Goal: Task Accomplishment & Management: Use online tool/utility

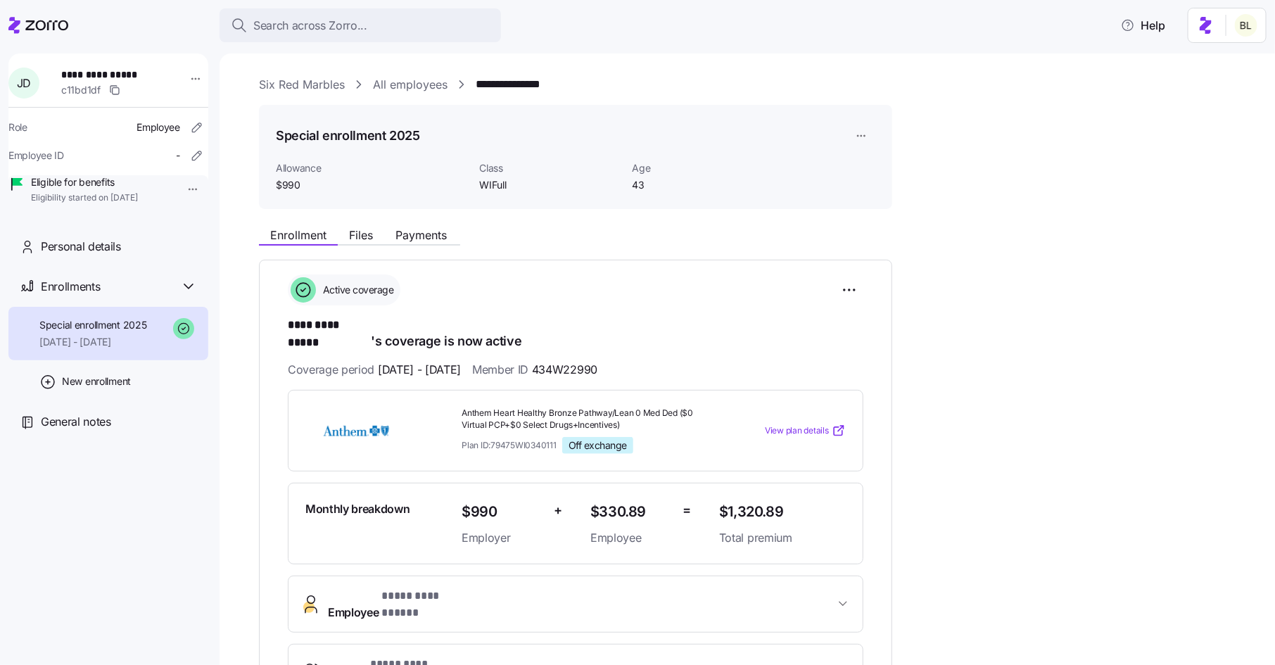
click at [316, 82] on link "Six Red Marbles" at bounding box center [302, 85] width 86 height 18
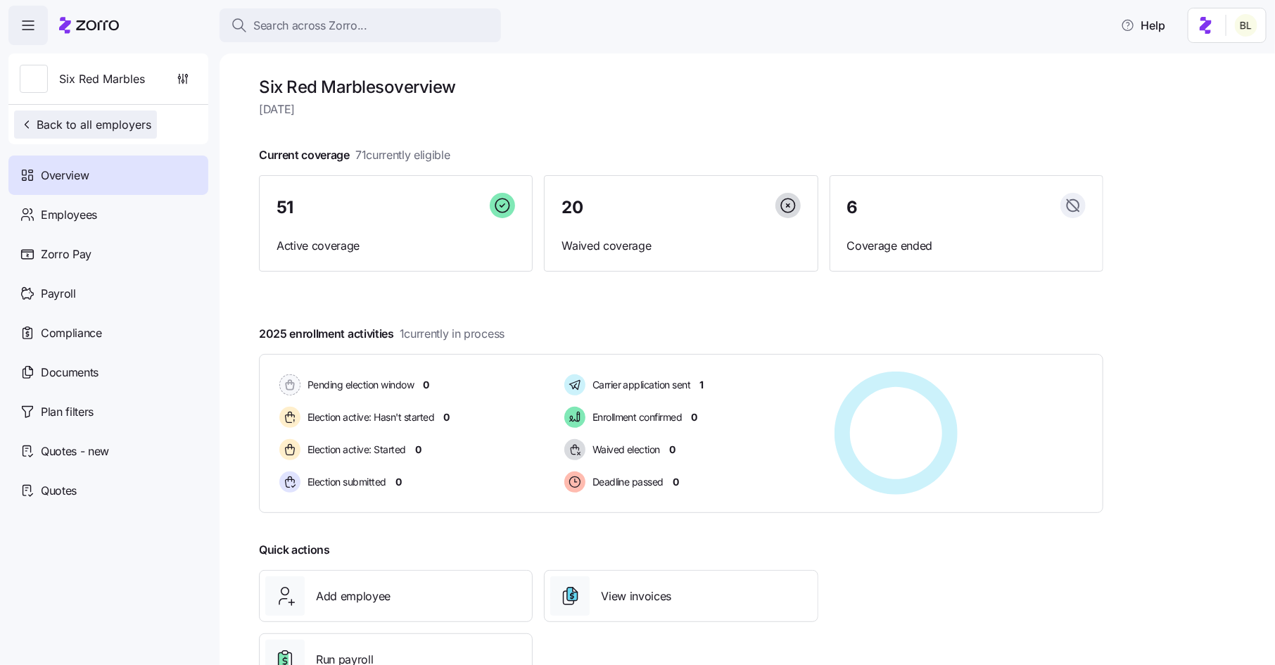
click at [66, 120] on span "Back to all employers" at bounding box center [86, 124] width 132 height 17
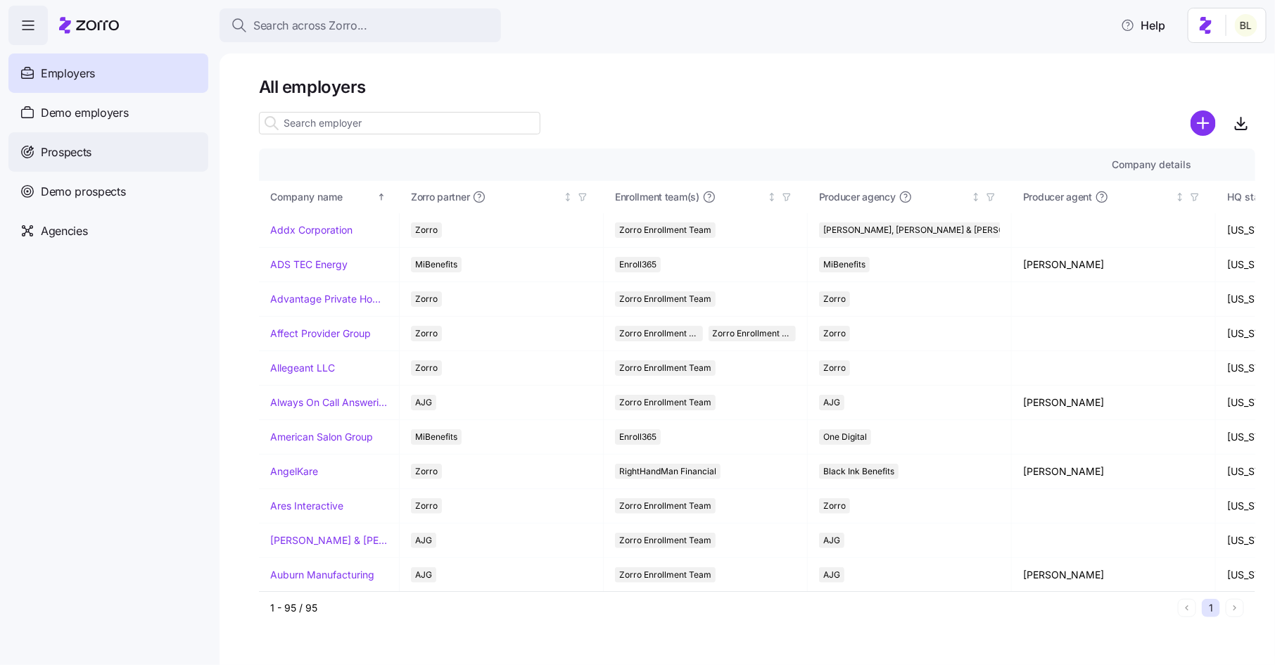
click at [94, 153] on div "Prospects" at bounding box center [108, 151] width 200 height 39
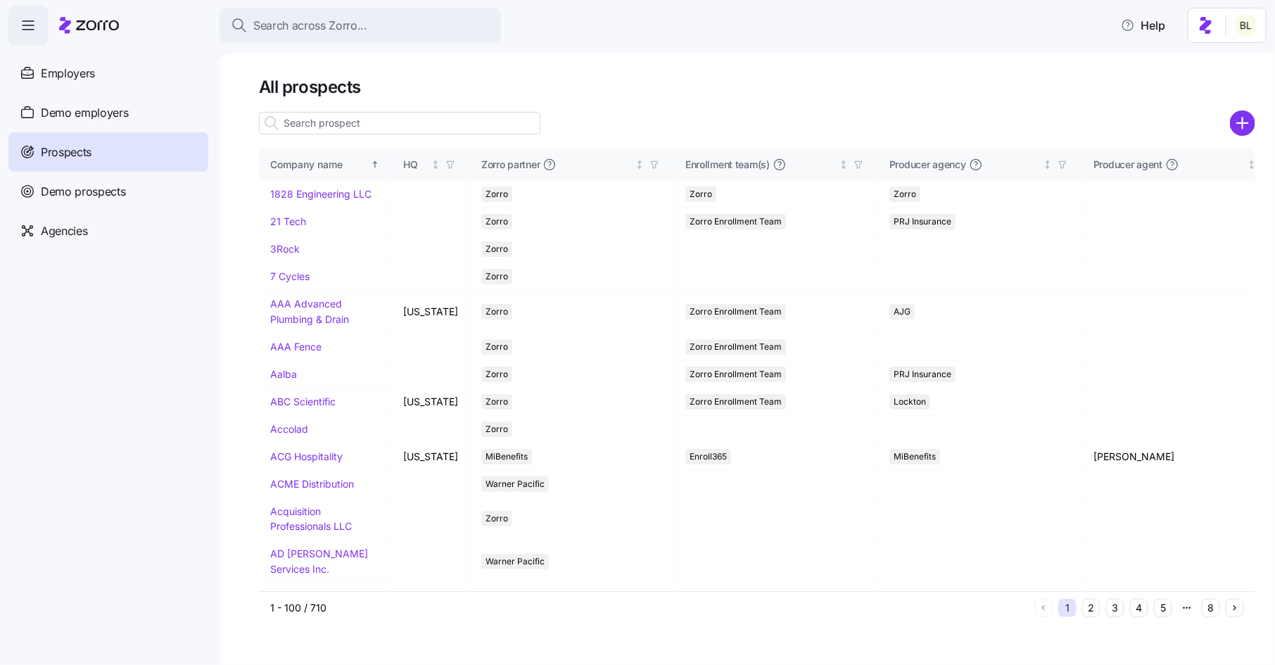
click at [387, 130] on input at bounding box center [399, 123] width 281 height 23
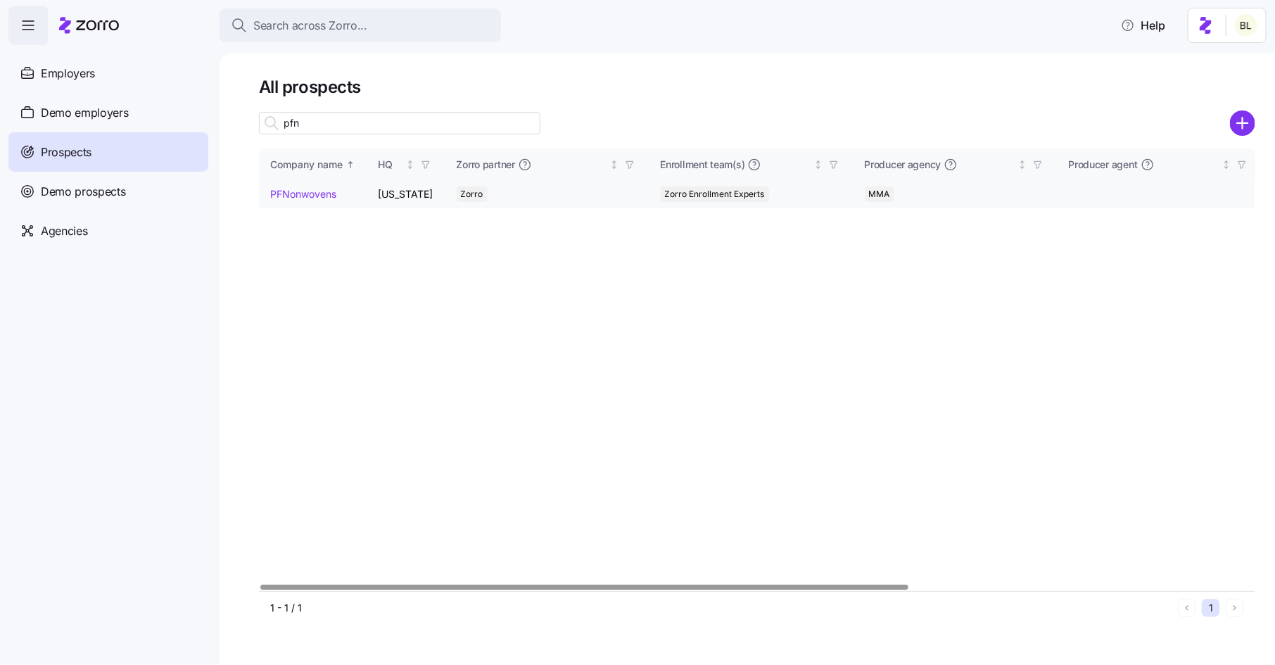
type input "pfn"
click at [317, 189] on link "PFNonwovens" at bounding box center [303, 194] width 66 height 12
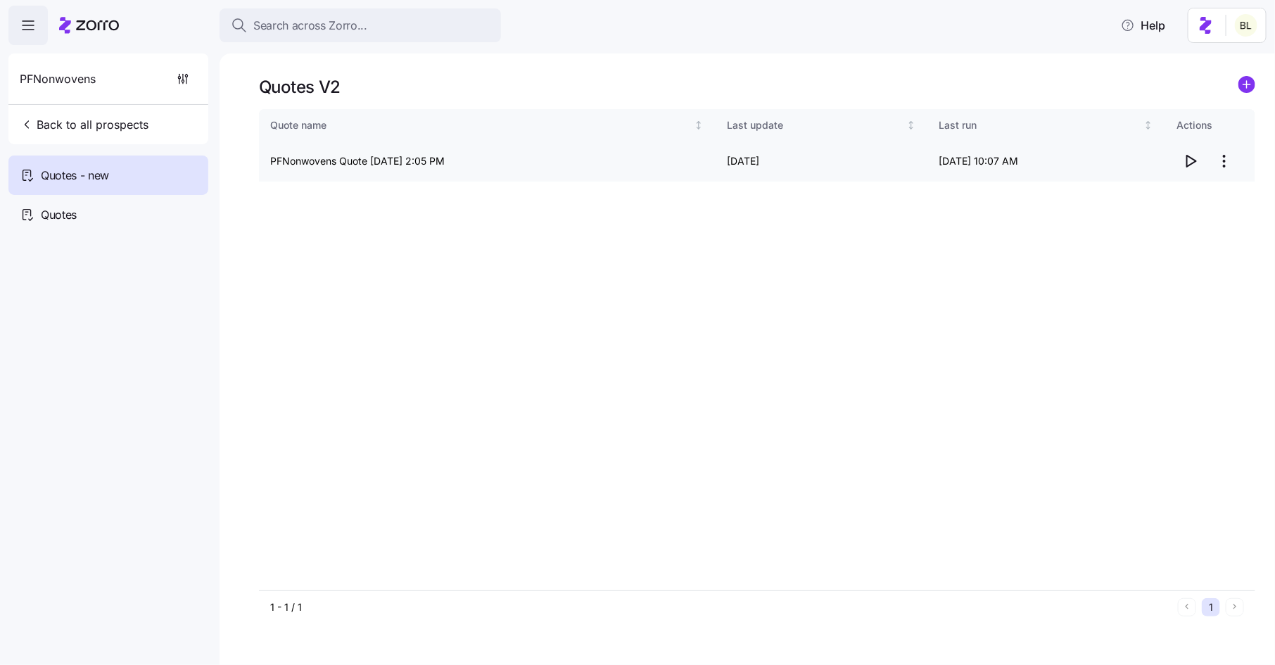
click at [1193, 157] on icon "button" at bounding box center [1190, 161] width 17 height 17
click at [1225, 156] on html "Search across Zorro... Help PFNonwovens Back to all prospects Quotes - new Quot…" at bounding box center [637, 328] width 1275 height 657
click at [1205, 197] on div "Edit quote" at bounding box center [1168, 195] width 129 height 23
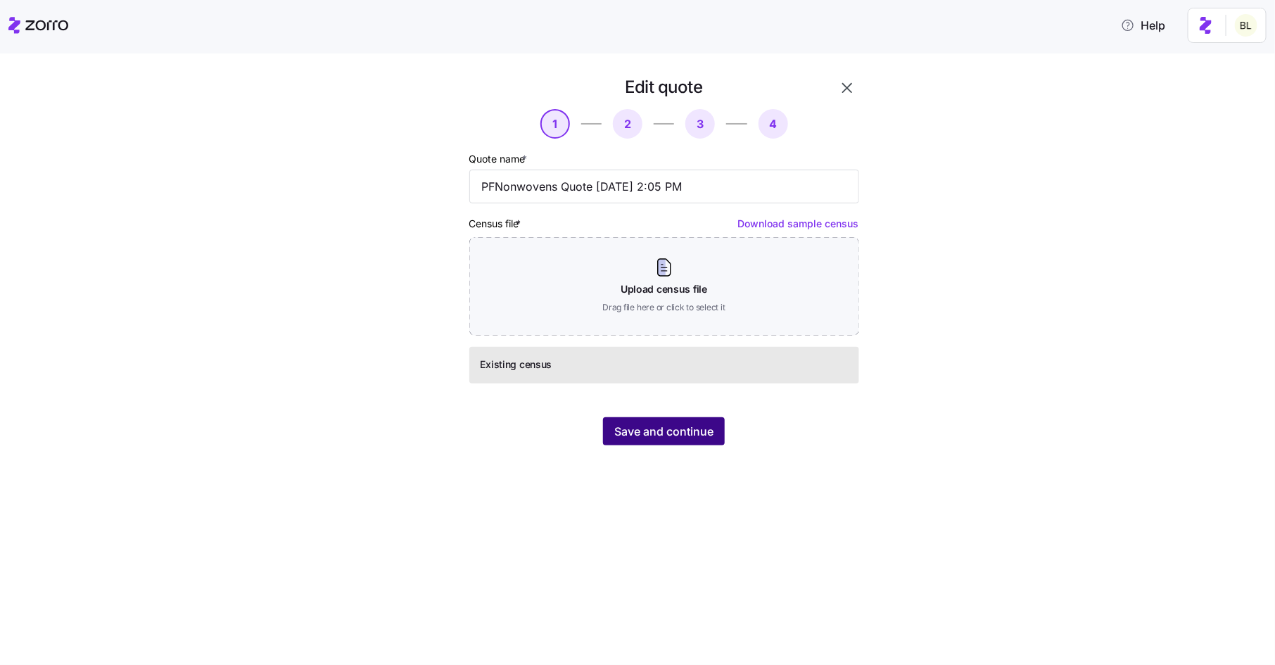
click at [680, 426] on span "Save and continue" at bounding box center [663, 431] width 99 height 17
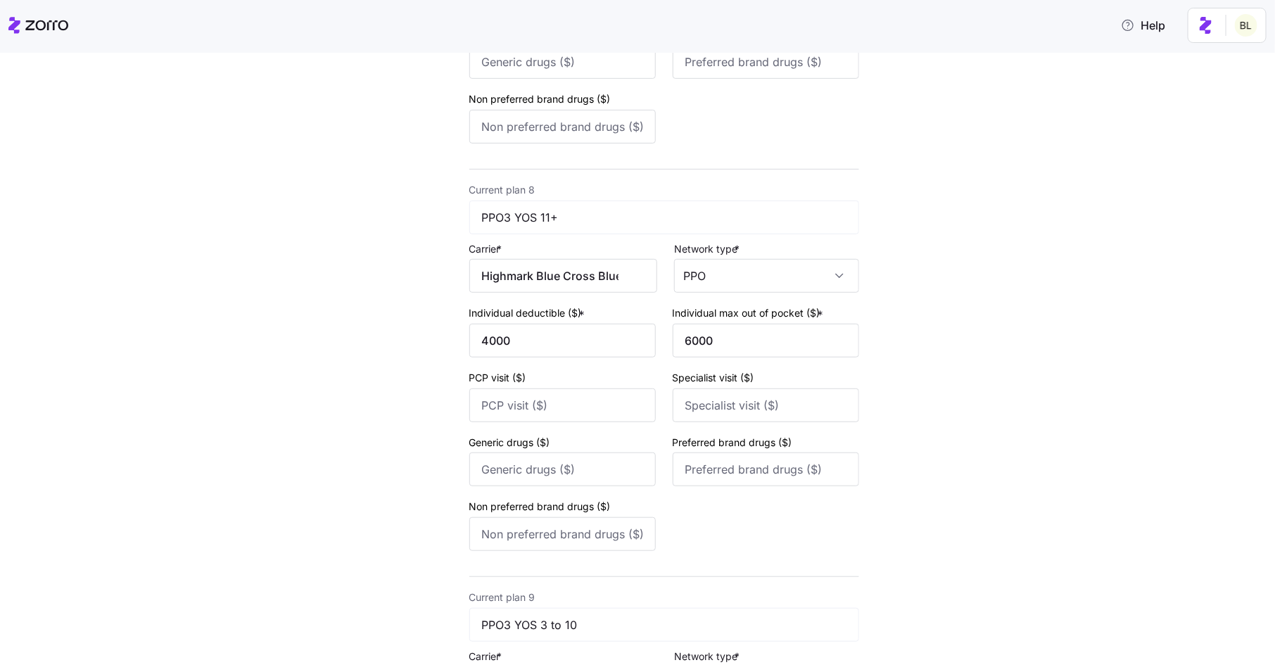
scroll to position [3299, 0]
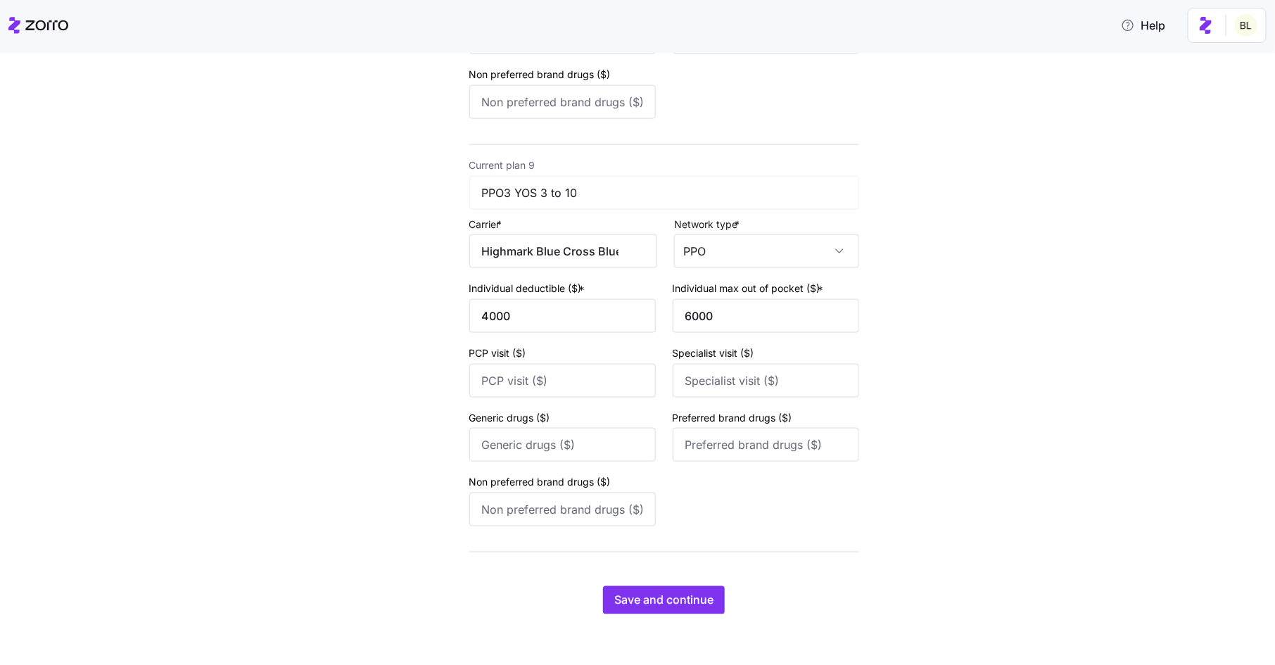
click at [659, 608] on span "Save and continue" at bounding box center [663, 600] width 99 height 17
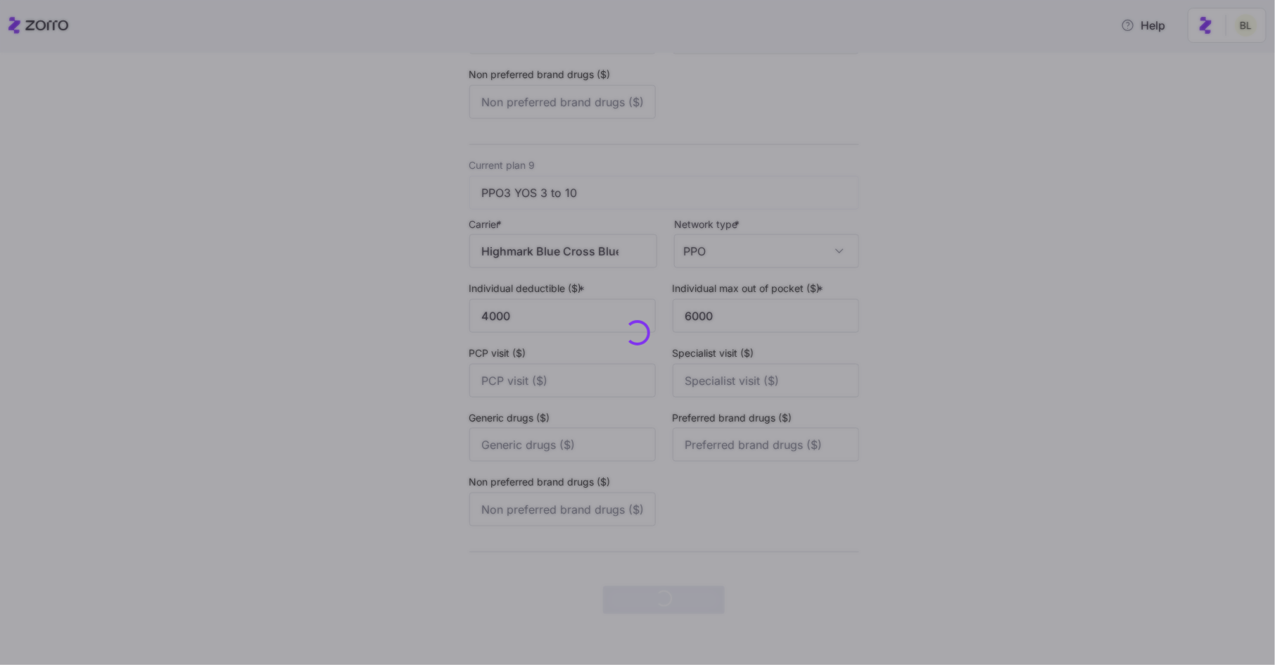
scroll to position [0, 0]
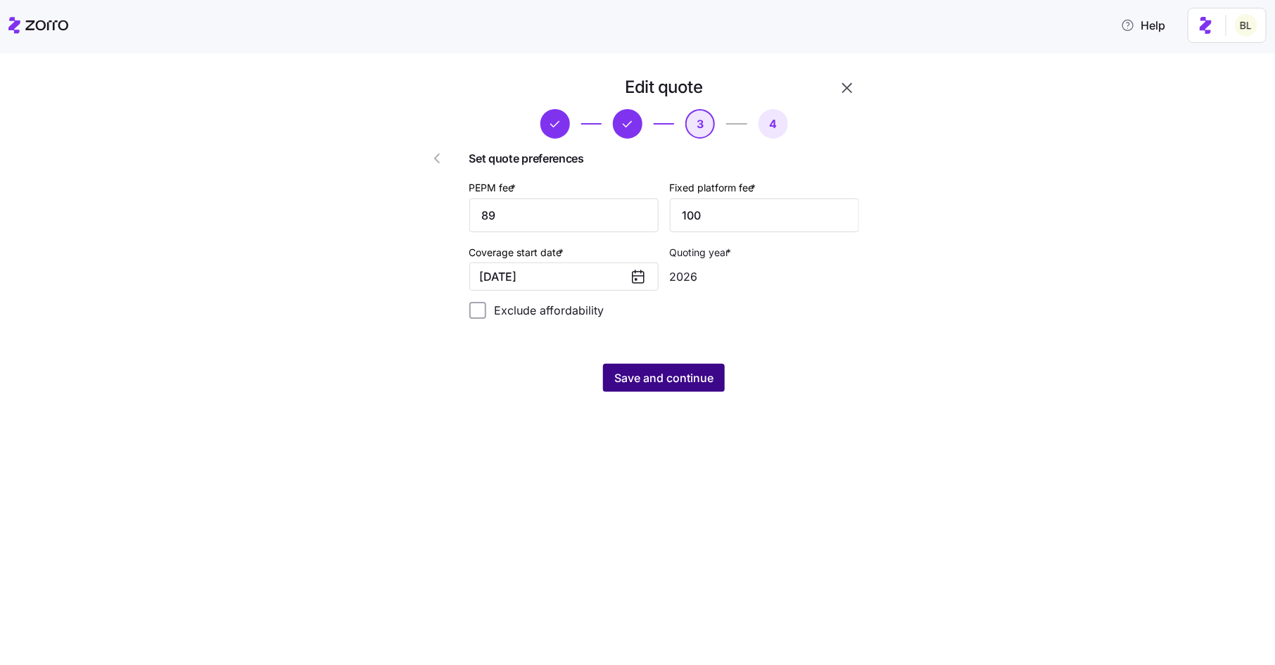
click at [664, 379] on span "Save and continue" at bounding box center [663, 377] width 99 height 17
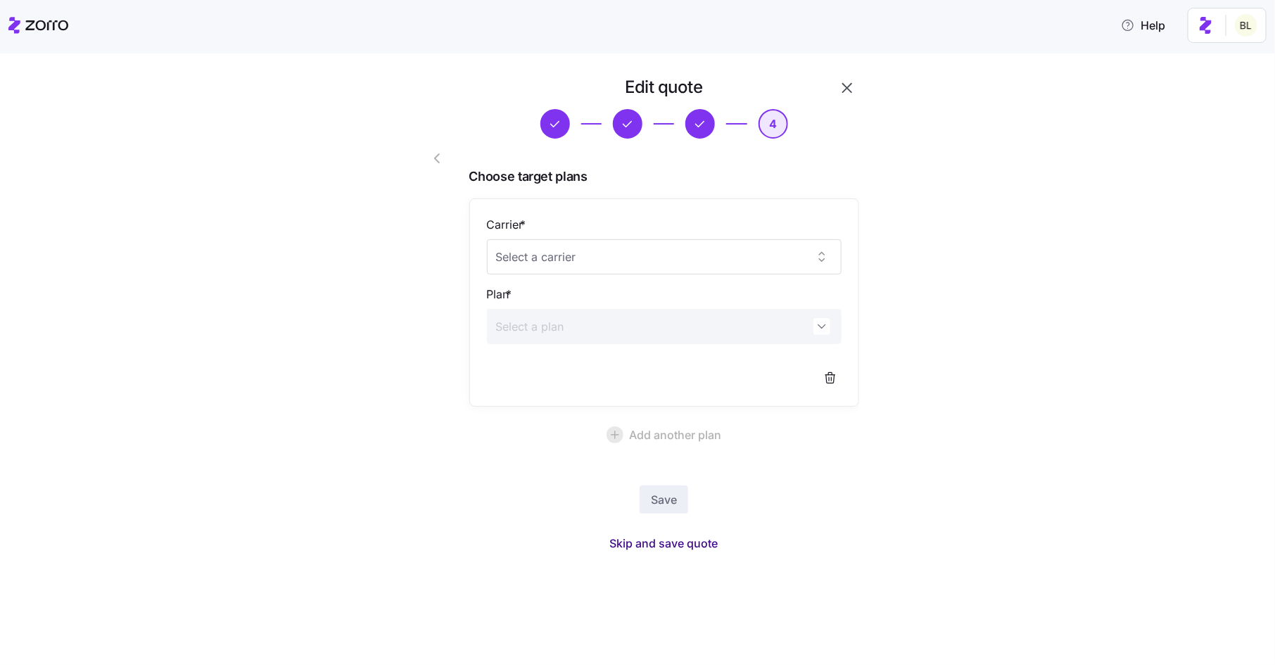
click at [678, 540] on span "Skip and save quote" at bounding box center [664, 543] width 108 height 17
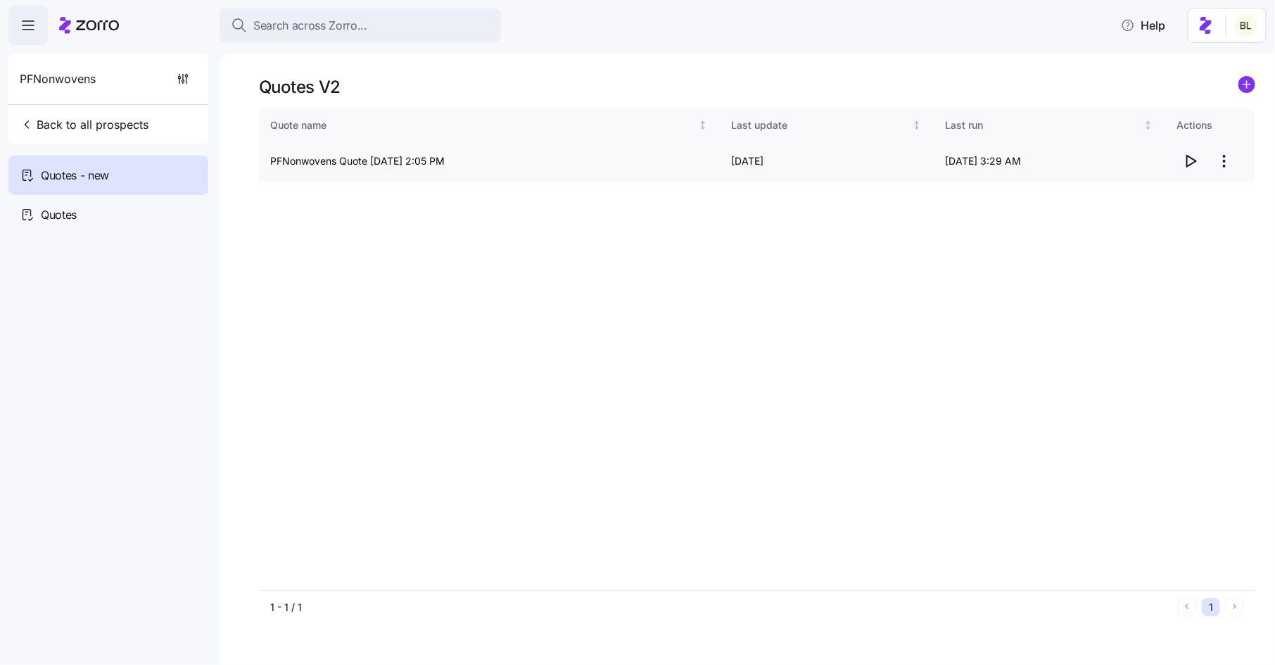
click at [1193, 160] on icon "button" at bounding box center [1190, 161] width 17 height 17
click at [58, 215] on span "Quotes" at bounding box center [59, 215] width 36 height 18
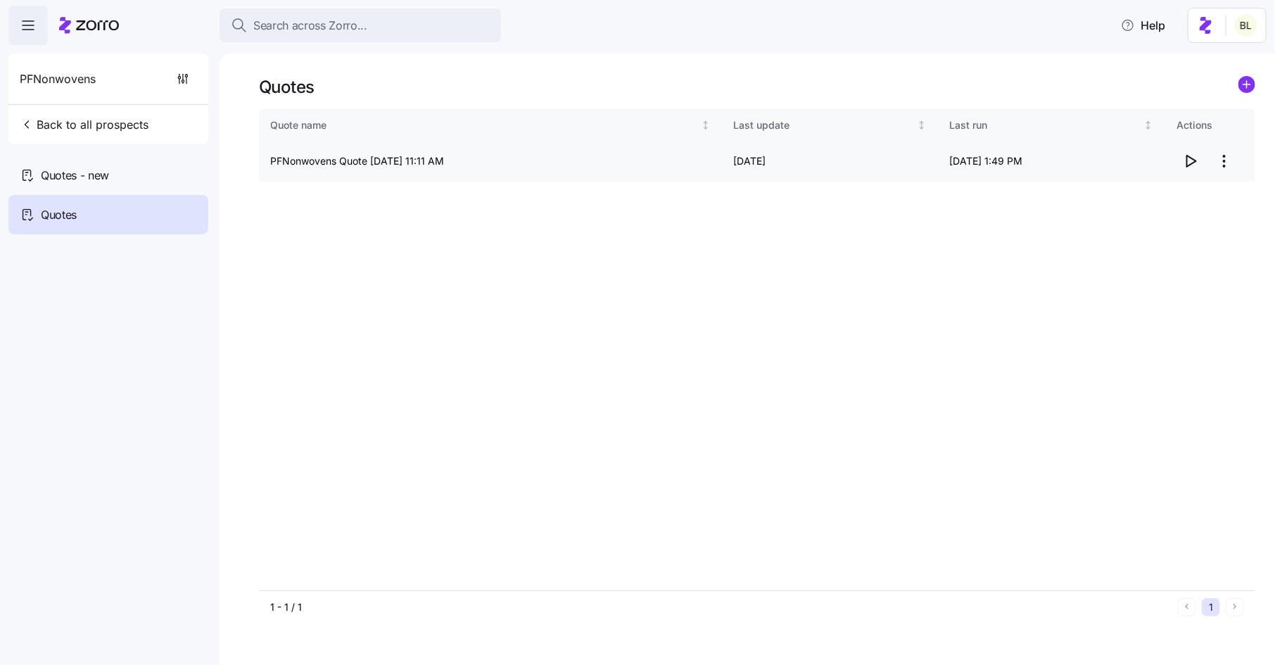
click at [1194, 158] on icon "button" at bounding box center [1190, 161] width 17 height 17
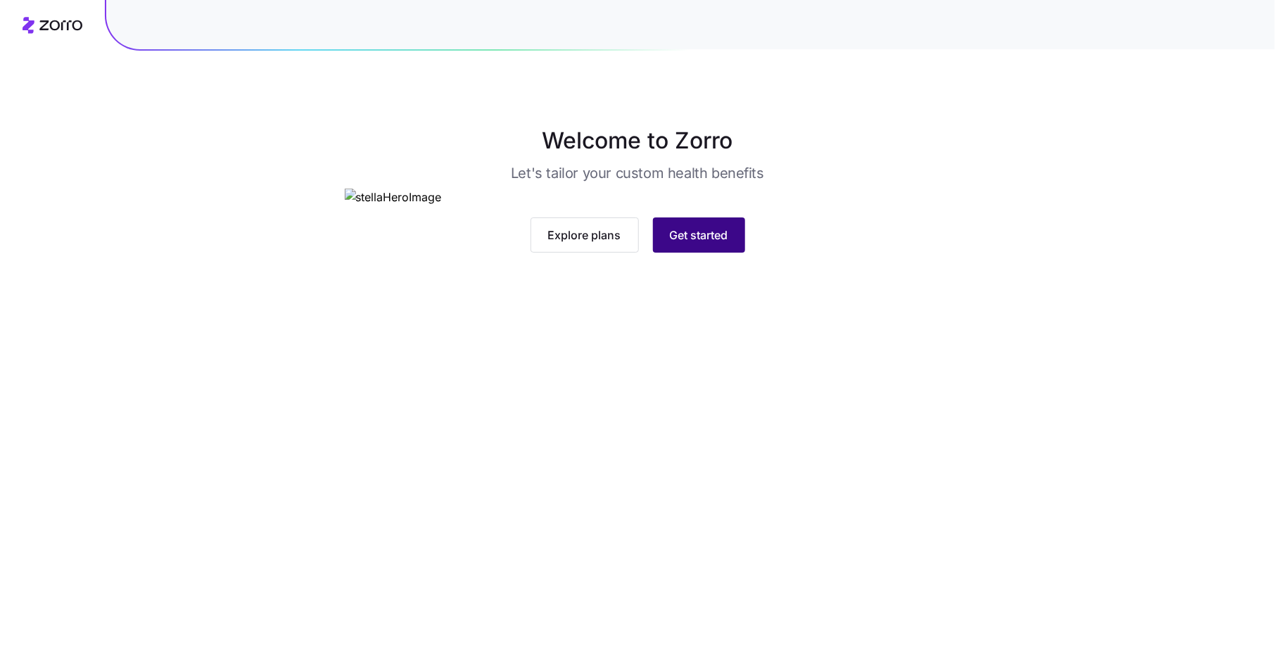
click at [691, 243] on span "Get started" at bounding box center [699, 235] width 58 height 17
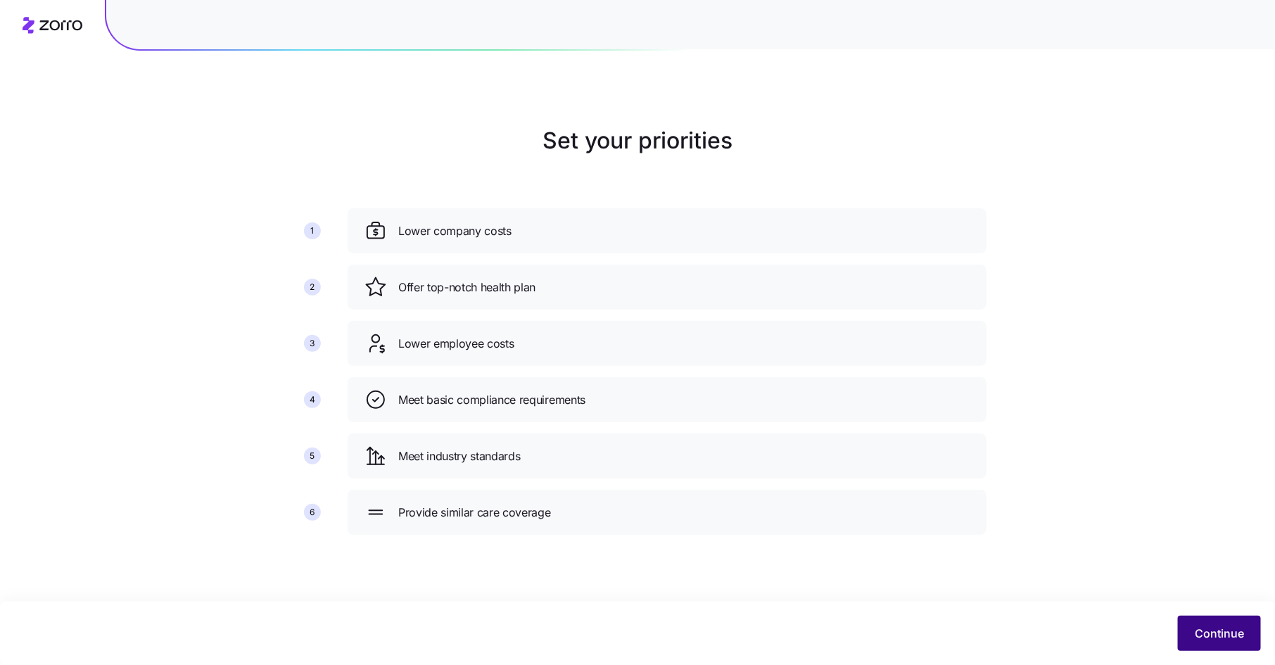
click at [1205, 633] on span "Continue" at bounding box center [1219, 633] width 49 height 17
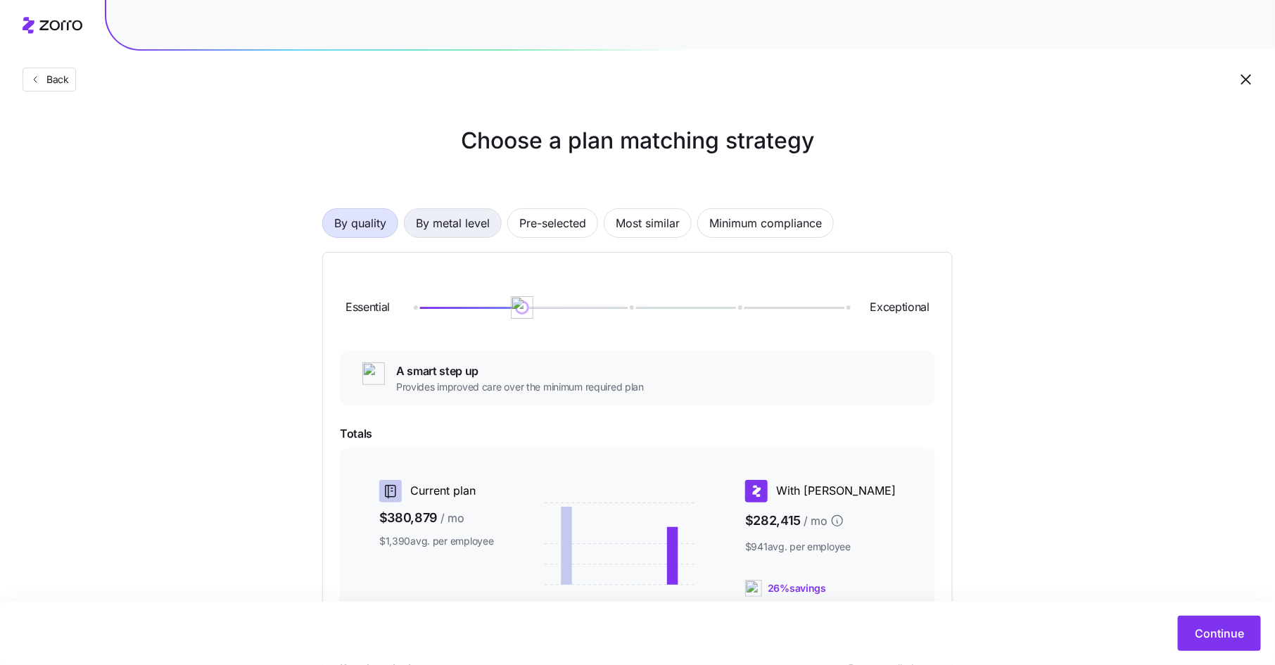
click at [466, 213] on span "By metal level" at bounding box center [453, 223] width 74 height 28
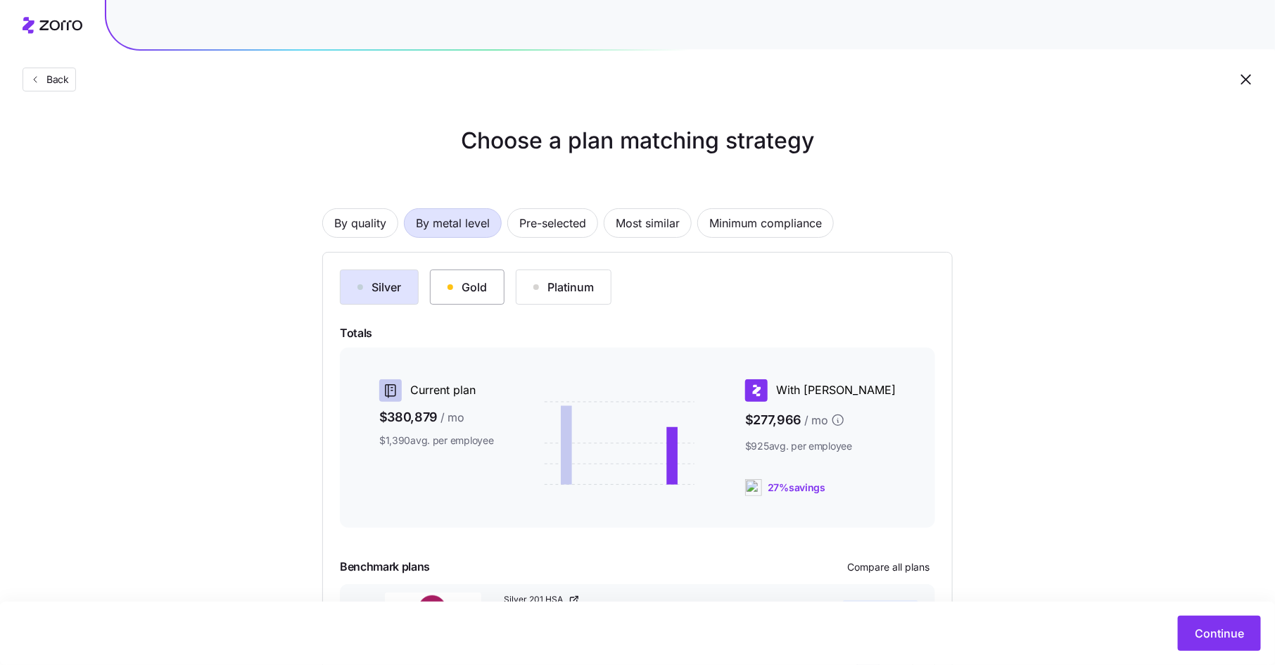
click at [477, 293] on div "Gold" at bounding box center [467, 287] width 39 height 17
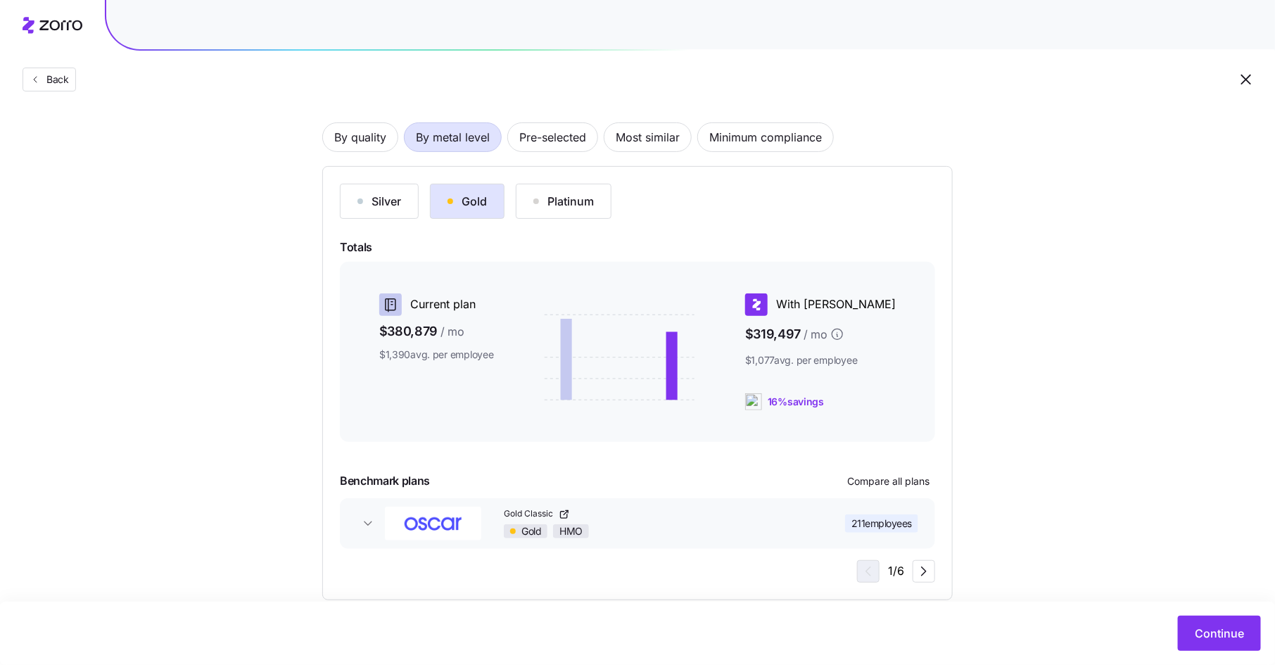
scroll to position [110, 0]
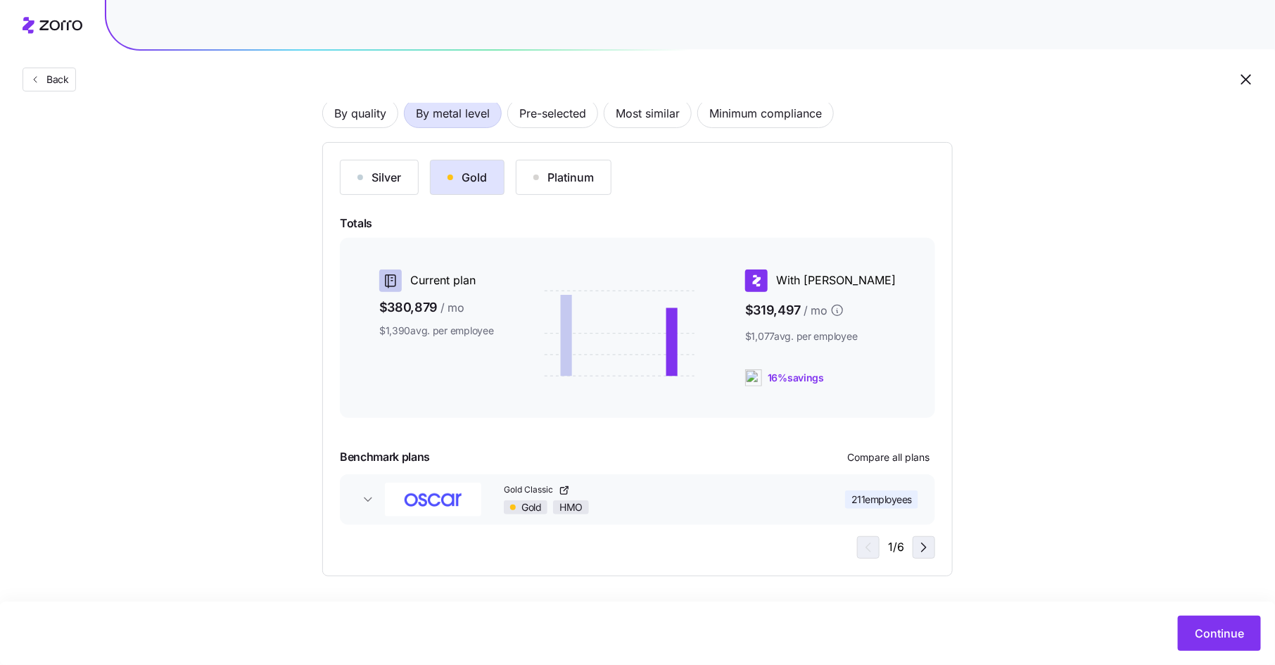
click at [925, 544] on icon "button" at bounding box center [923, 547] width 17 height 17
click at [970, 530] on div "Choose a plan matching strategy By quality By metal level Pre-selected Most sim…" at bounding box center [638, 295] width 698 height 562
click at [1231, 637] on span "Continue" at bounding box center [1219, 633] width 49 height 17
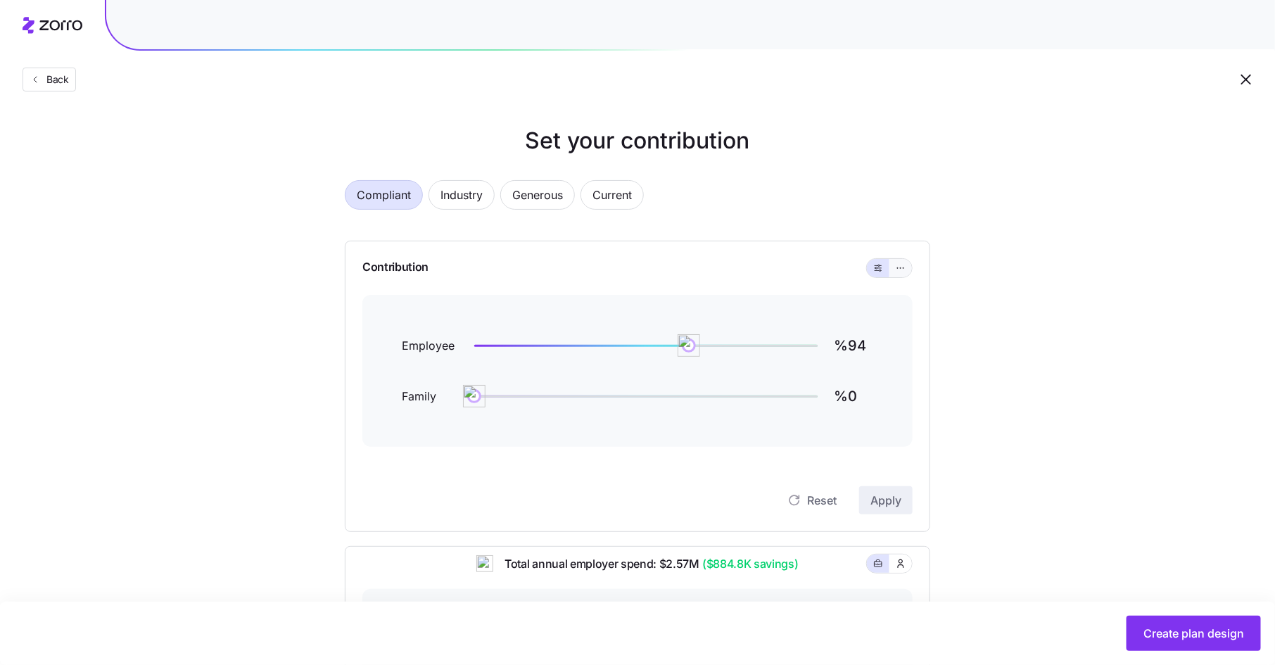
click at [899, 268] on icon "button" at bounding box center [901, 268] width 10 height 17
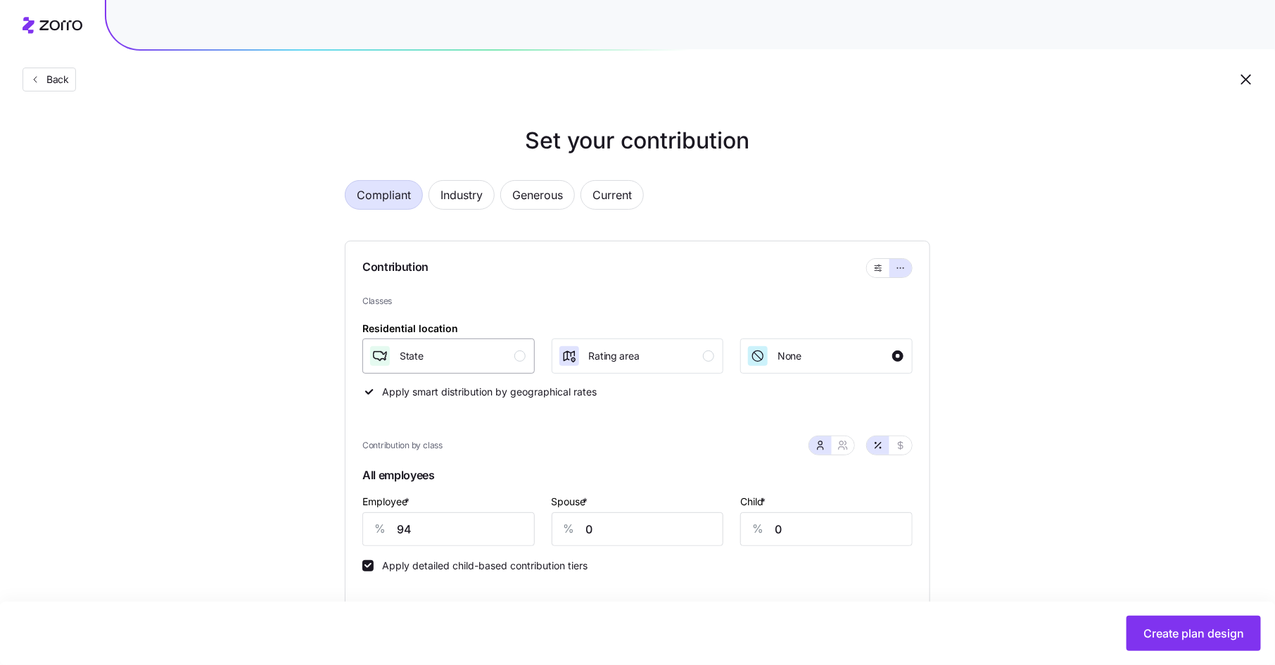
click at [521, 355] on div "button" at bounding box center [519, 355] width 11 height 11
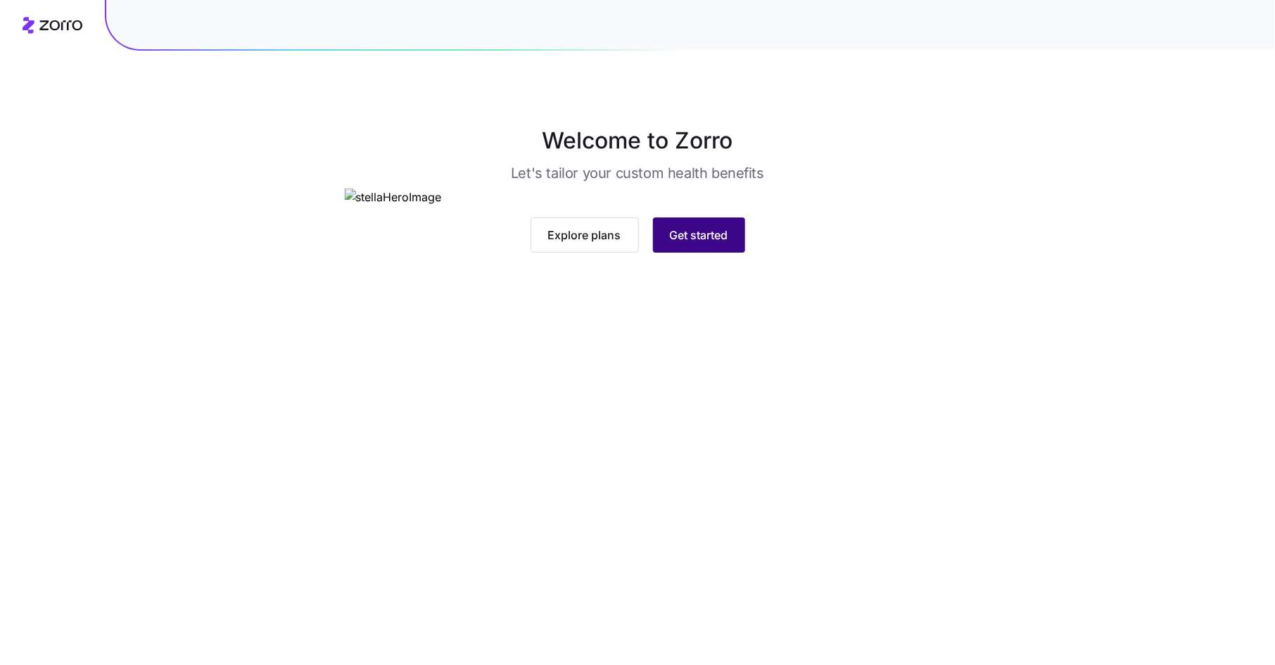
click at [702, 243] on span "Get started" at bounding box center [699, 235] width 58 height 17
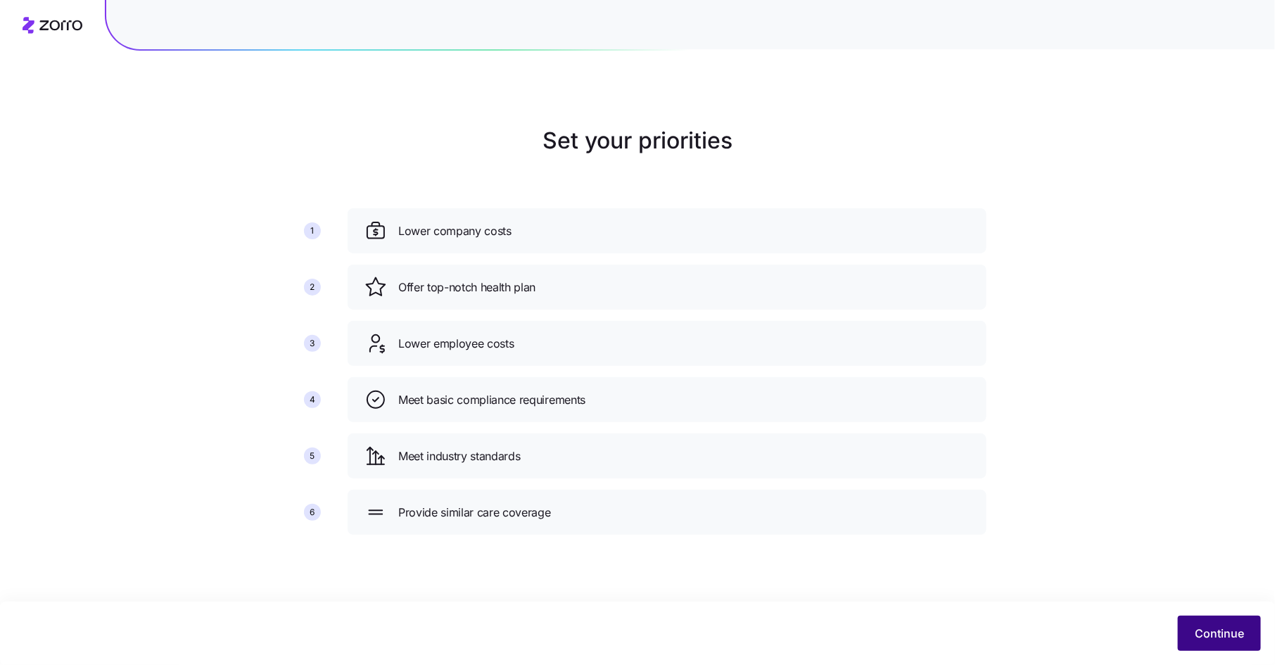
click at [1217, 626] on span "Continue" at bounding box center [1219, 633] width 49 height 17
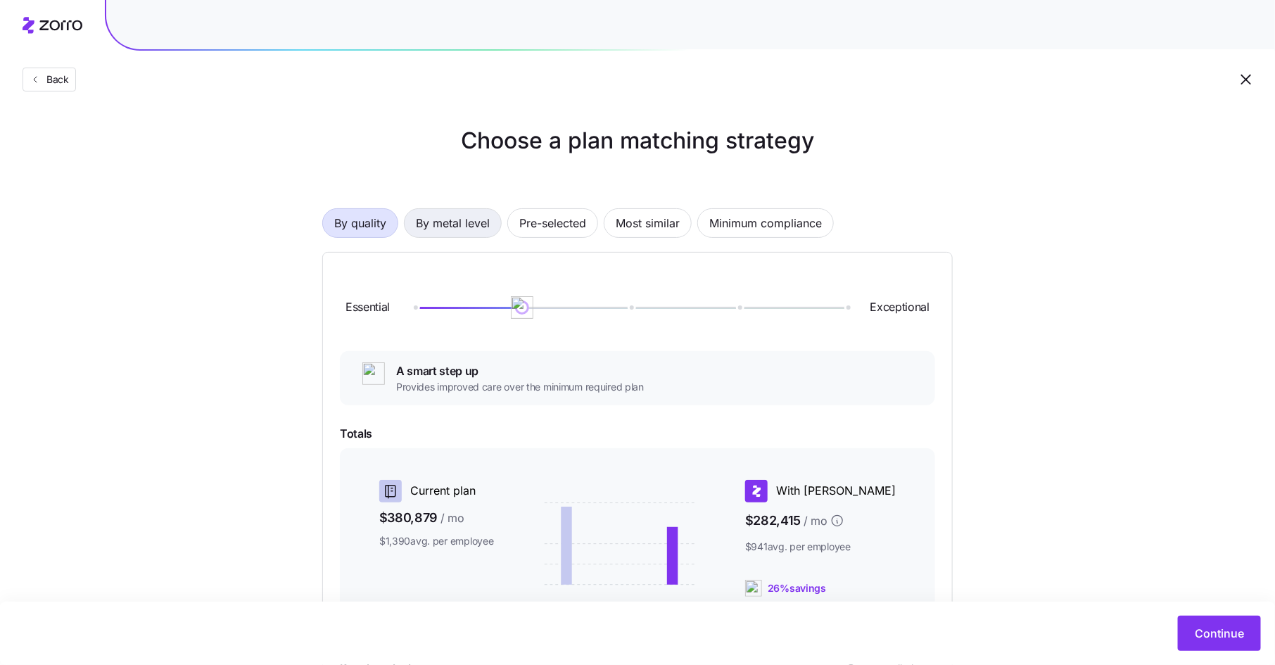
click at [440, 227] on span "By metal level" at bounding box center [453, 223] width 74 height 28
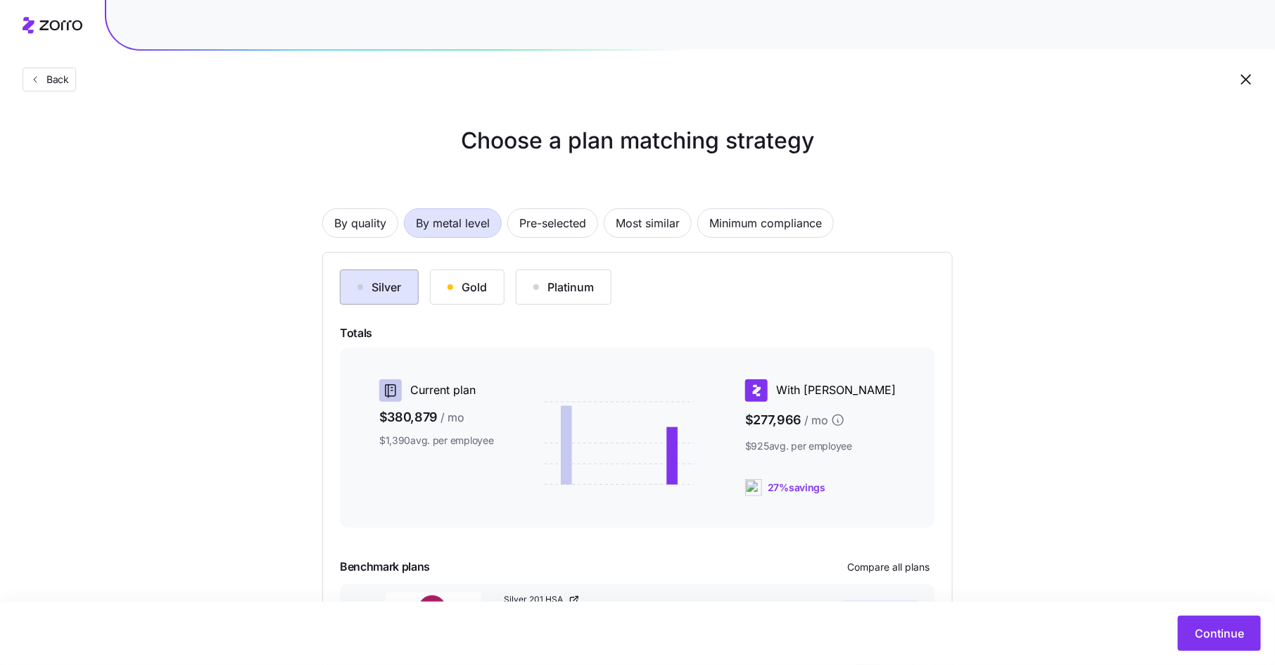
click at [403, 287] on button "Silver" at bounding box center [379, 287] width 79 height 35
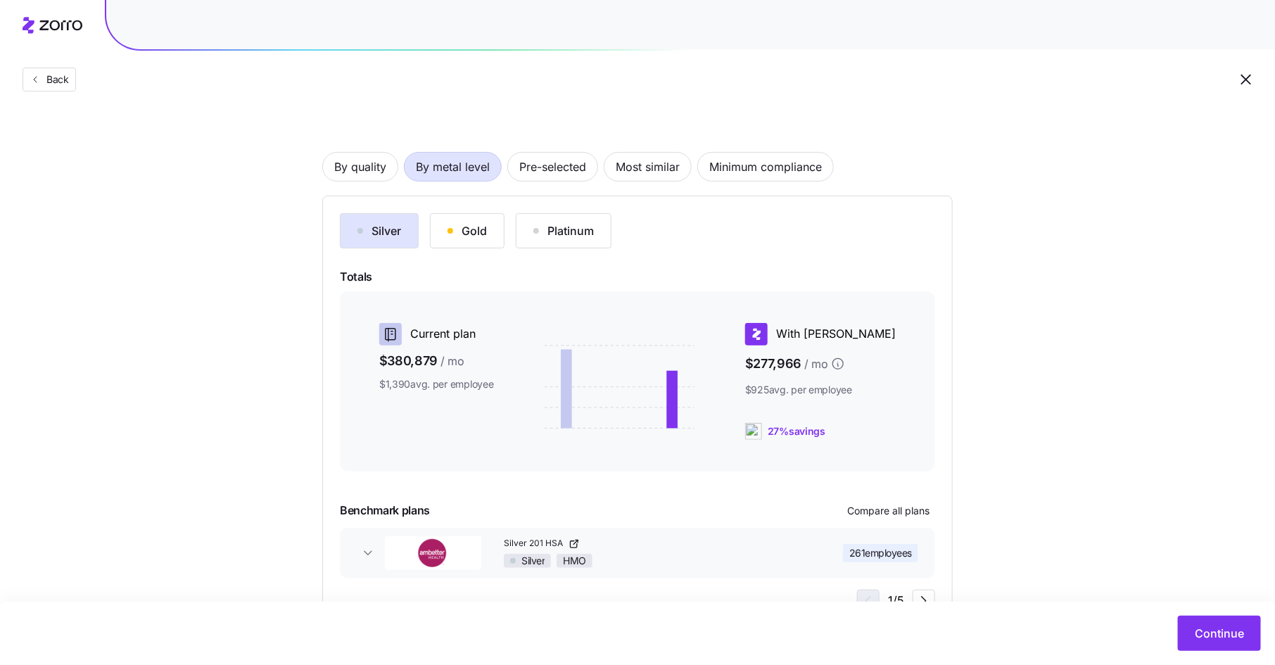
scroll to position [110, 0]
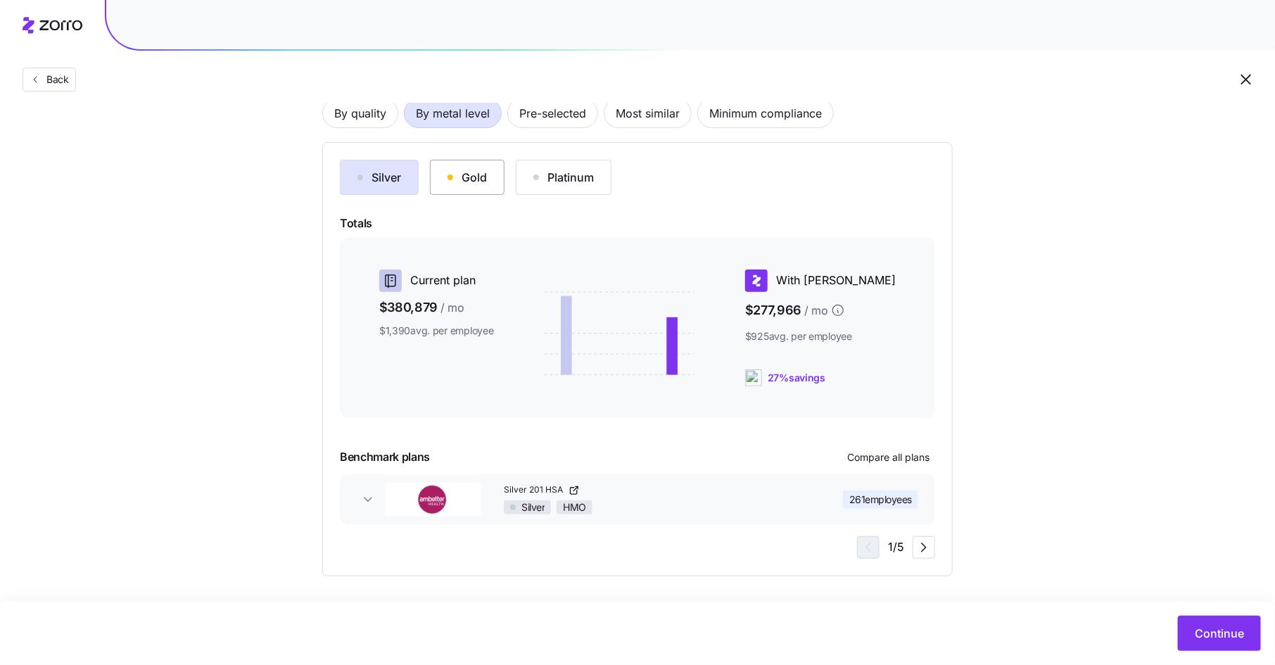
click at [473, 179] on div "Gold" at bounding box center [467, 177] width 39 height 17
click at [394, 170] on div "Silver" at bounding box center [379, 177] width 44 height 17
click at [550, 118] on span "Pre-selected" at bounding box center [552, 113] width 67 height 28
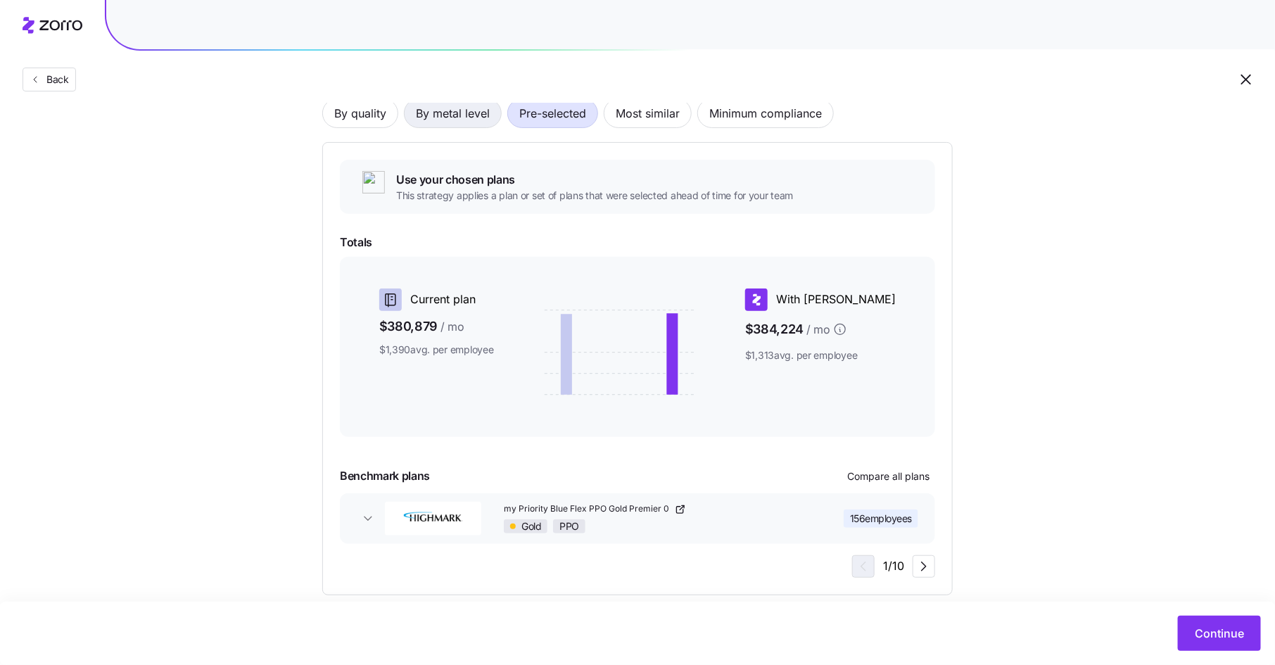
click at [480, 115] on span "By metal level" at bounding box center [453, 113] width 74 height 28
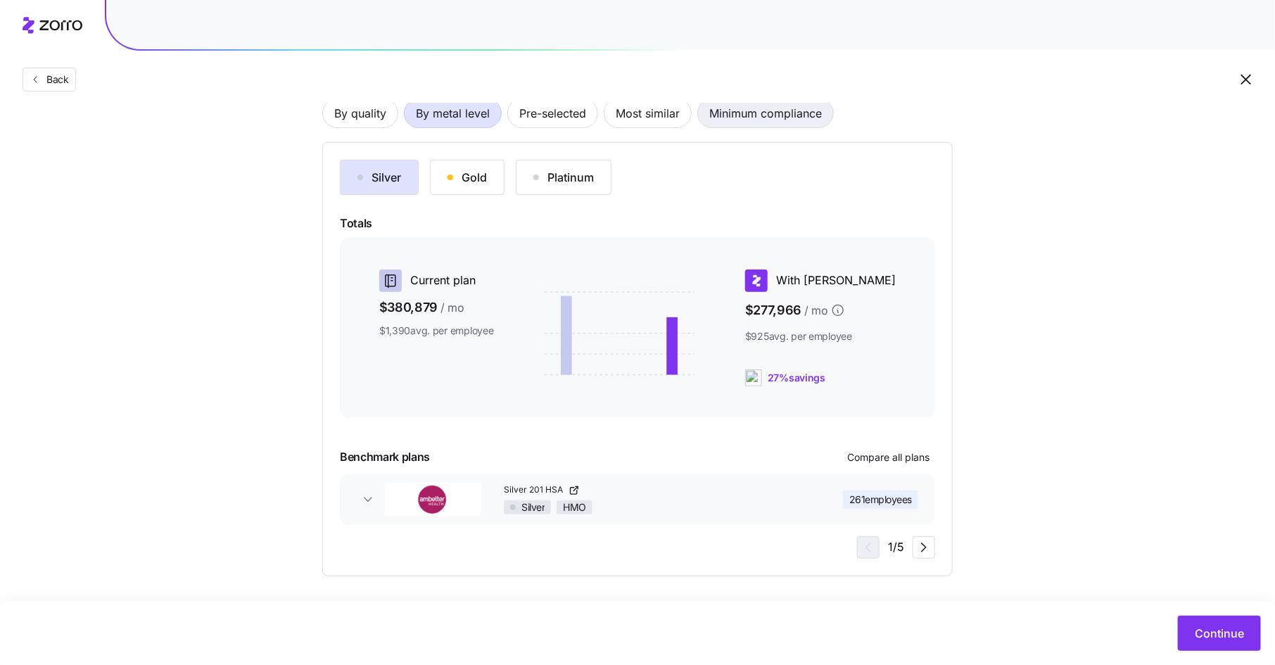
click at [746, 115] on span "Minimum compliance" at bounding box center [765, 113] width 113 height 28
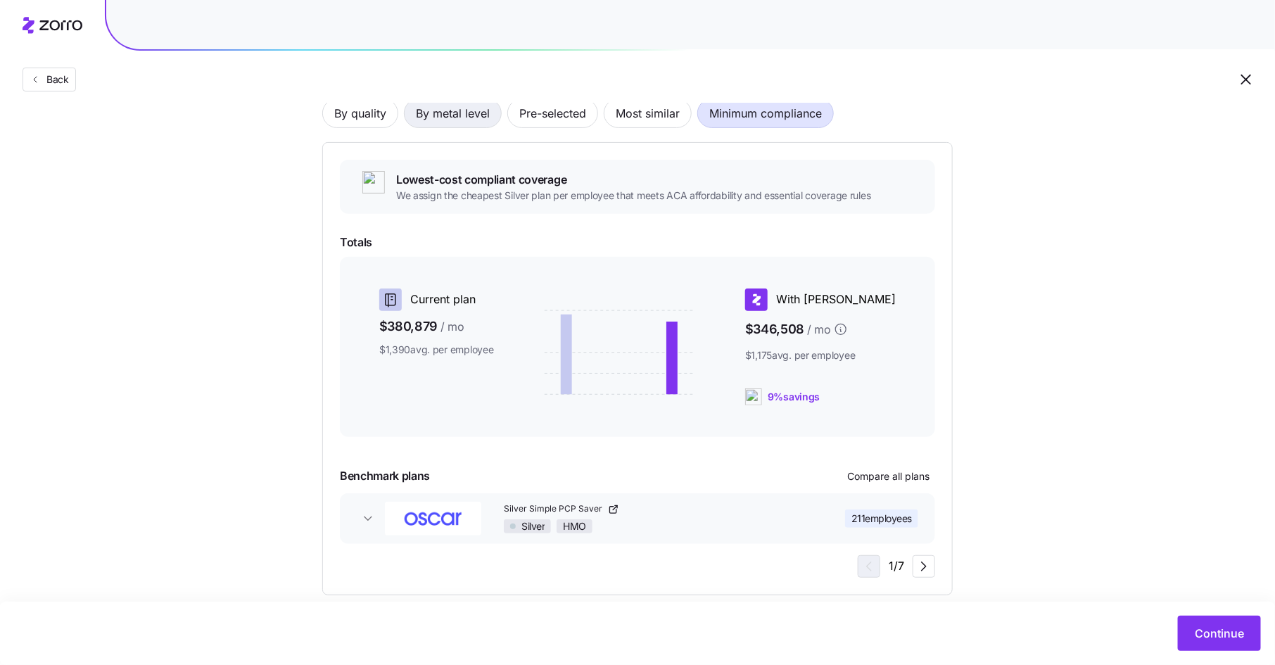
click at [441, 114] on span "By metal level" at bounding box center [453, 113] width 74 height 28
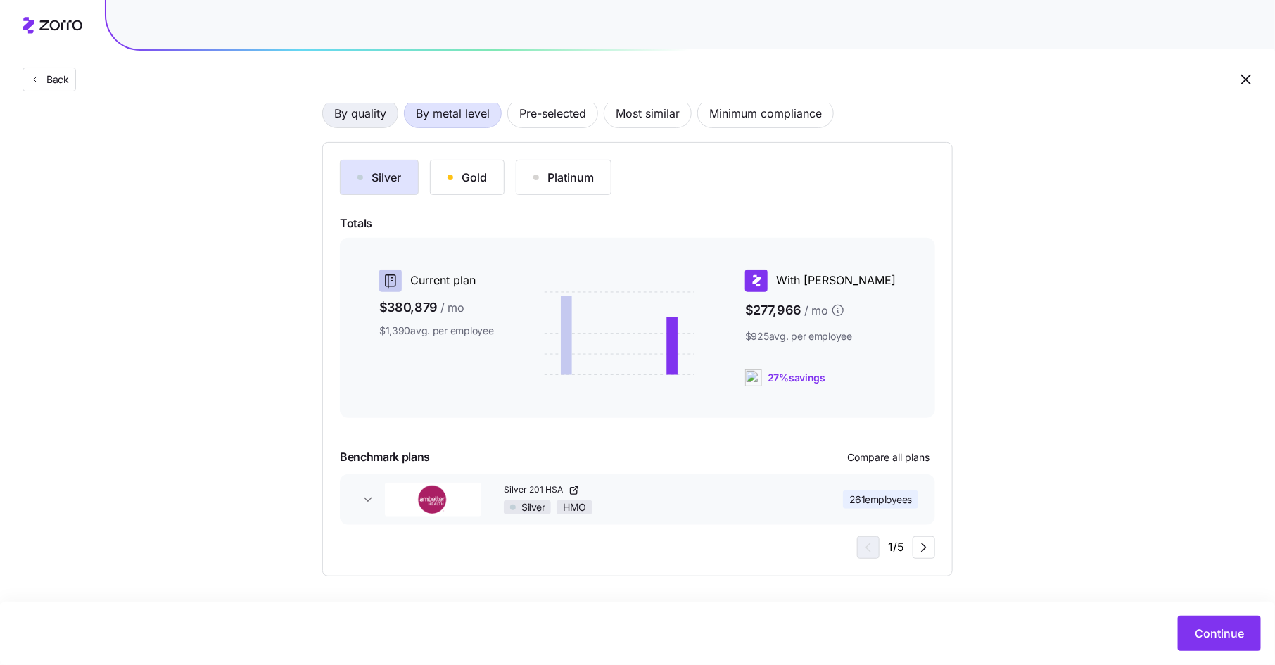
click at [346, 125] on span "By quality" at bounding box center [360, 113] width 52 height 28
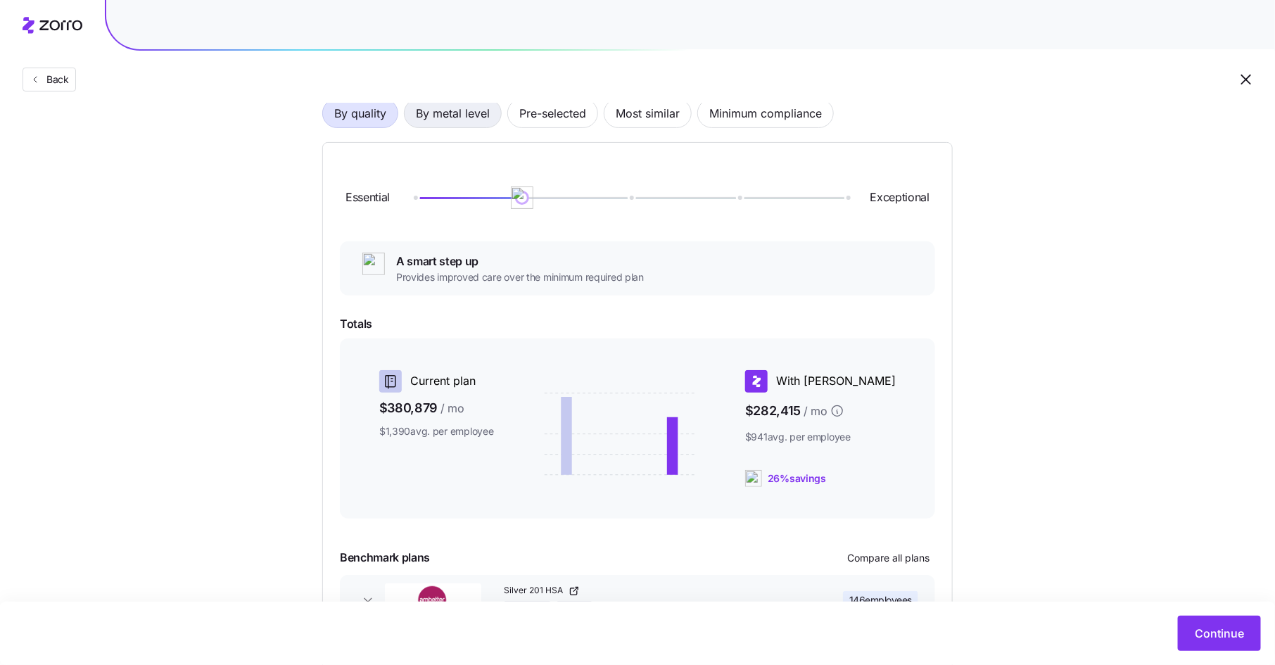
click at [469, 110] on span "By metal level" at bounding box center [453, 113] width 74 height 28
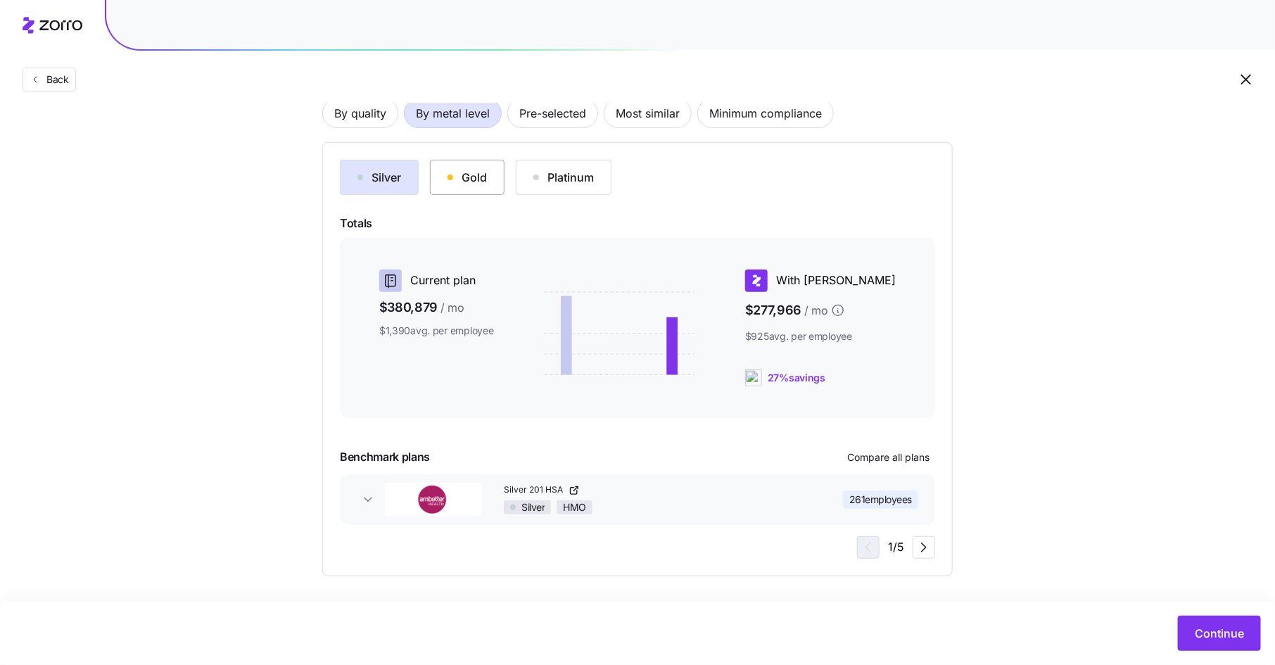
click at [474, 190] on button "Gold" at bounding box center [467, 177] width 75 height 35
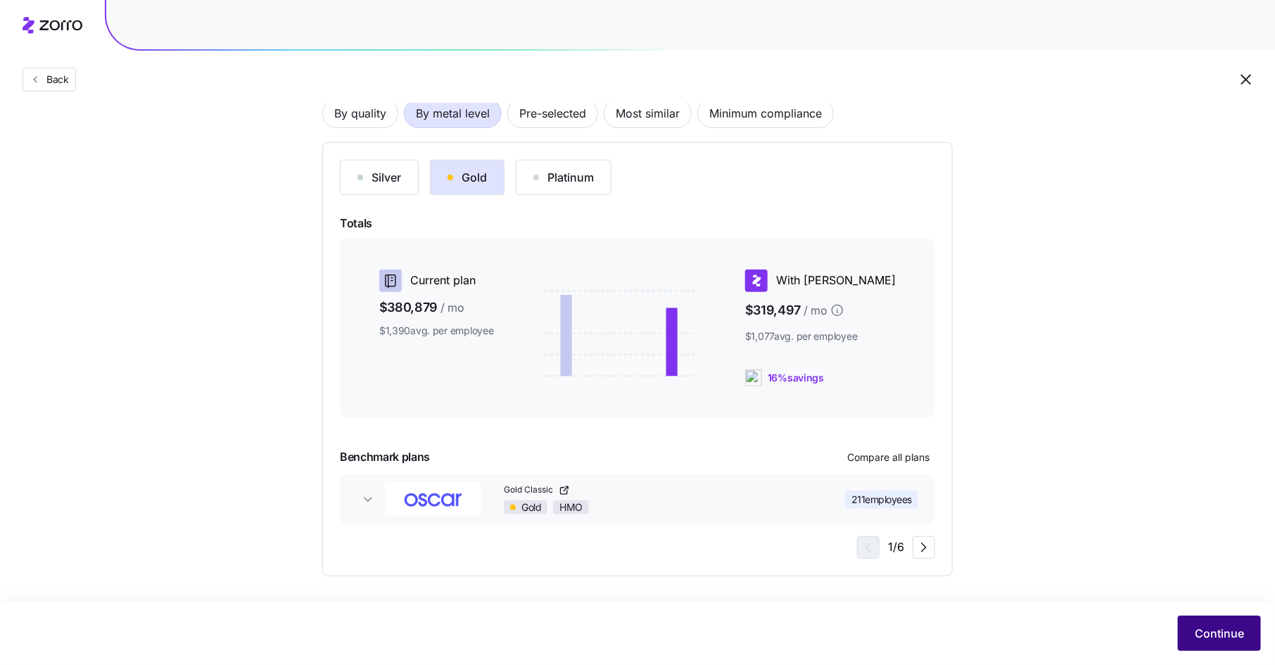
click at [1219, 628] on span "Continue" at bounding box center [1219, 633] width 49 height 17
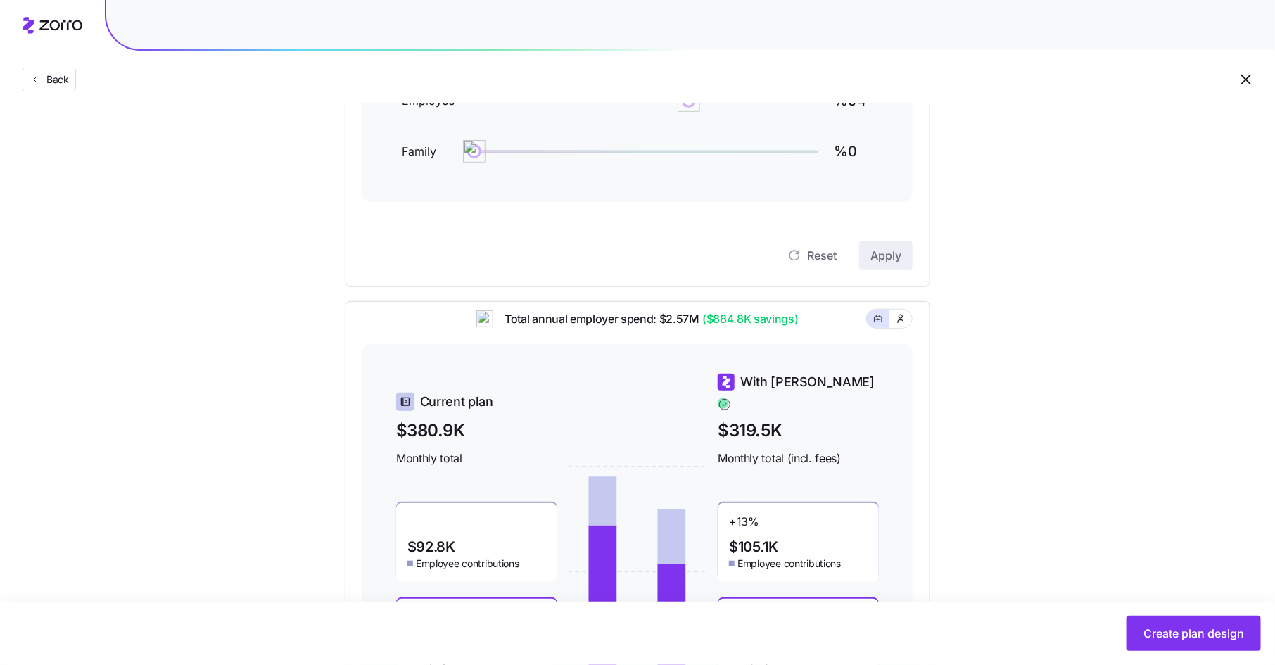
scroll to position [148, 0]
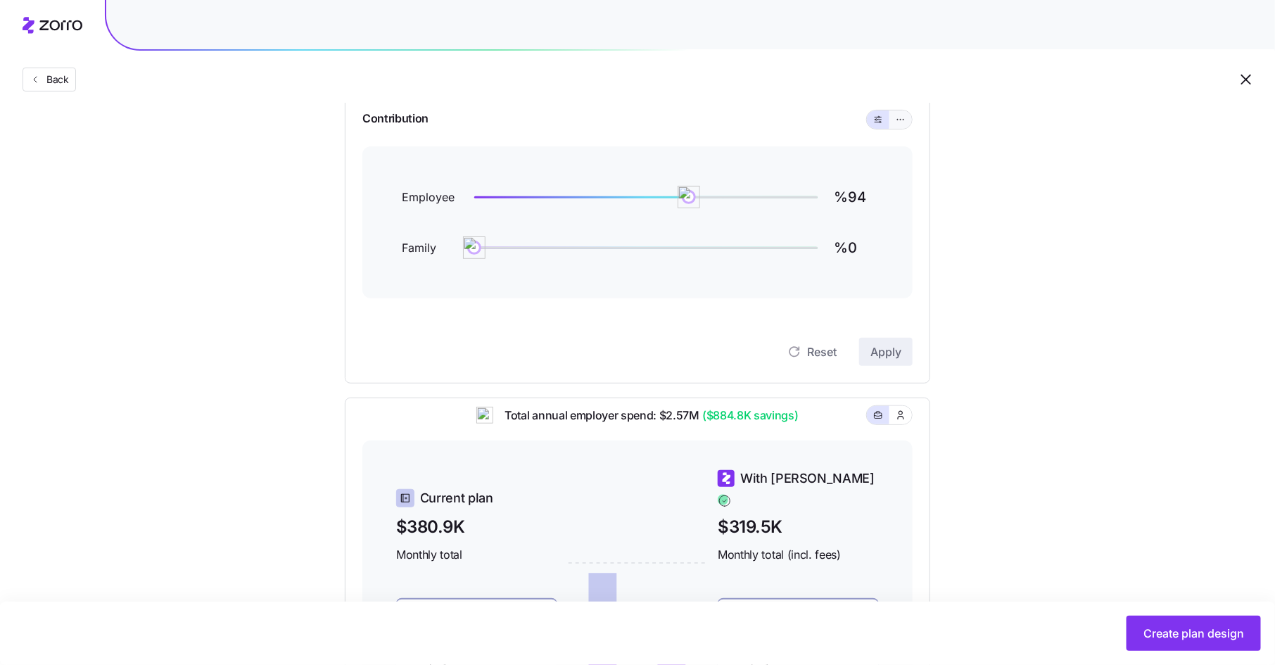
click at [900, 126] on button "button" at bounding box center [900, 119] width 23 height 18
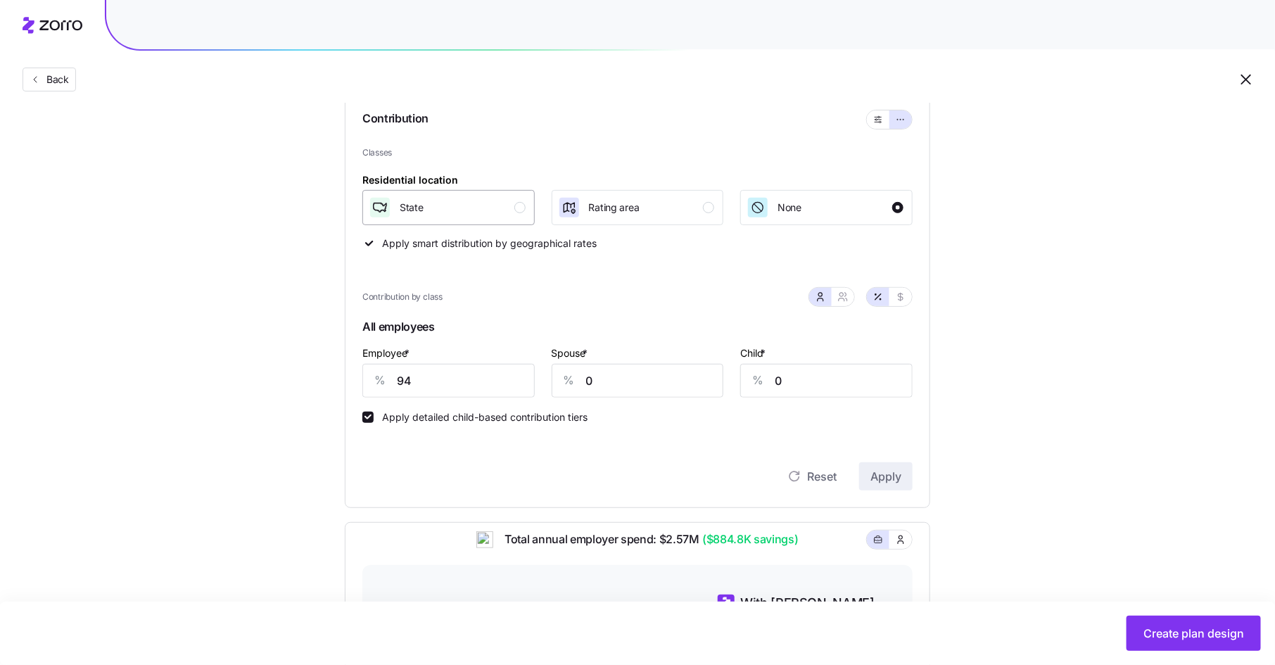
click at [530, 202] on button "State" at bounding box center [448, 207] width 172 height 35
drag, startPoint x: 414, startPoint y: 378, endPoint x: 372, endPoint y: 379, distance: 42.2
click at [372, 379] on div "% 94" at bounding box center [448, 381] width 172 height 34
type input "70"
type input "50"
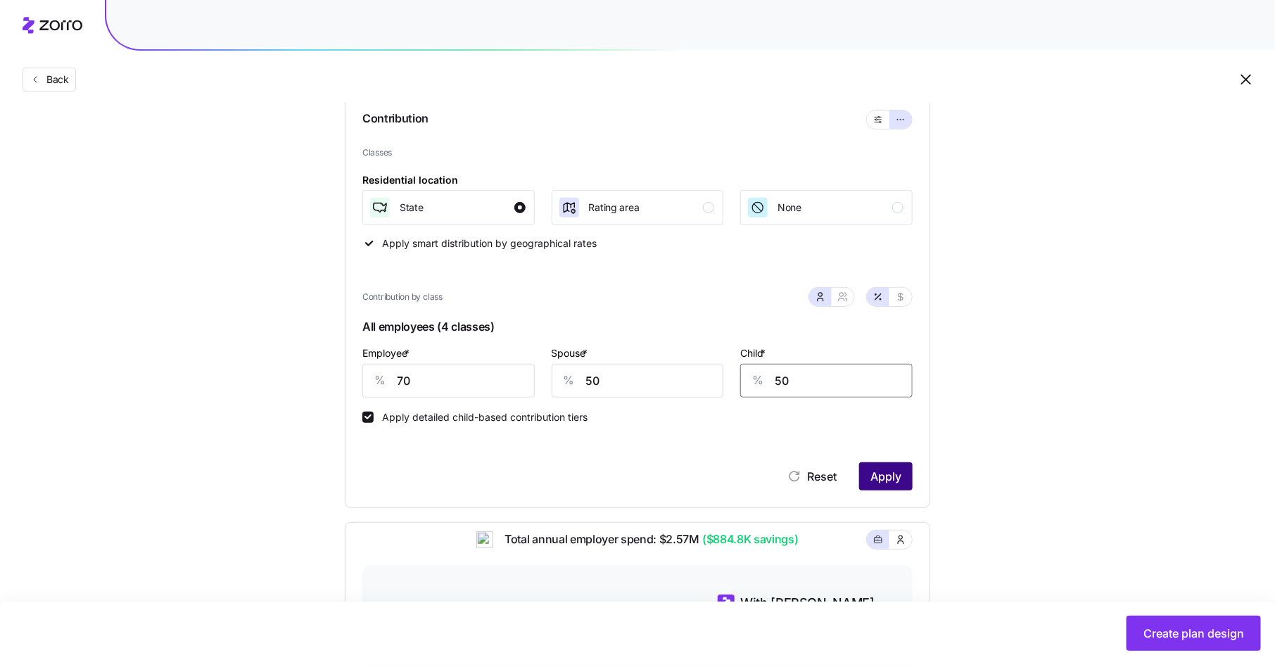
type input "50"
click at [908, 471] on button "Apply" at bounding box center [885, 476] width 53 height 28
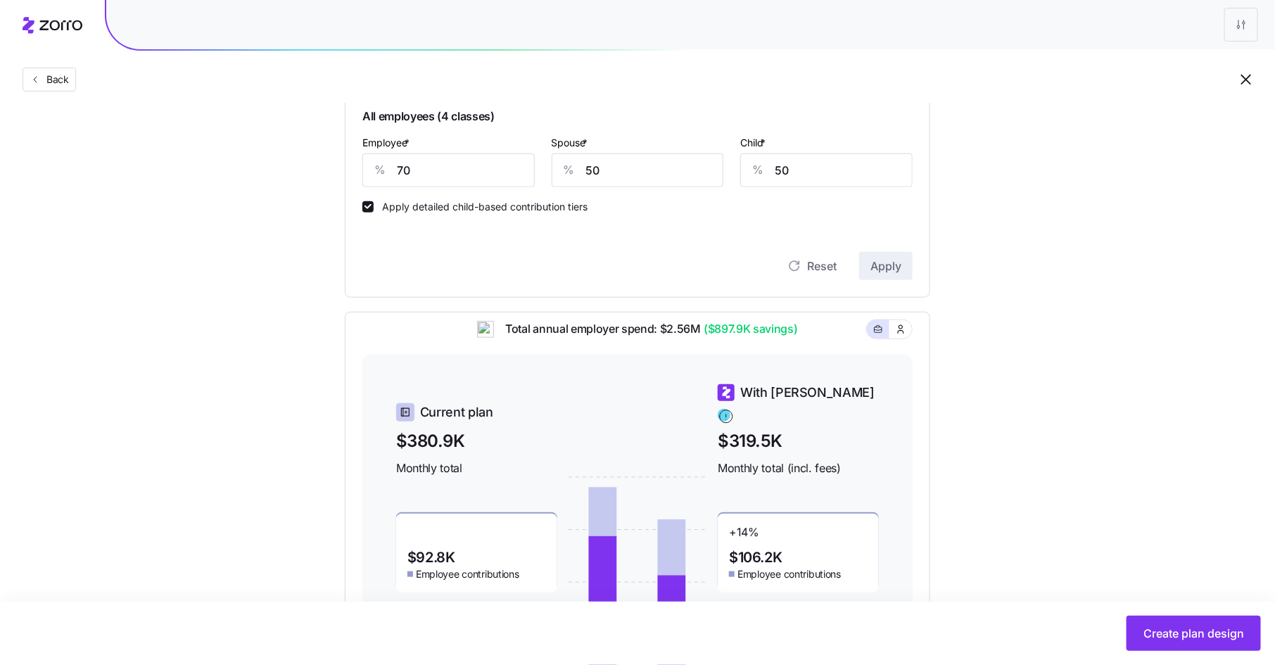
scroll to position [301, 0]
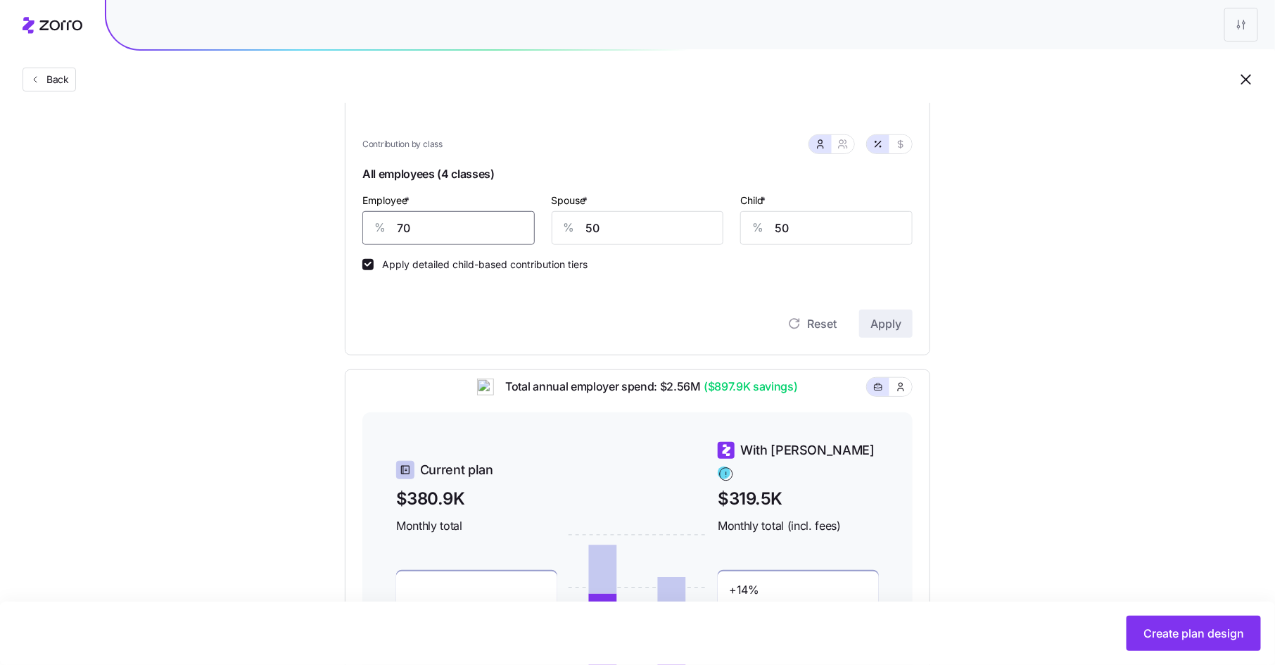
click at [429, 224] on input "70" at bounding box center [448, 228] width 172 height 34
click at [897, 317] on span "Apply" at bounding box center [885, 323] width 31 height 17
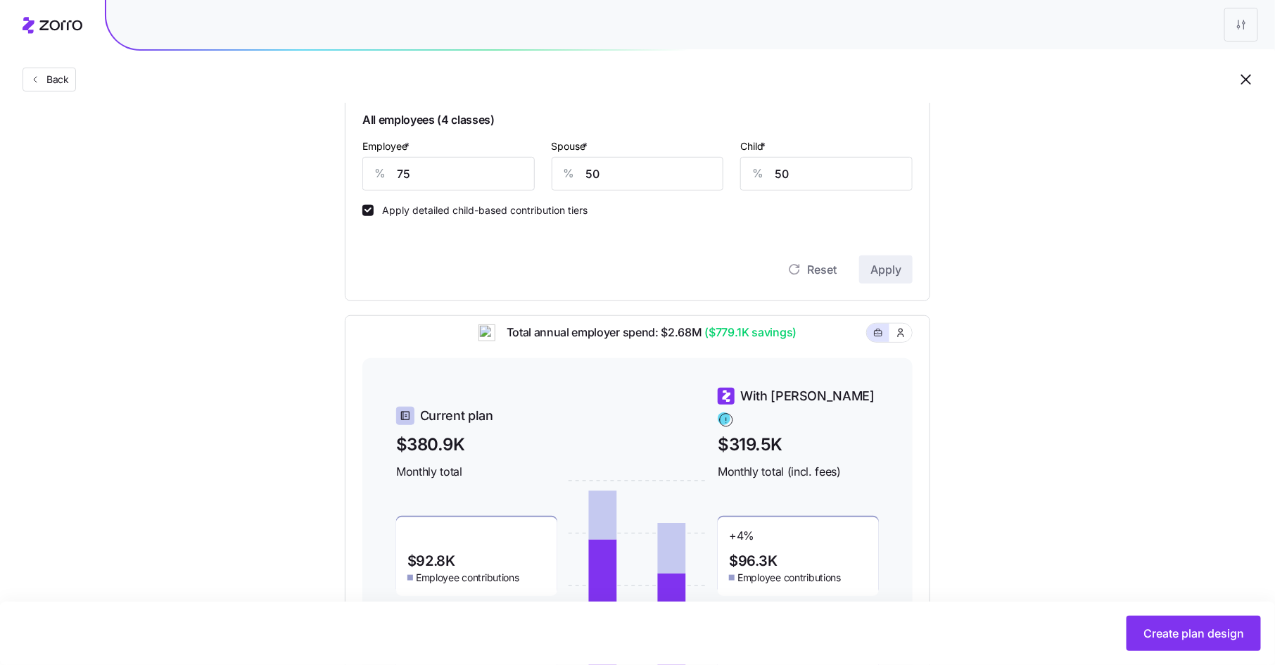
scroll to position [360, 0]
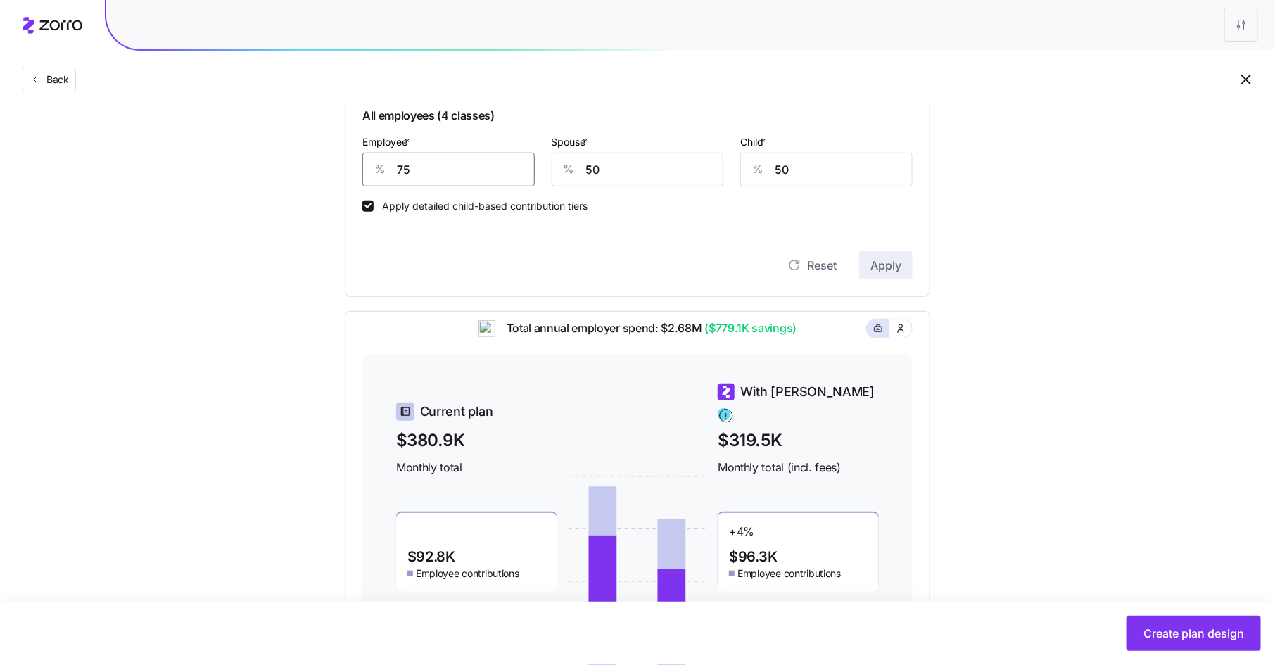
drag, startPoint x: 407, startPoint y: 167, endPoint x: 389, endPoint y: 168, distance: 18.3
click at [389, 168] on div "% 75" at bounding box center [448, 170] width 172 height 34
type input "80"
type input "60"
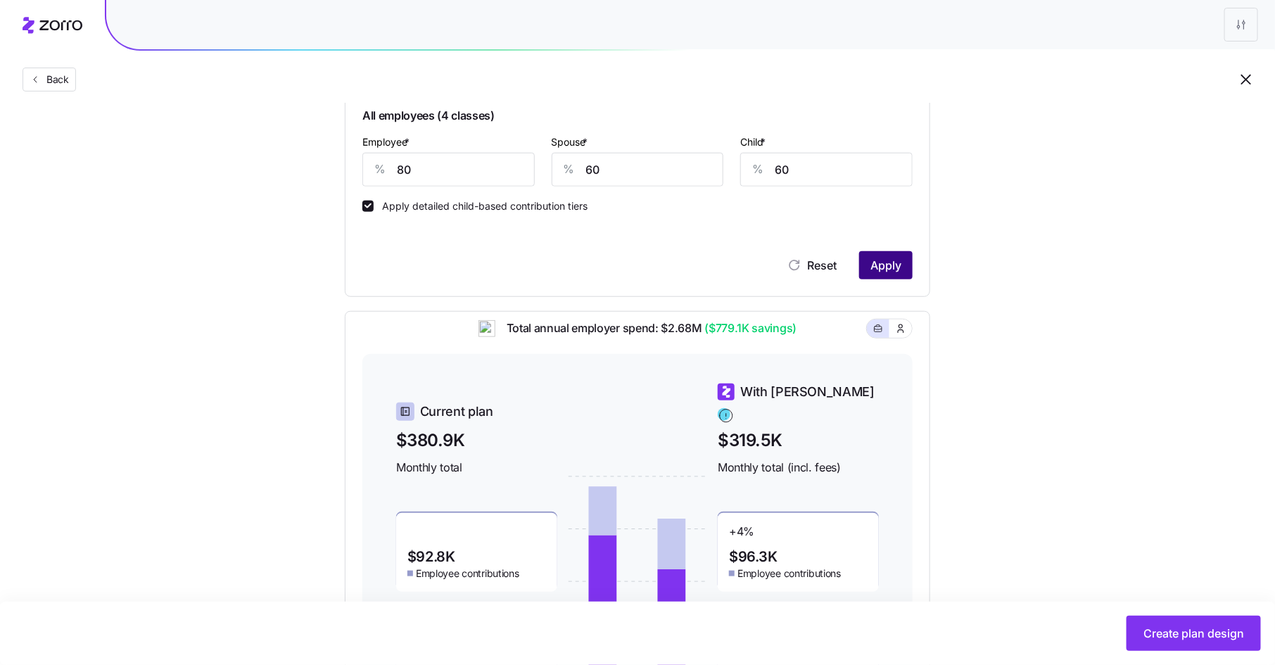
click at [875, 258] on span "Apply" at bounding box center [885, 265] width 31 height 17
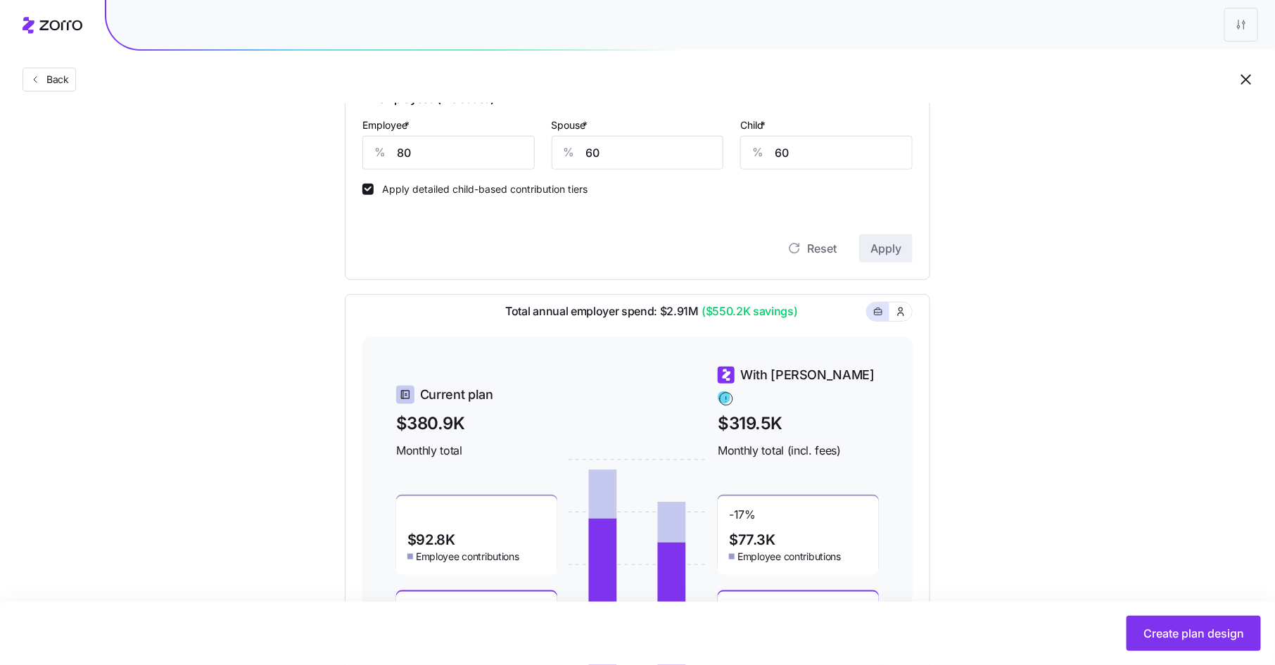
scroll to position [337, 0]
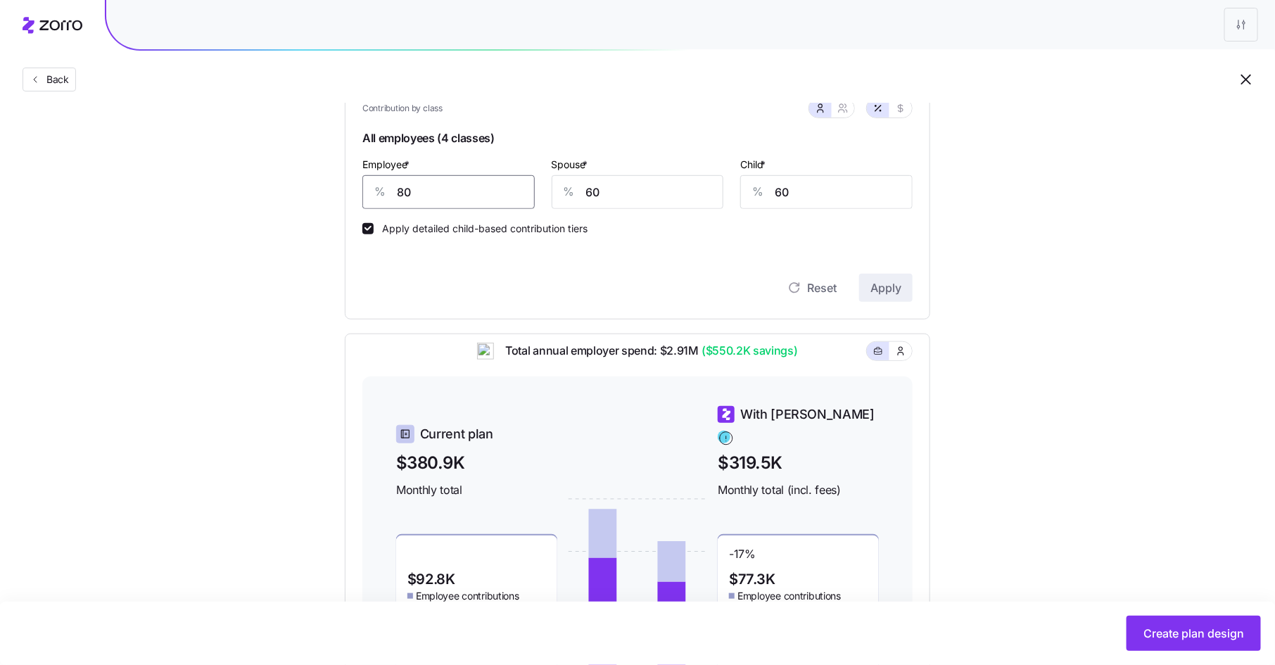
click at [419, 196] on input "80" at bounding box center [448, 192] width 172 height 34
click at [889, 276] on button "Apply" at bounding box center [885, 288] width 53 height 28
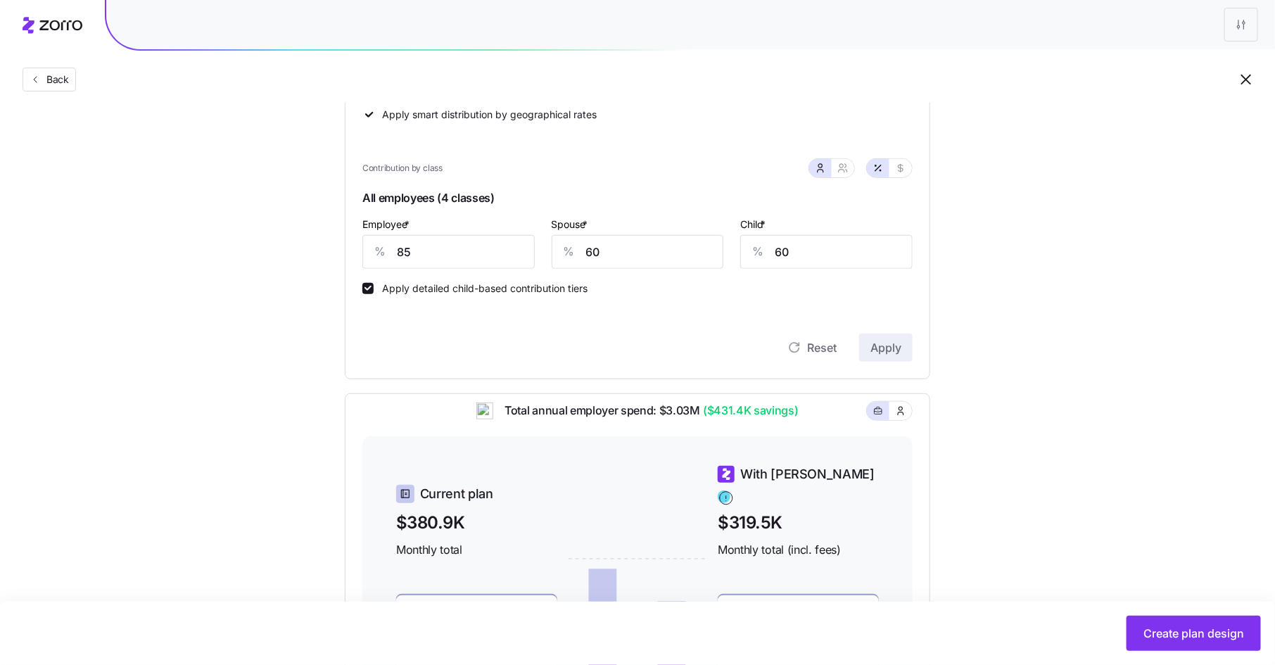
scroll to position [183, 0]
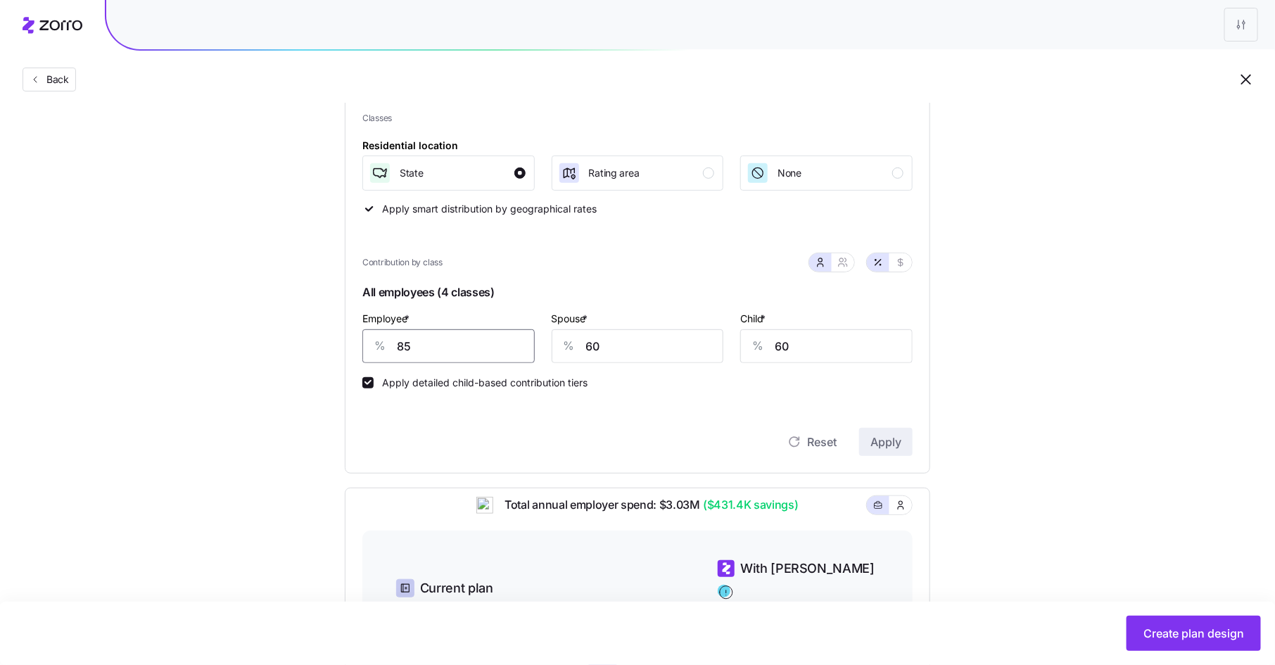
drag, startPoint x: 419, startPoint y: 348, endPoint x: 359, endPoint y: 348, distance: 59.8
click at [359, 348] on div "Contribution Classes Residential location State Rating area None Apply smart di…" at bounding box center [637, 266] width 585 height 416
type input "80"
type input "65"
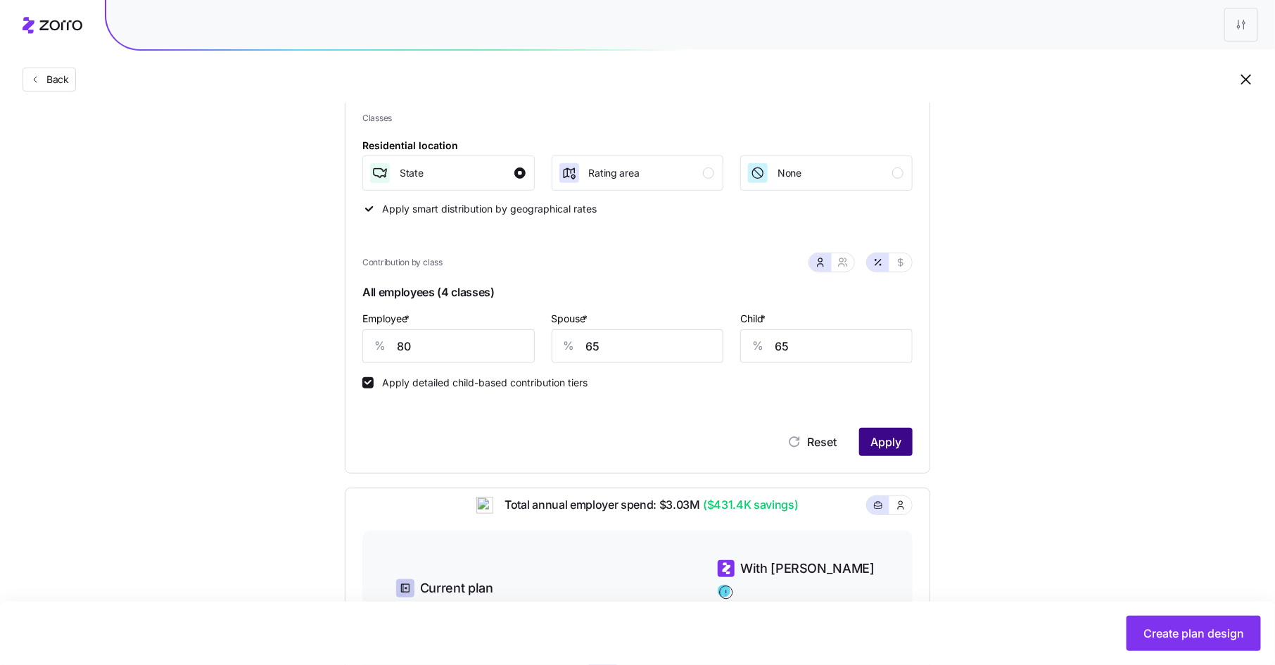
click at [899, 432] on button "Apply" at bounding box center [885, 442] width 53 height 28
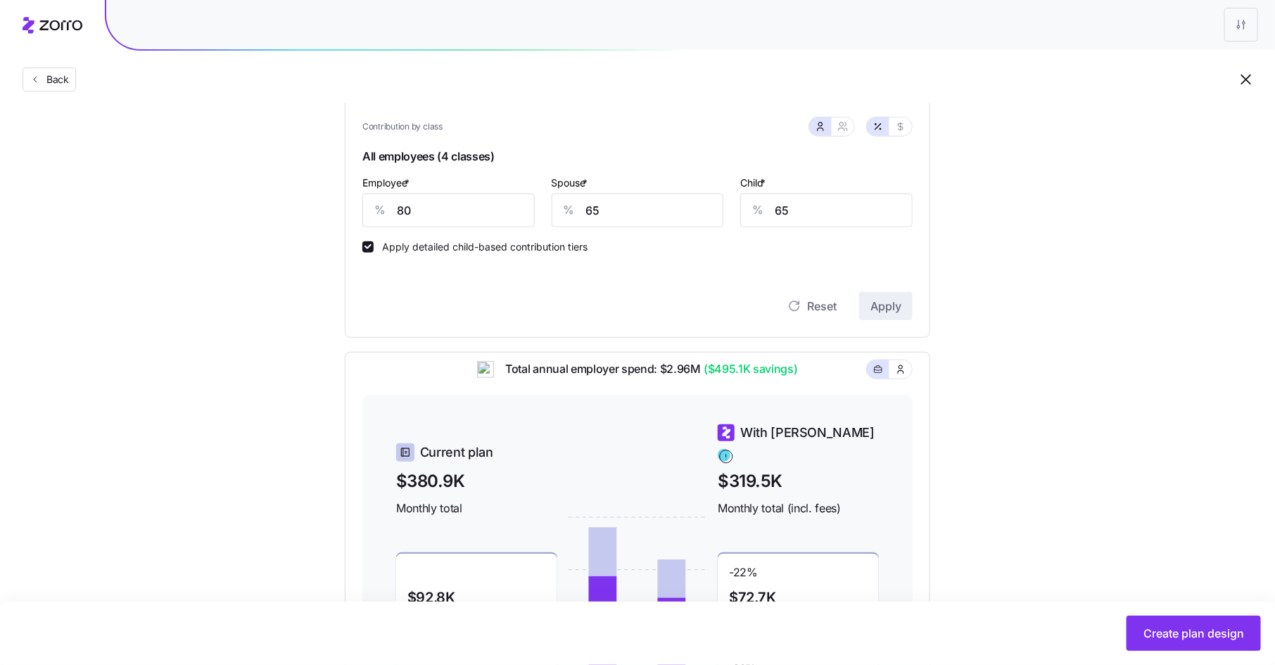
scroll to position [289, 0]
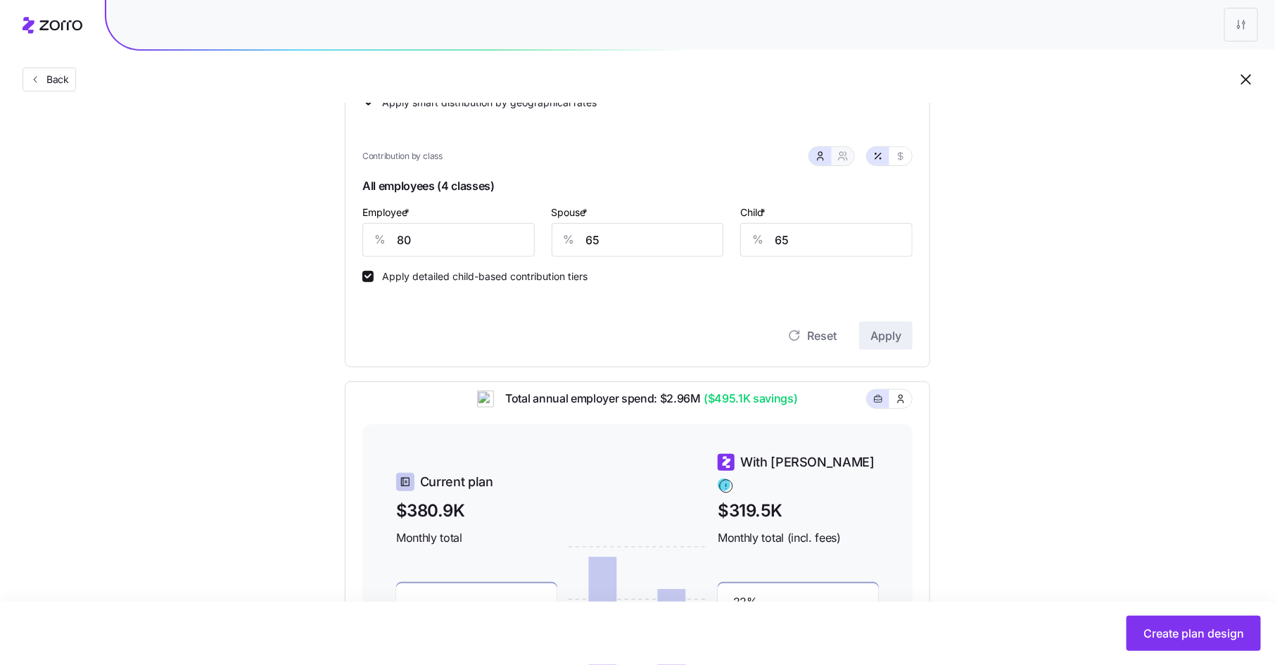
click at [843, 152] on icon "button" at bounding box center [842, 156] width 11 height 11
type input "73"
type input "74"
click at [821, 153] on icon "button" at bounding box center [820, 156] width 11 height 11
type input "65"
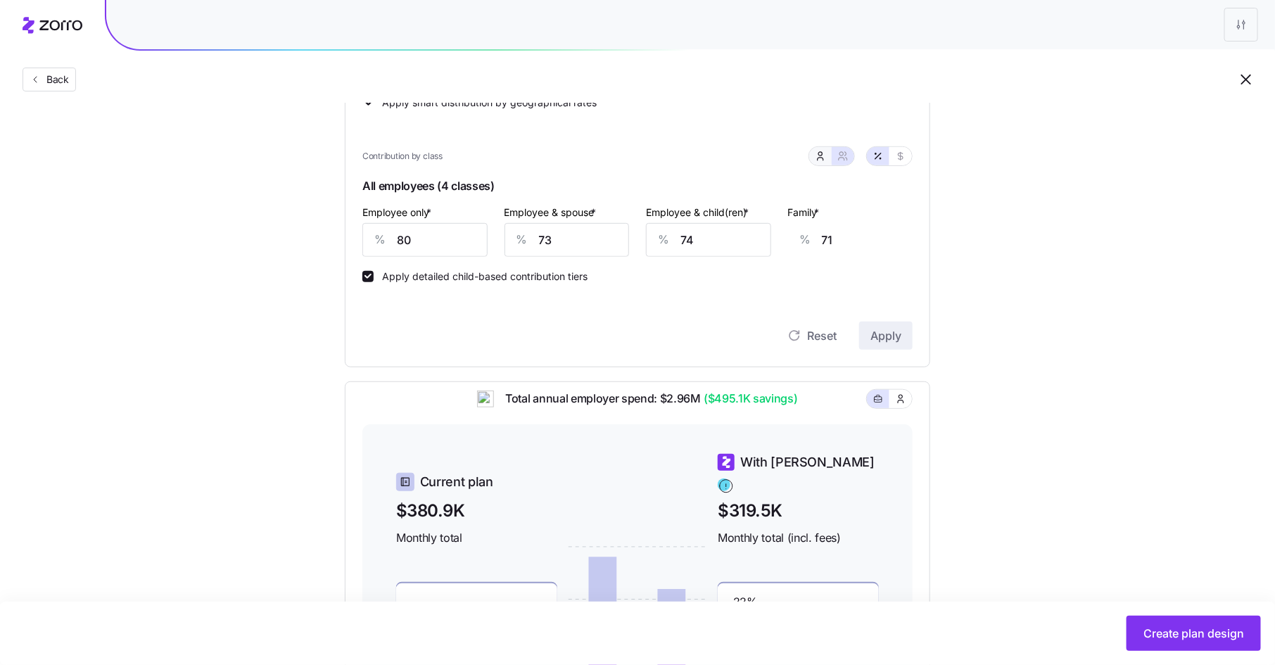
type input "65"
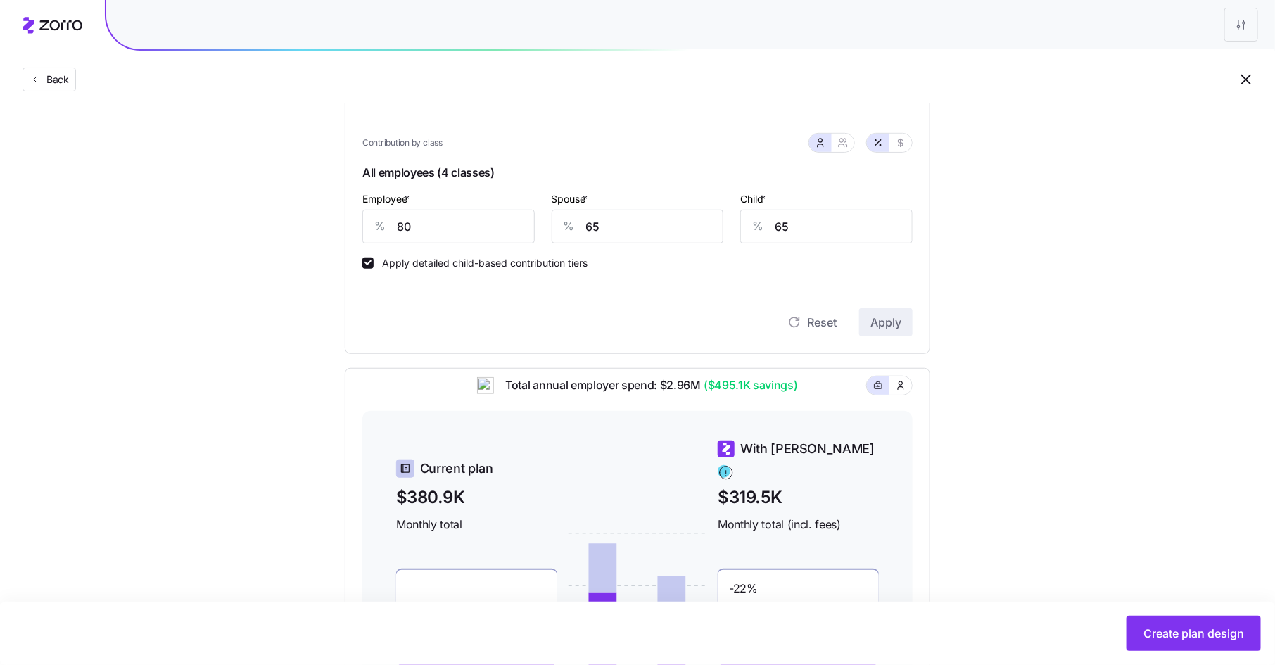
scroll to position [296, 0]
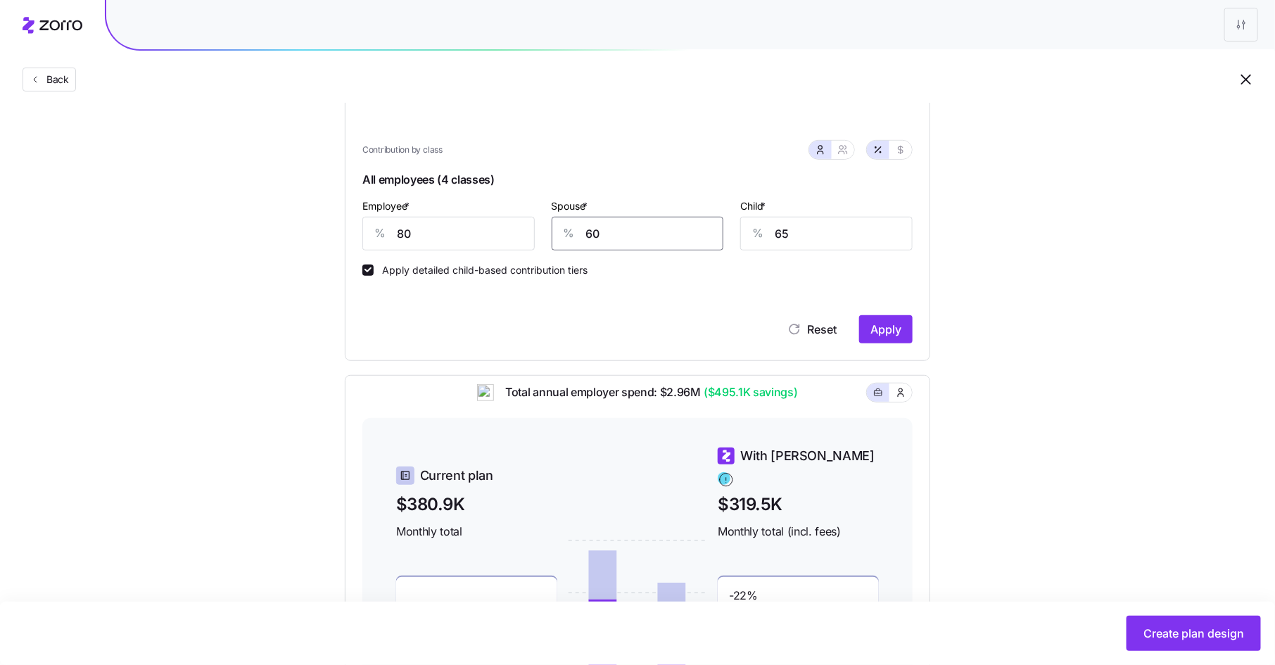
type input "60"
type input "70"
click at [899, 327] on span "Apply" at bounding box center [885, 329] width 31 height 17
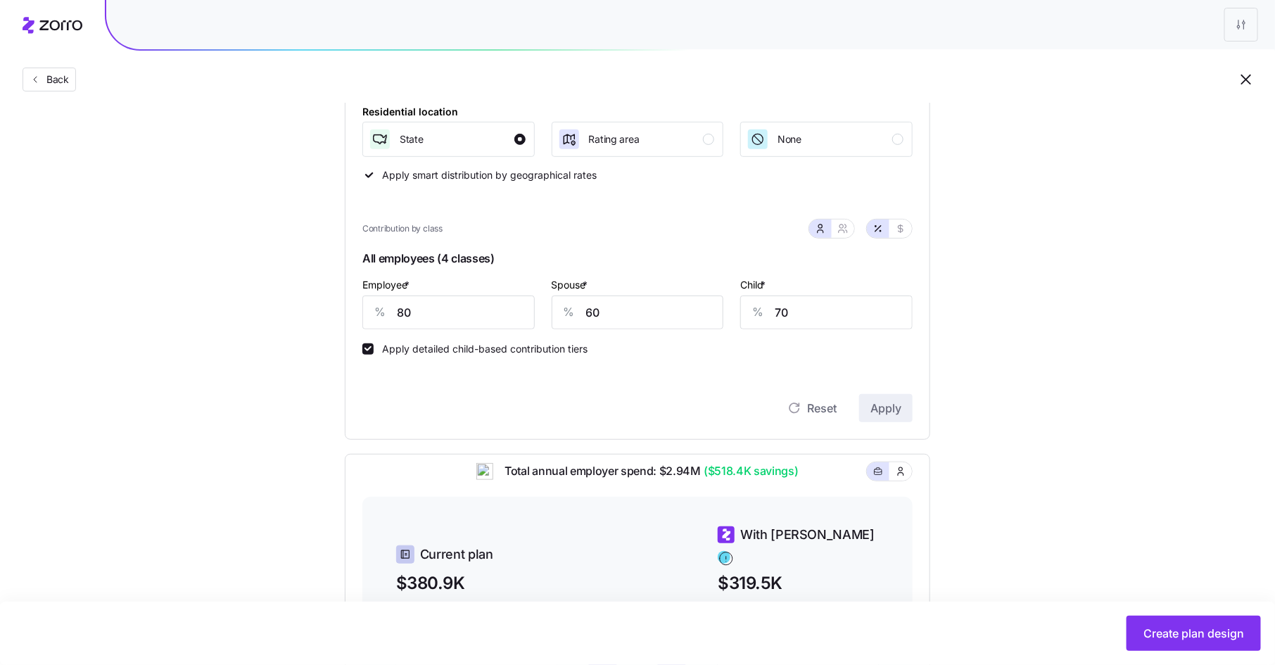
scroll to position [215, 0]
click at [422, 321] on input "80" at bounding box center [448, 314] width 172 height 34
type input "83"
drag, startPoint x: 607, startPoint y: 312, endPoint x: 573, endPoint y: 312, distance: 34.5
click at [573, 312] on div "% 60" at bounding box center [638, 314] width 172 height 34
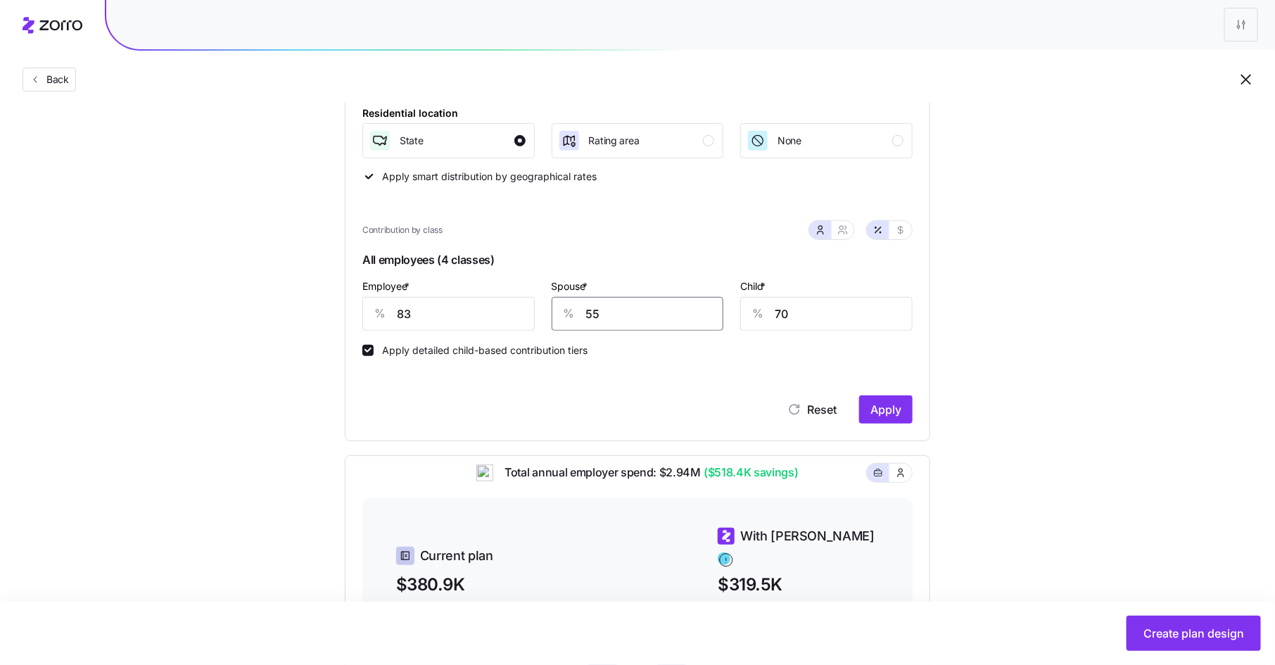
type input "55"
click at [894, 410] on span "Apply" at bounding box center [885, 409] width 31 height 17
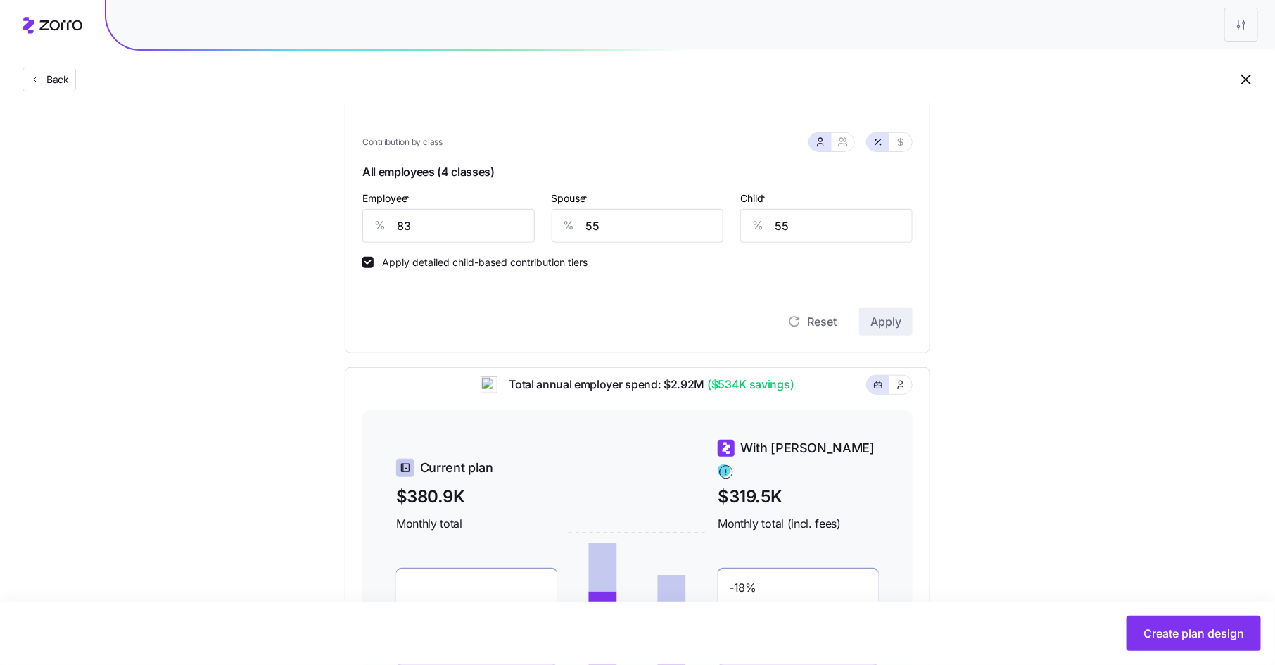
scroll to position [277, 0]
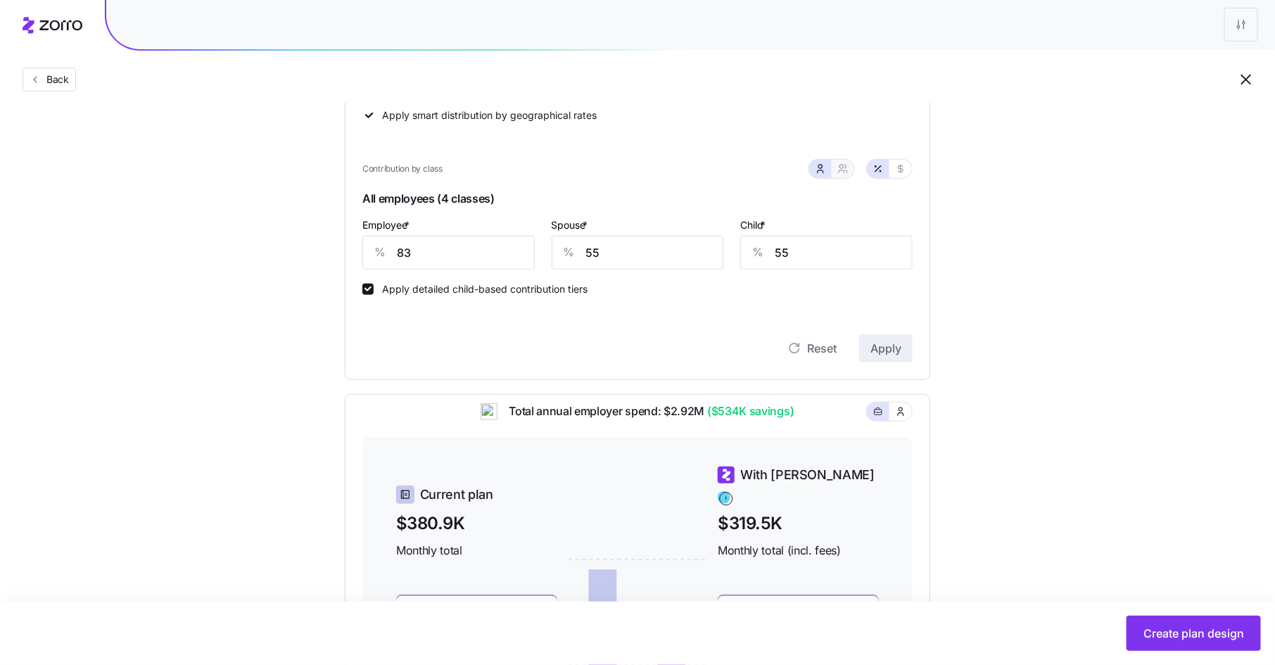
click at [843, 173] on icon "button" at bounding box center [842, 168] width 11 height 11
type input "69"
type input "71"
drag, startPoint x: 568, startPoint y: 251, endPoint x: 515, endPoint y: 251, distance: 52.8
click at [515, 251] on div "% 69" at bounding box center [567, 253] width 125 height 34
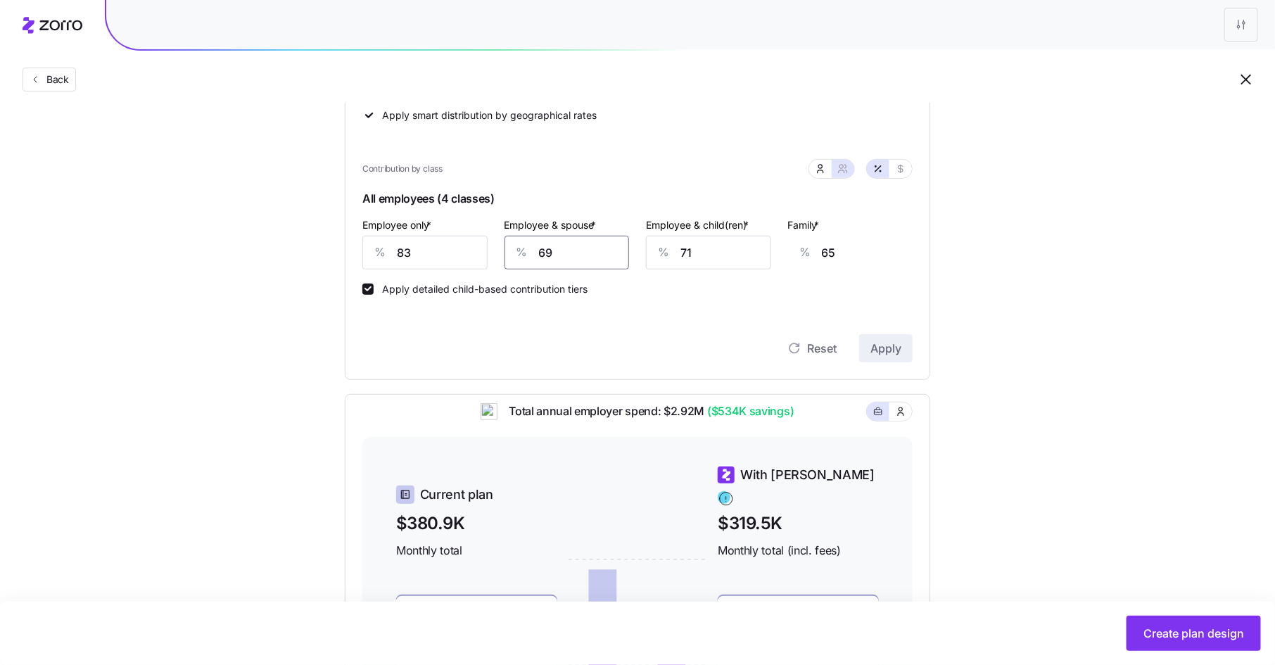
type input "7"
type input "20"
type input "73"
type input "68"
click at [824, 170] on icon "button" at bounding box center [820, 168] width 11 height 11
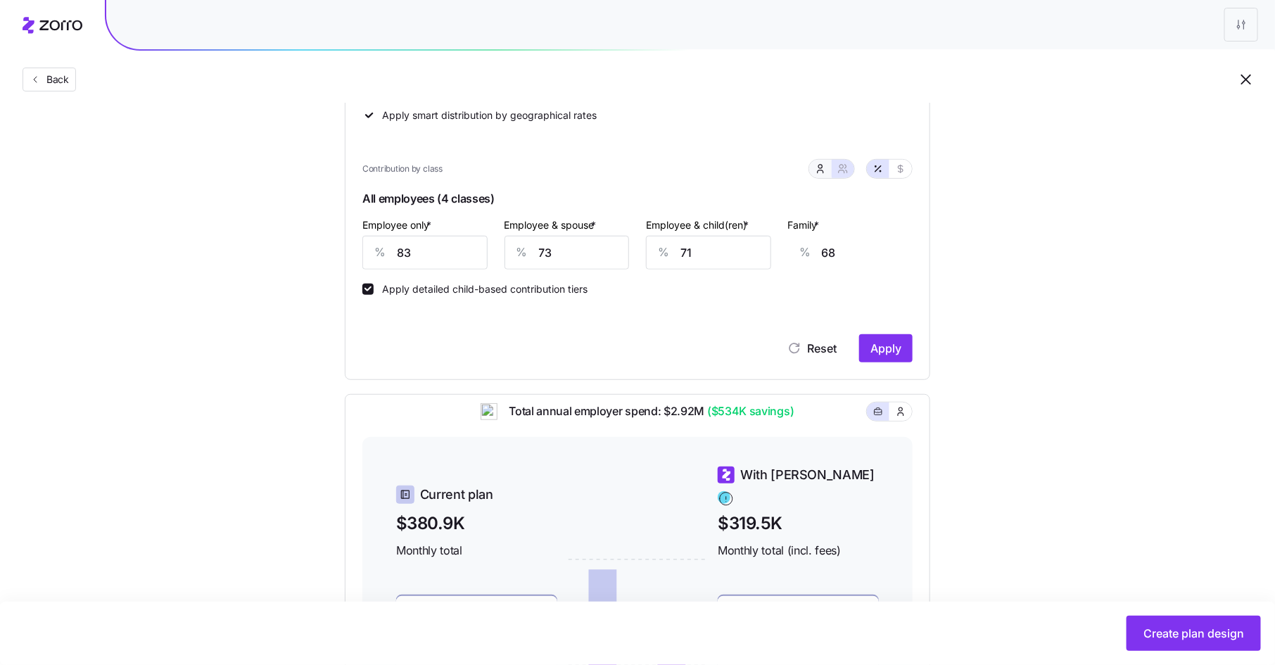
type input "63"
type input "55"
click at [847, 170] on icon "button" at bounding box center [842, 168] width 11 height 11
type input "73"
drag, startPoint x: 697, startPoint y: 251, endPoint x: 674, endPoint y: 251, distance: 23.2
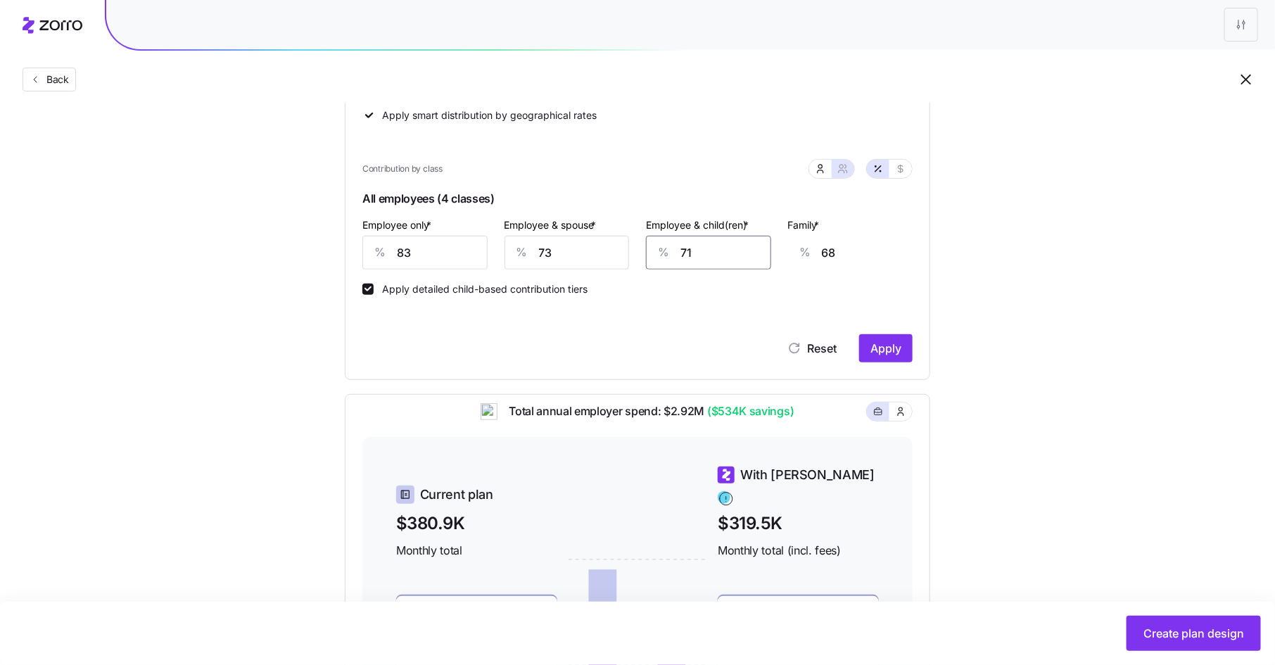
click at [674, 251] on div "% 71" at bounding box center [708, 253] width 125 height 34
type input "7"
type input "28"
type input "78"
type input "72"
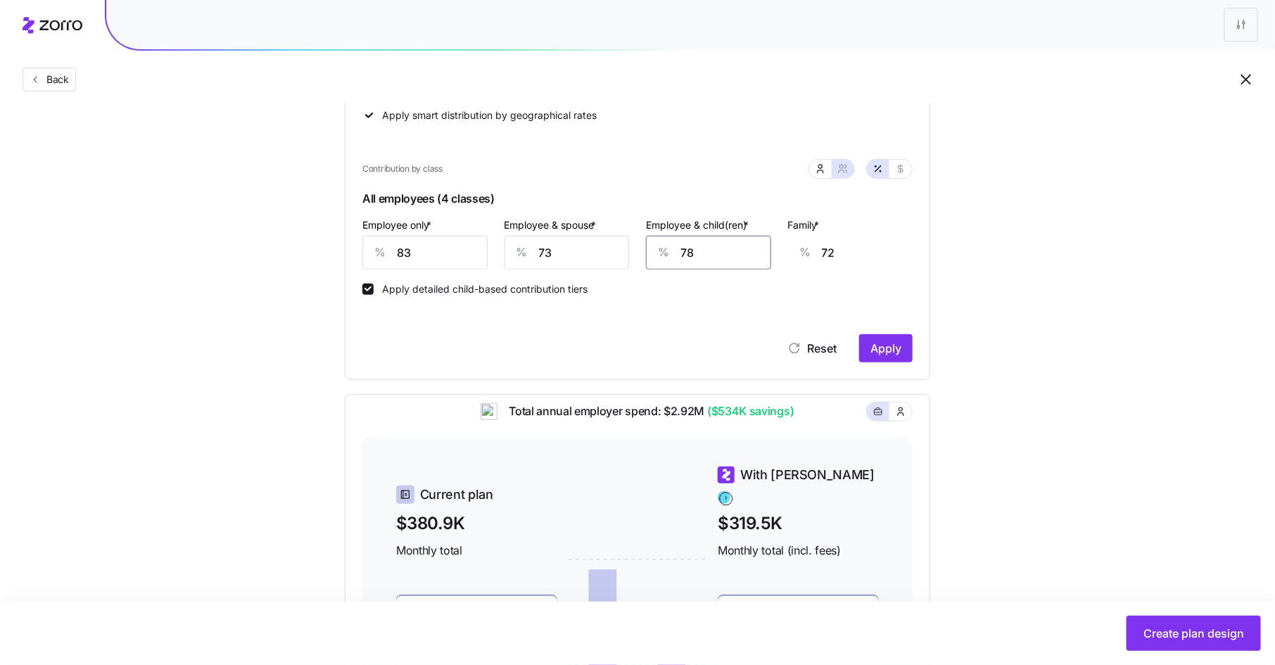
type input "78"
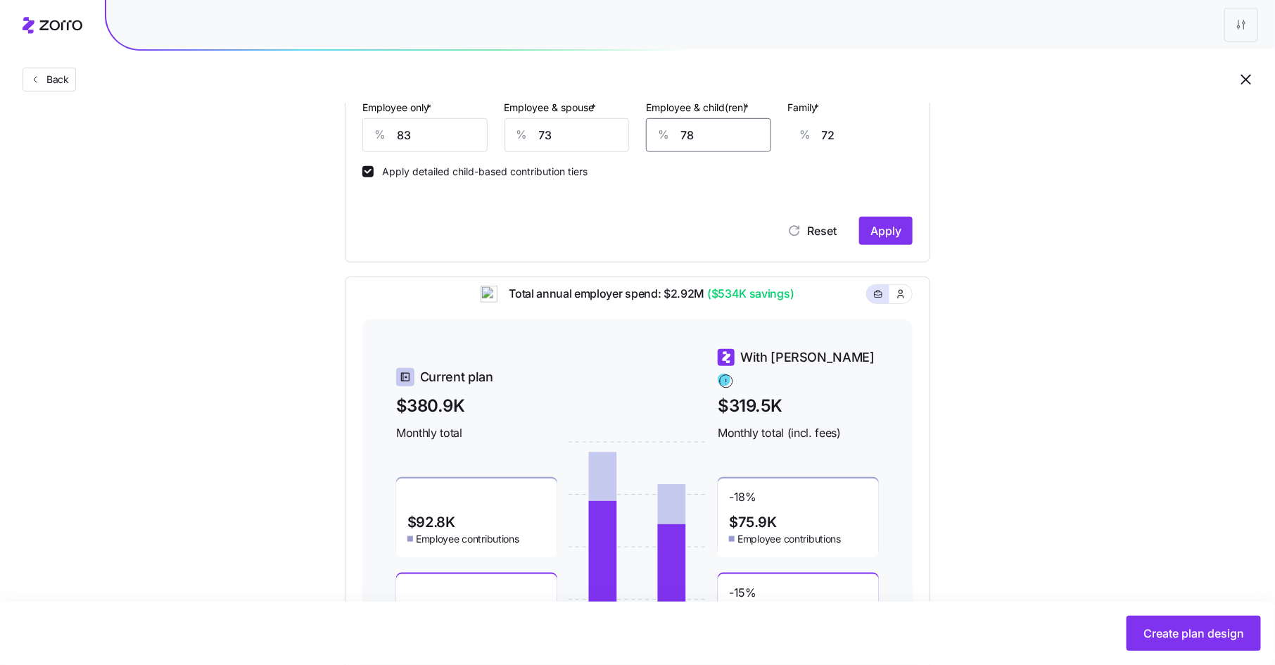
scroll to position [491, 0]
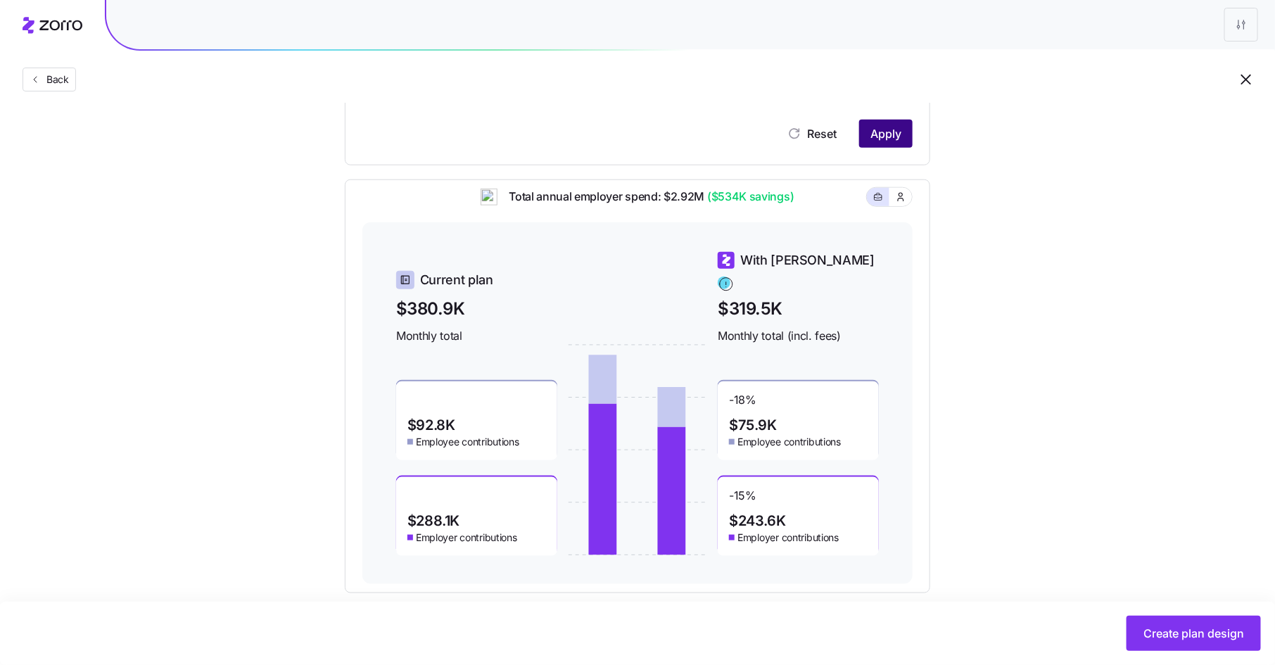
click at [881, 135] on span "Apply" at bounding box center [885, 133] width 31 height 17
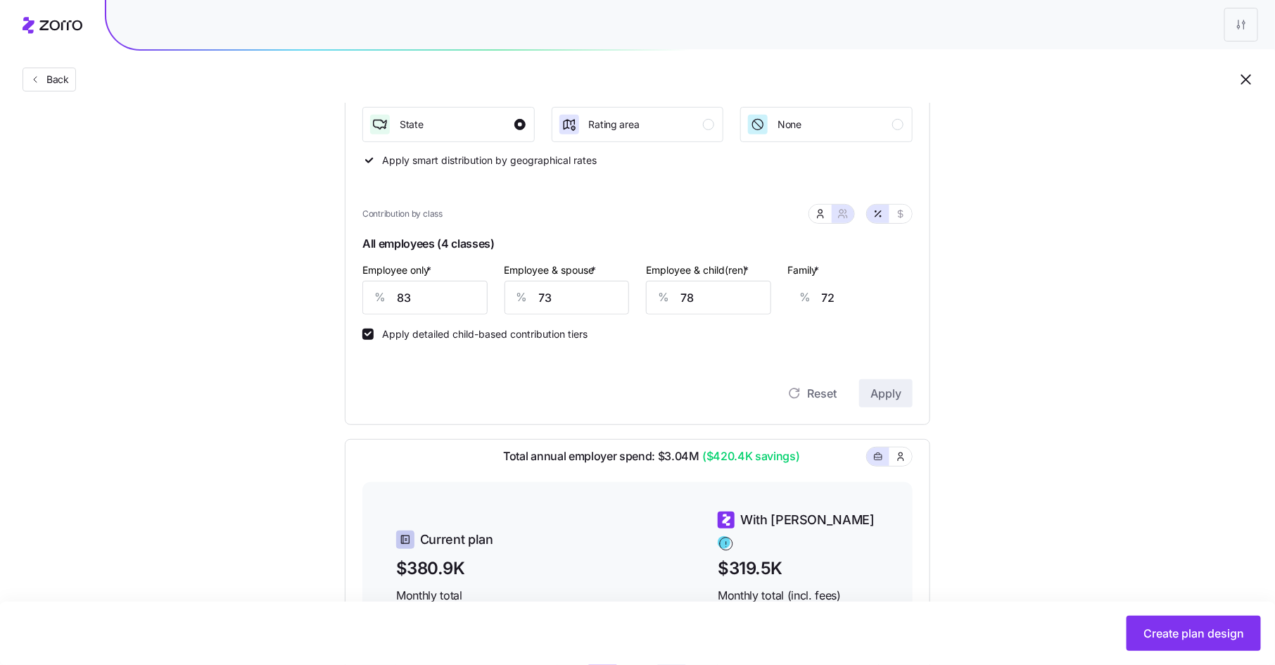
scroll to position [220, 0]
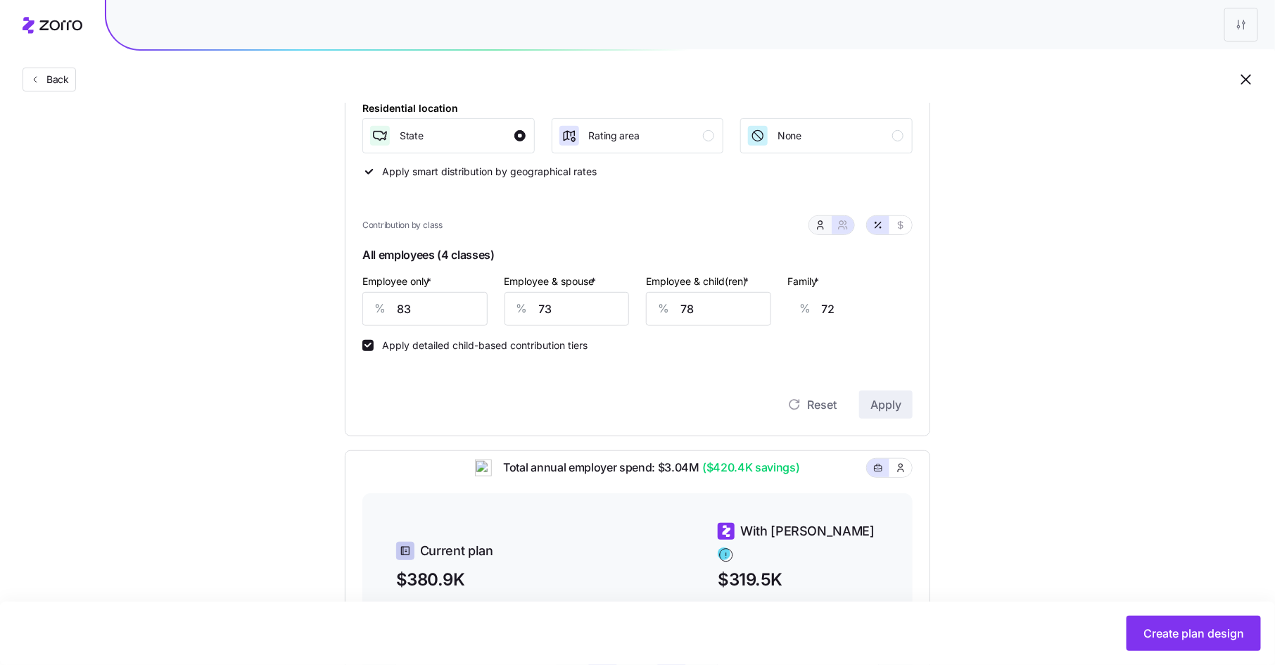
click at [824, 232] on button "button" at bounding box center [820, 225] width 23 height 18
type input "63"
type input "71"
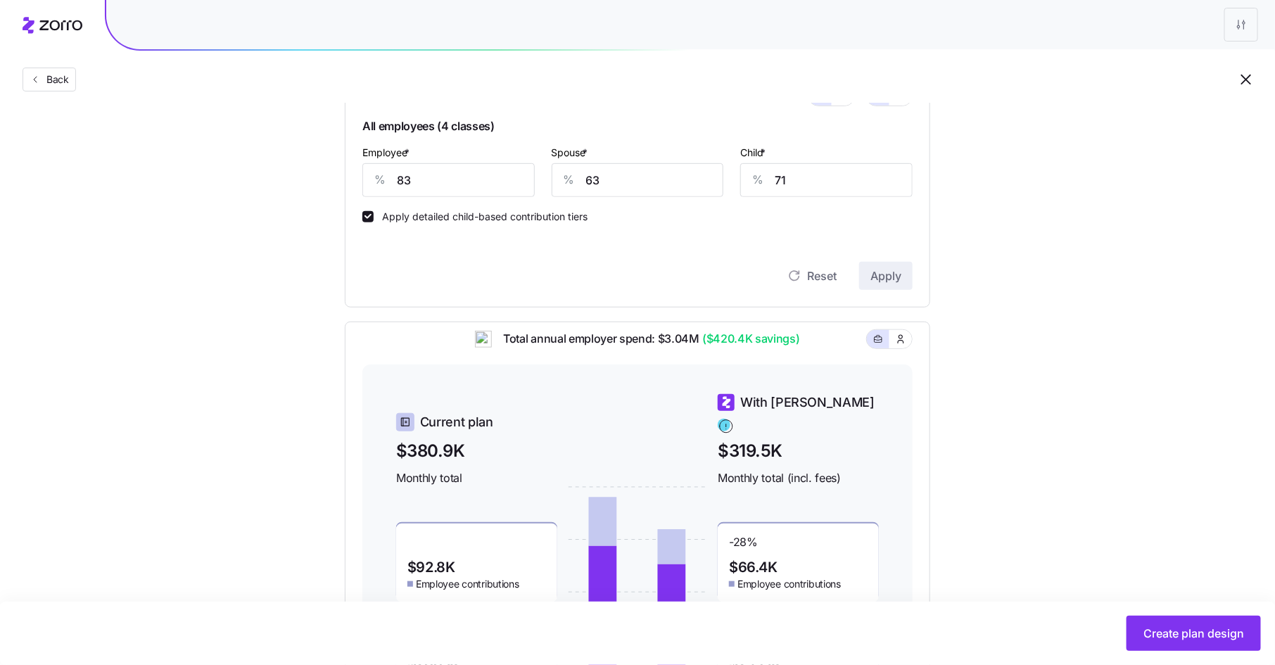
scroll to position [315, 0]
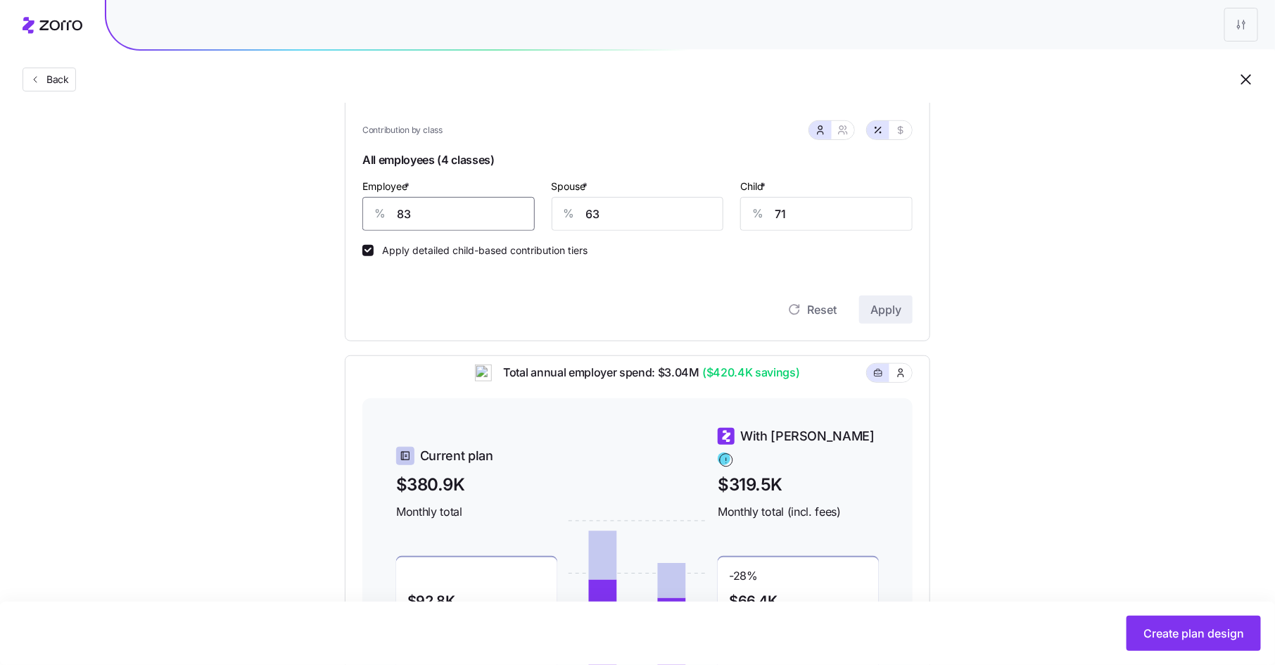
click at [414, 211] on input "83" at bounding box center [448, 214] width 172 height 34
type input "80"
click at [882, 310] on span "Apply" at bounding box center [885, 309] width 31 height 17
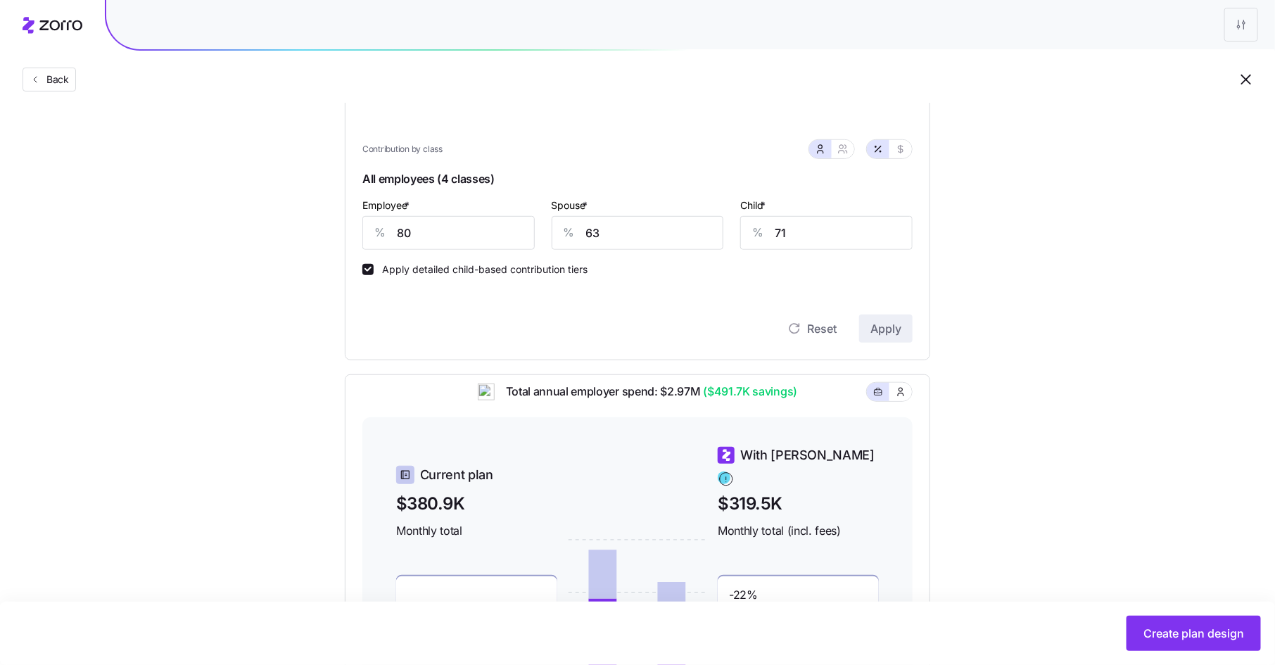
scroll to position [246, 0]
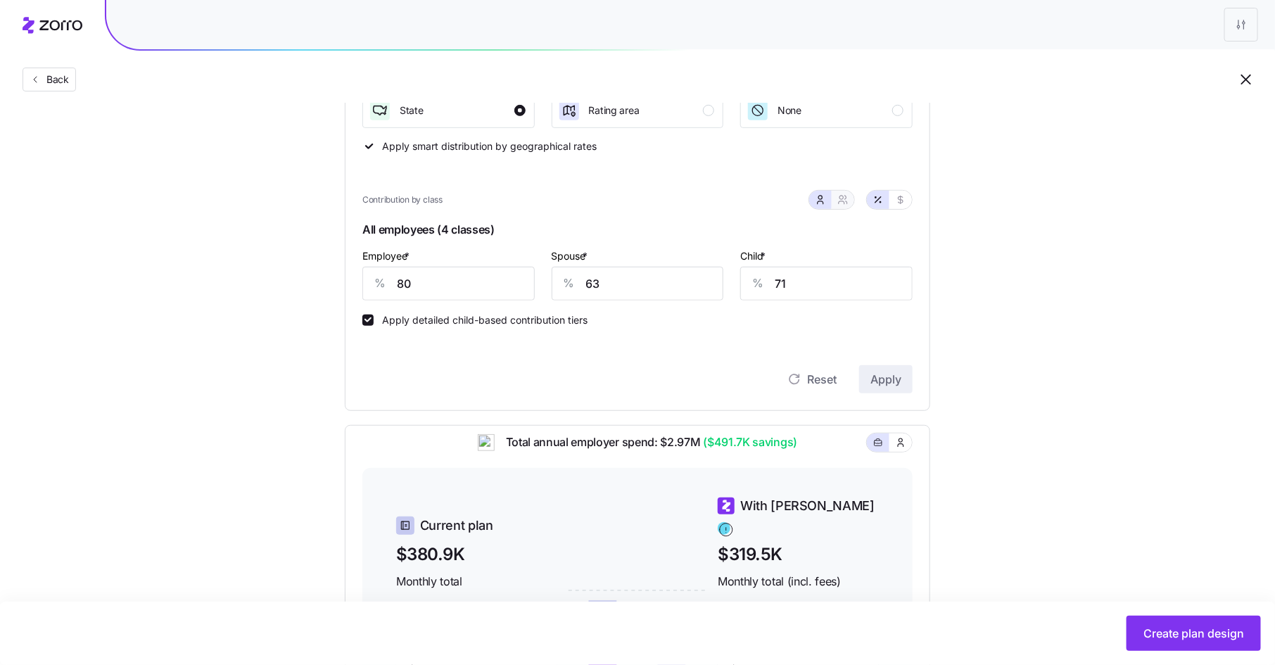
click at [841, 201] on icon "button" at bounding box center [842, 199] width 11 height 11
type input "72"
type input "76"
click at [581, 286] on input "72" at bounding box center [567, 284] width 125 height 34
type input "7"
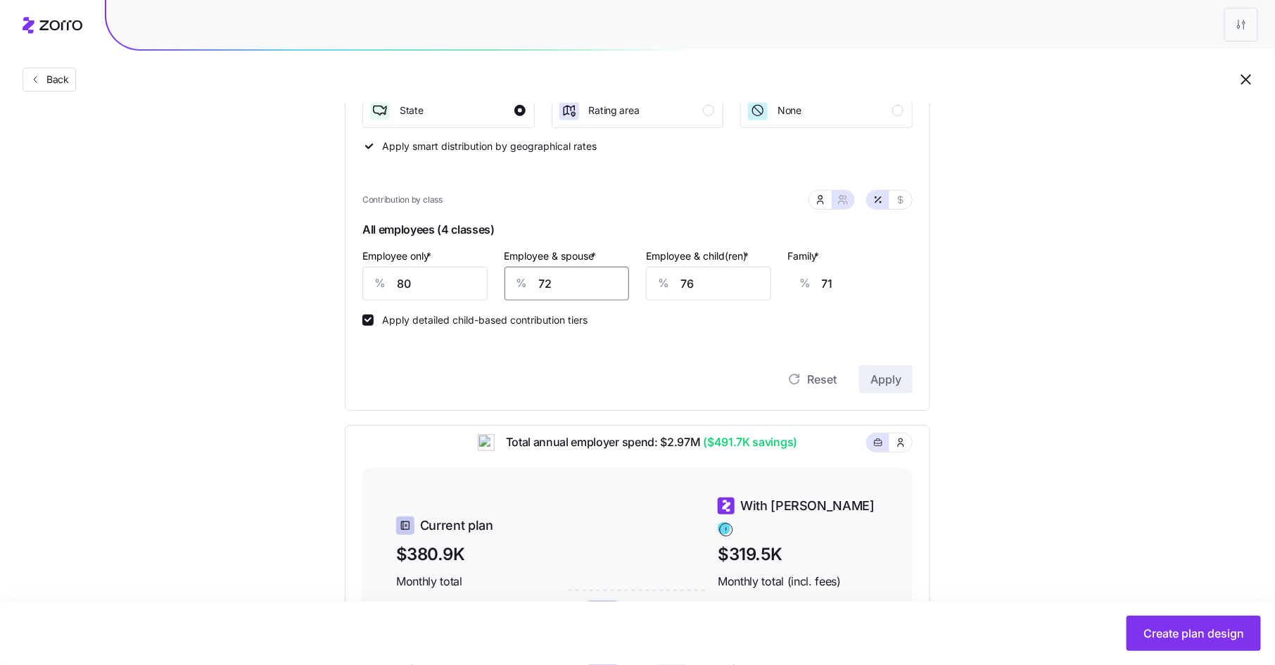
type input "24"
type input "73"
type input "72"
click at [893, 369] on button "Apply" at bounding box center [885, 379] width 53 height 28
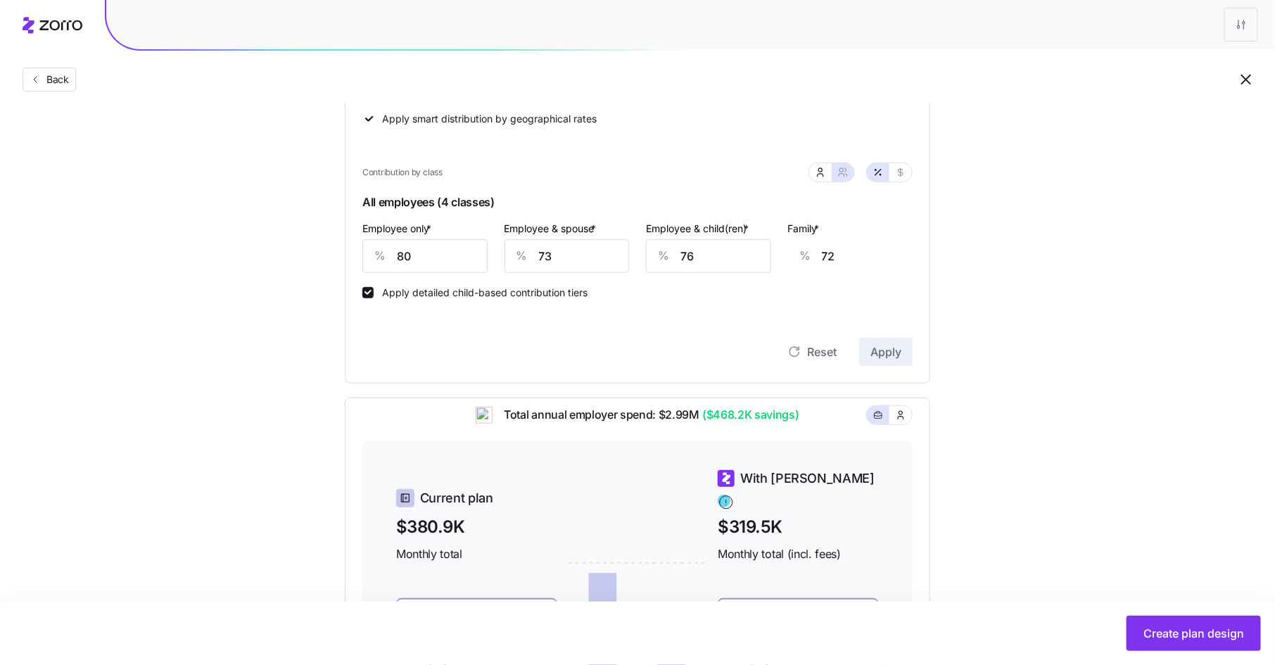
scroll to position [251, 0]
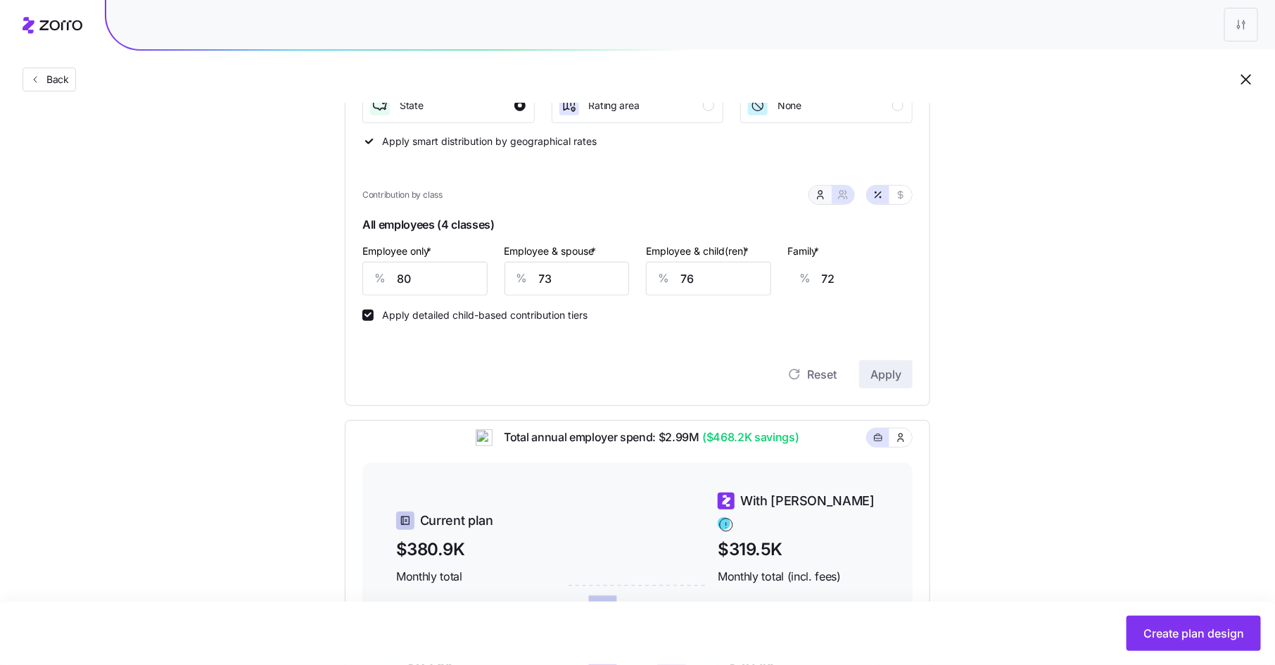
click at [825, 201] on button "button" at bounding box center [820, 195] width 23 height 18
type input "66"
click at [800, 277] on input "71" at bounding box center [826, 279] width 172 height 34
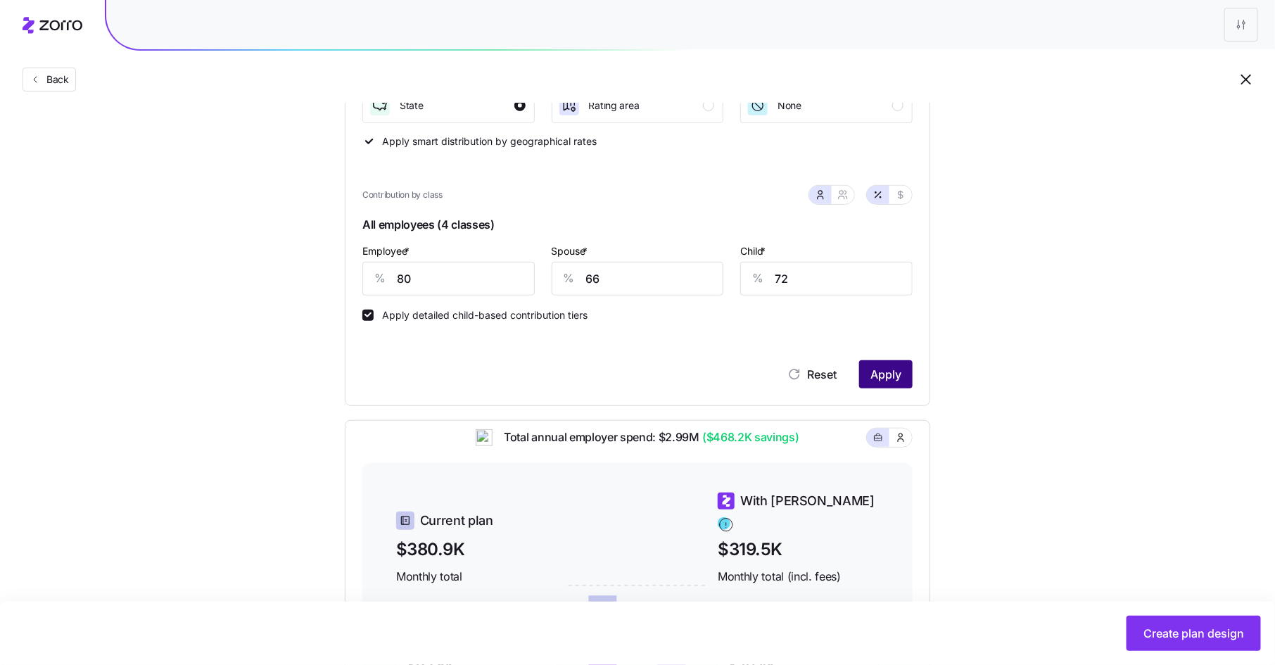
click at [895, 368] on span "Apply" at bounding box center [885, 374] width 31 height 17
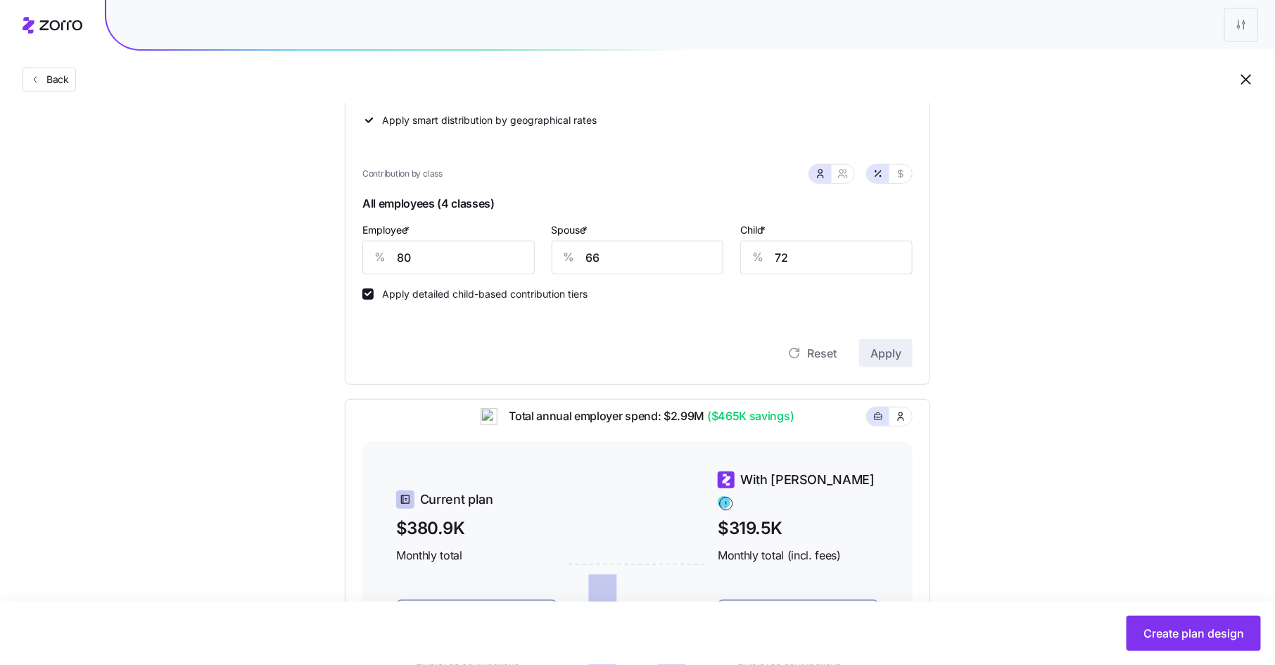
scroll to position [232, 0]
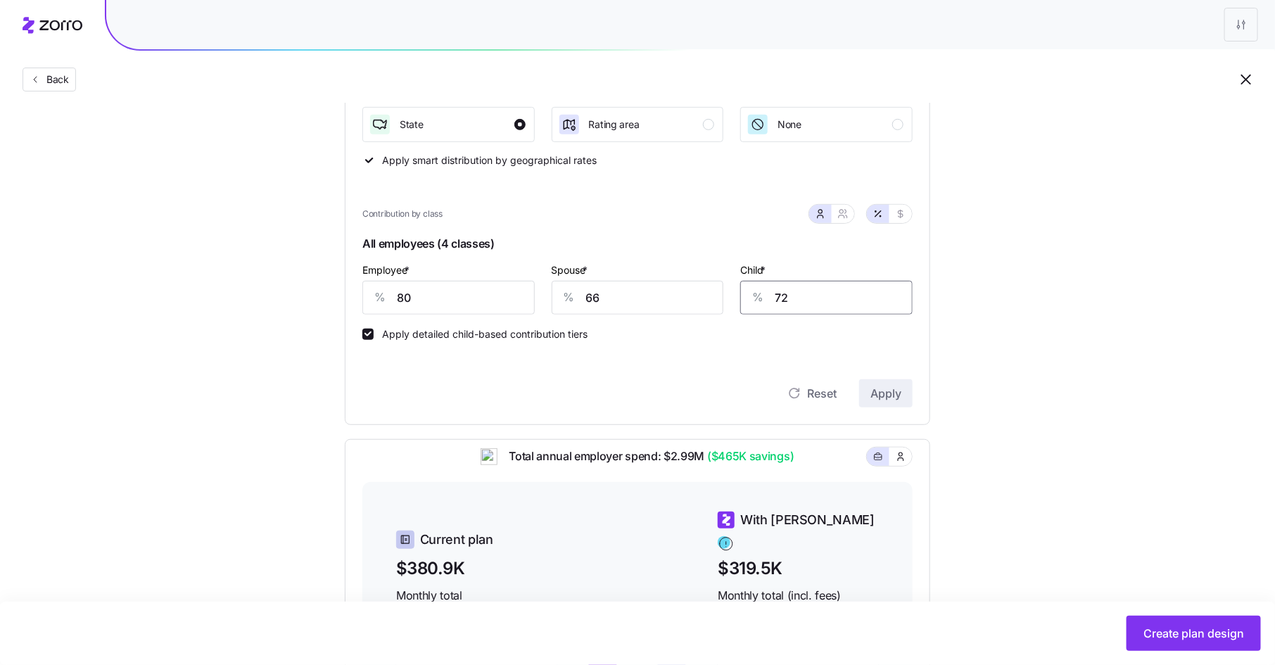
drag, startPoint x: 794, startPoint y: 299, endPoint x: 752, endPoint y: 290, distance: 43.2
click at [752, 290] on div "% 72" at bounding box center [826, 298] width 172 height 34
type input "66"
click at [894, 404] on button "Apply" at bounding box center [885, 393] width 53 height 28
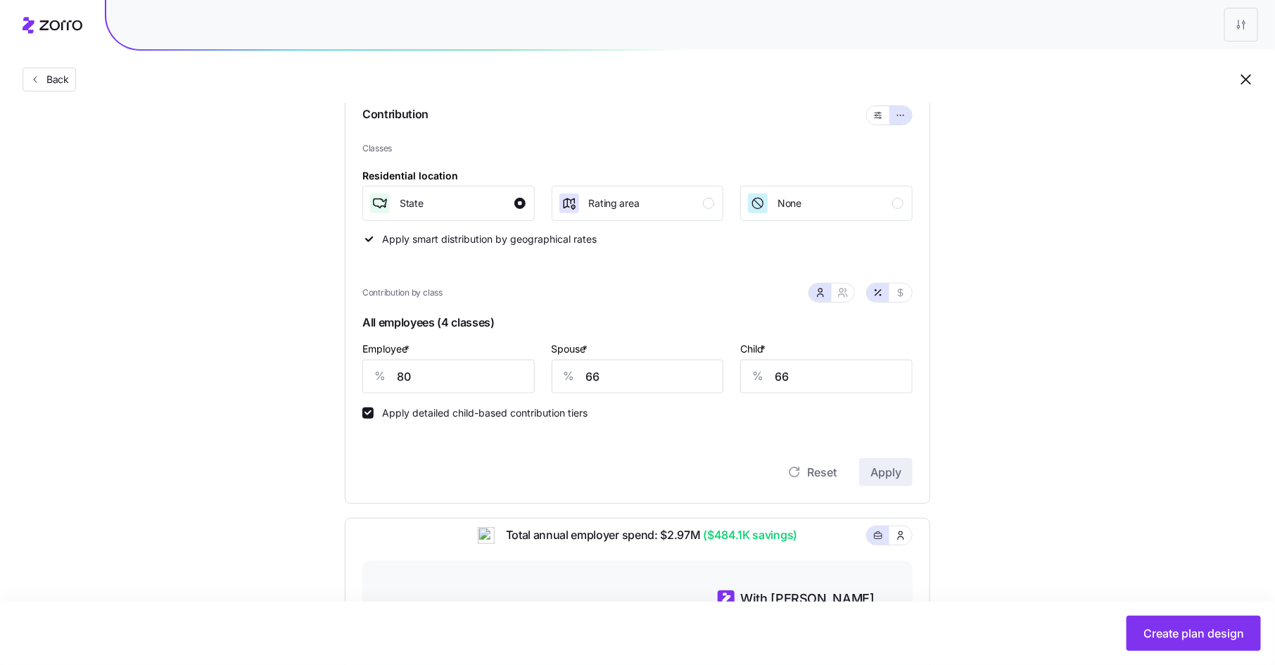
scroll to position [134, 0]
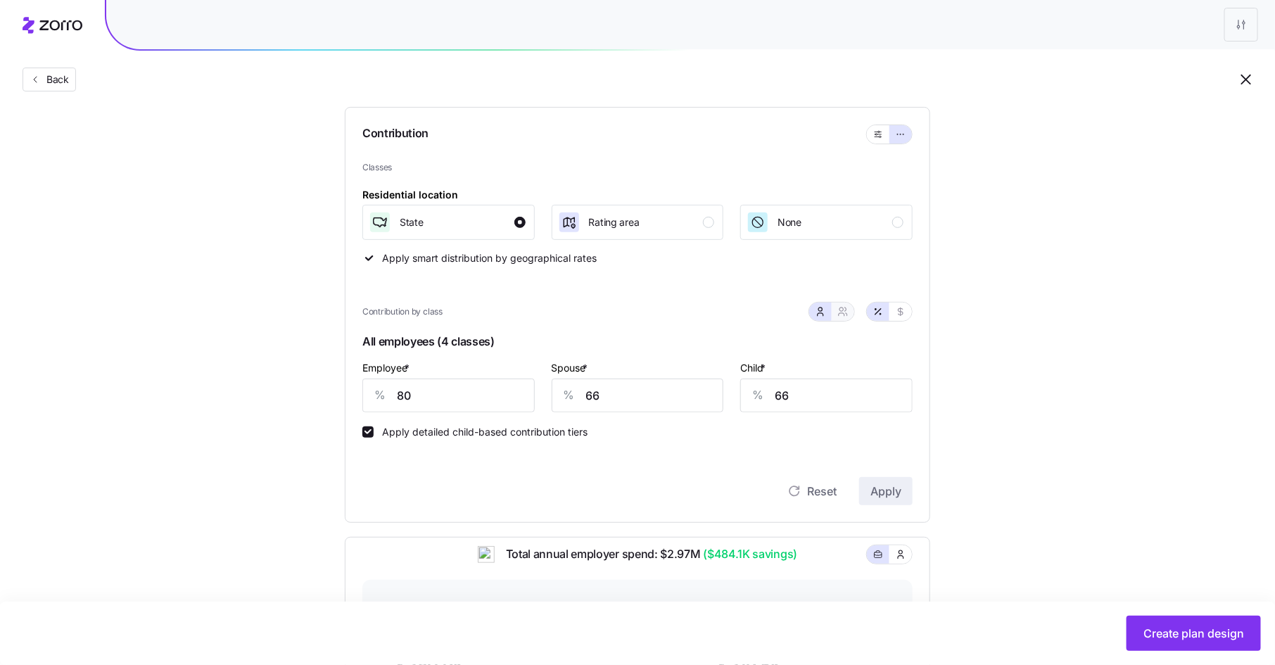
click at [851, 309] on button "button" at bounding box center [843, 312] width 23 height 18
type input "73"
click at [718, 398] on input "74" at bounding box center [708, 396] width 125 height 34
type input "7"
type input "29"
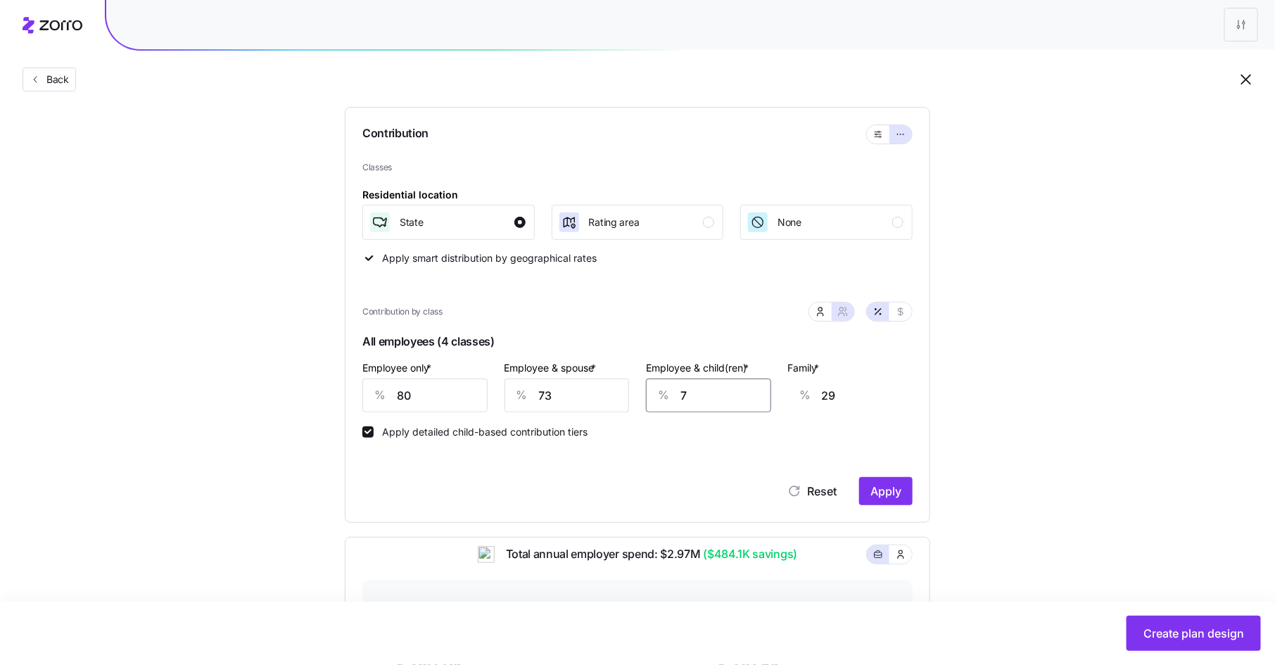
type input "79"
type input "74"
type input "79"
click at [826, 314] on icon "button" at bounding box center [820, 311] width 11 height 11
type input "66"
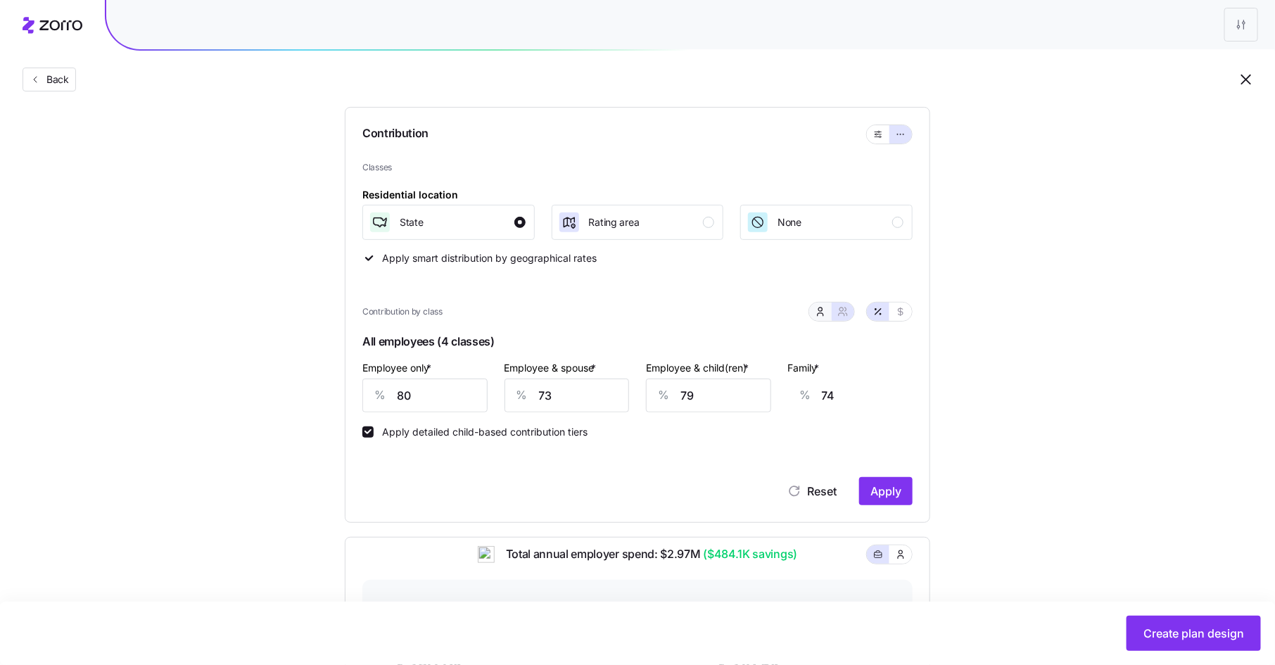
type input "78"
click at [881, 486] on span "Apply" at bounding box center [885, 491] width 31 height 17
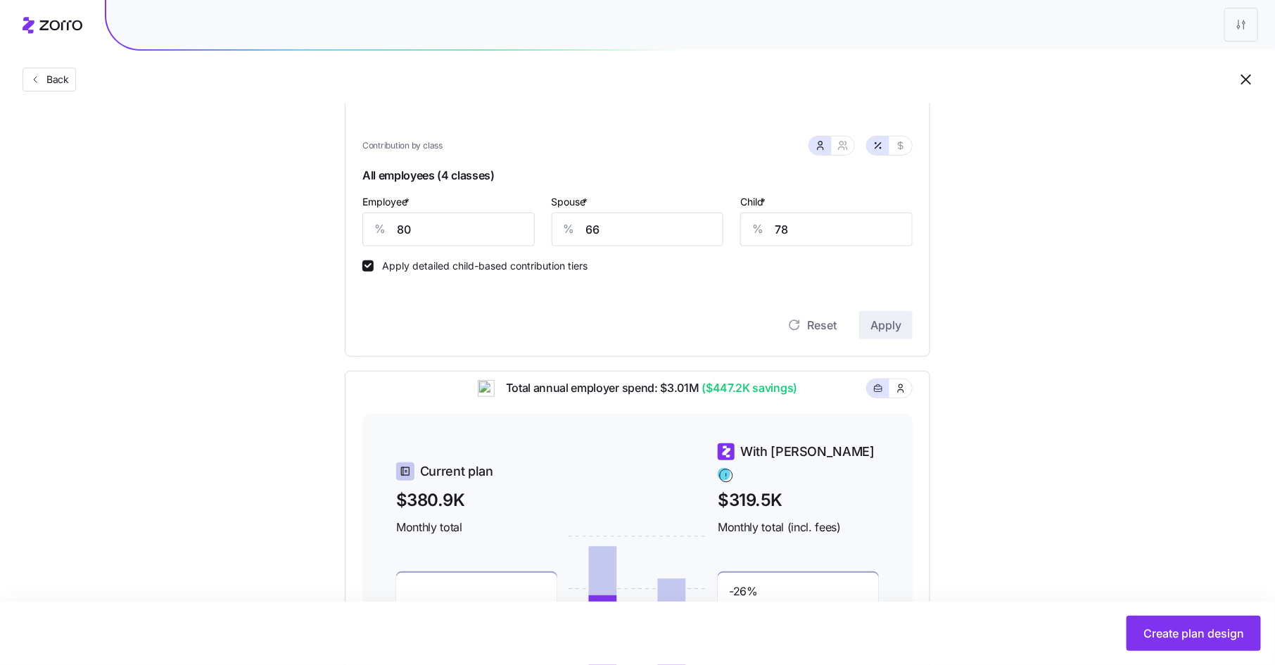
scroll to position [159, 0]
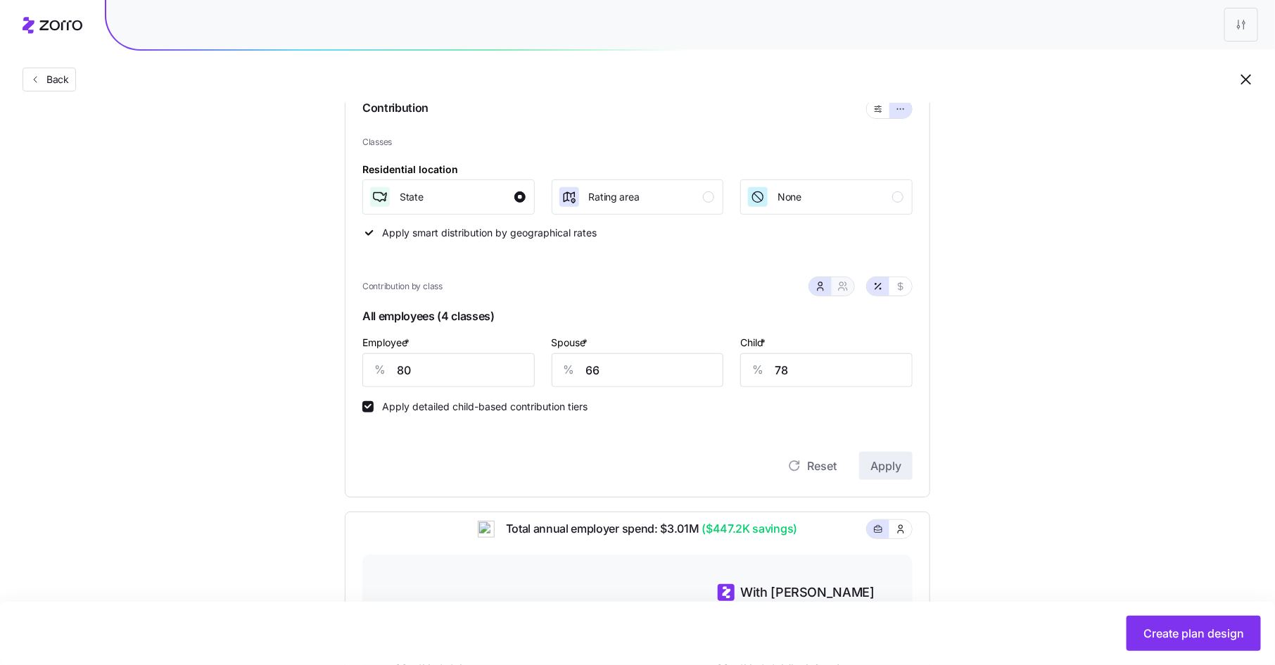
click at [842, 286] on icon "button" at bounding box center [842, 286] width 11 height 11
type input "73"
drag, startPoint x: 694, startPoint y: 375, endPoint x: 659, endPoint y: 372, distance: 35.4
click at [659, 372] on div "% 79" at bounding box center [708, 370] width 125 height 34
type input "7"
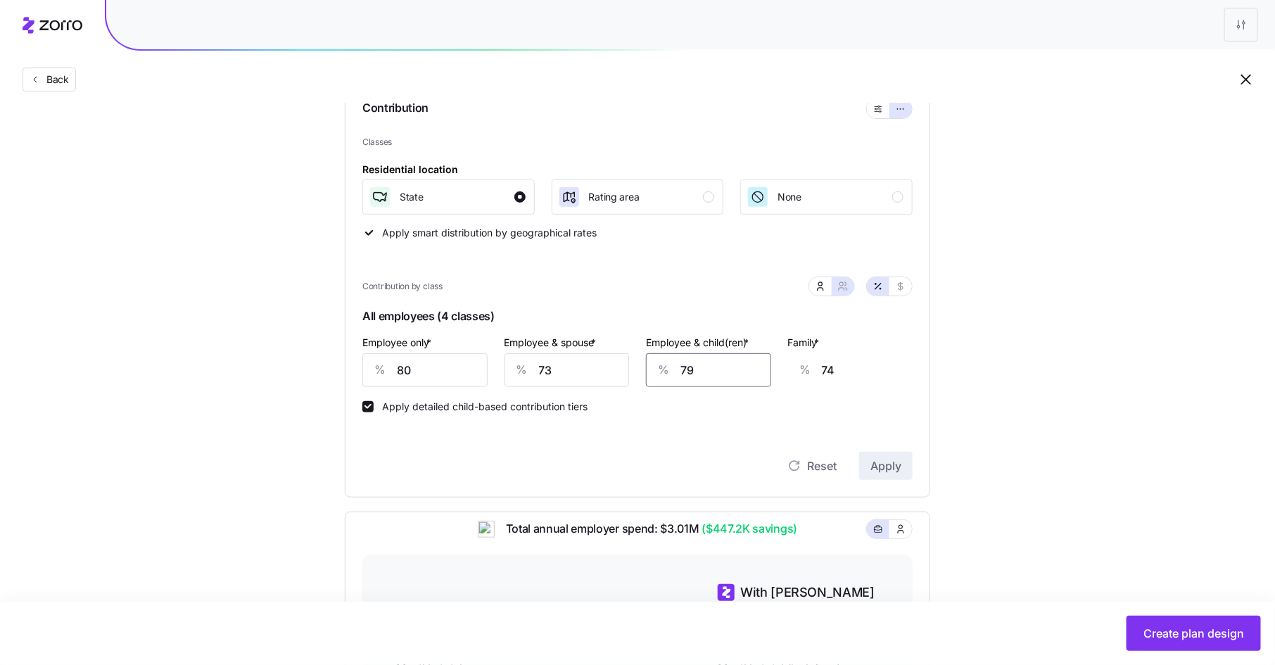
type input "29"
type input "76"
type input "72"
type input "76"
click at [906, 459] on button "Apply" at bounding box center [885, 466] width 53 height 28
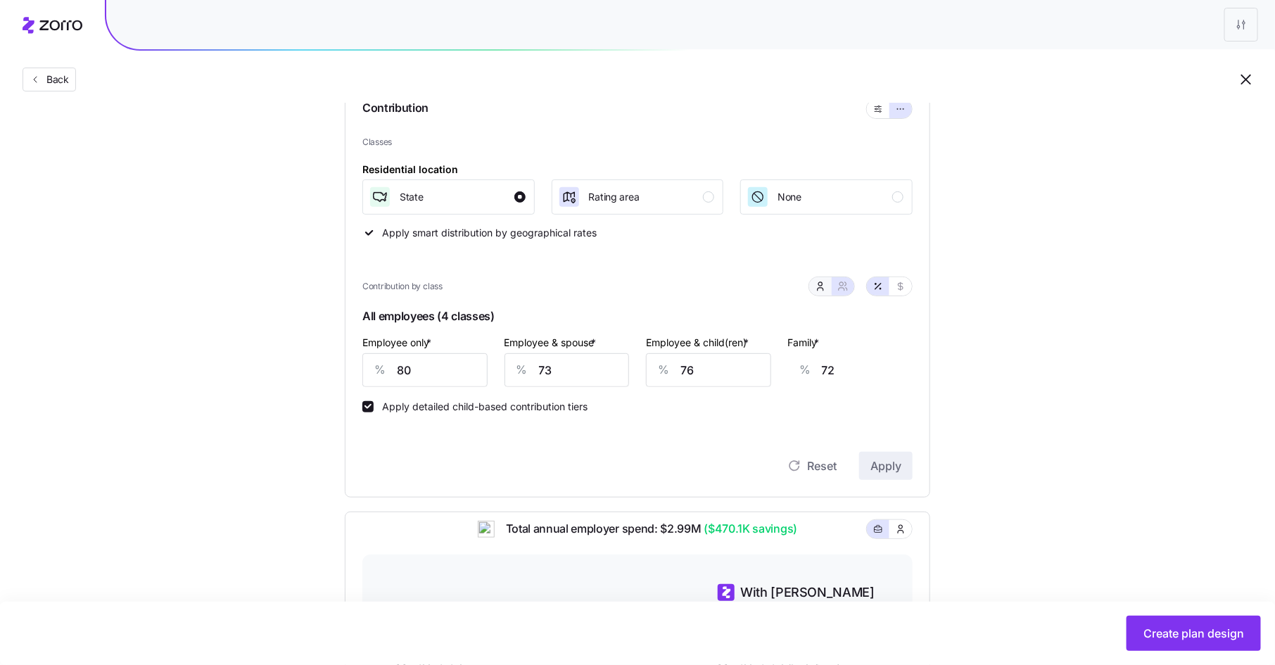
click at [820, 290] on icon "button" at bounding box center [820, 286] width 11 height 11
type input "66"
type input "70"
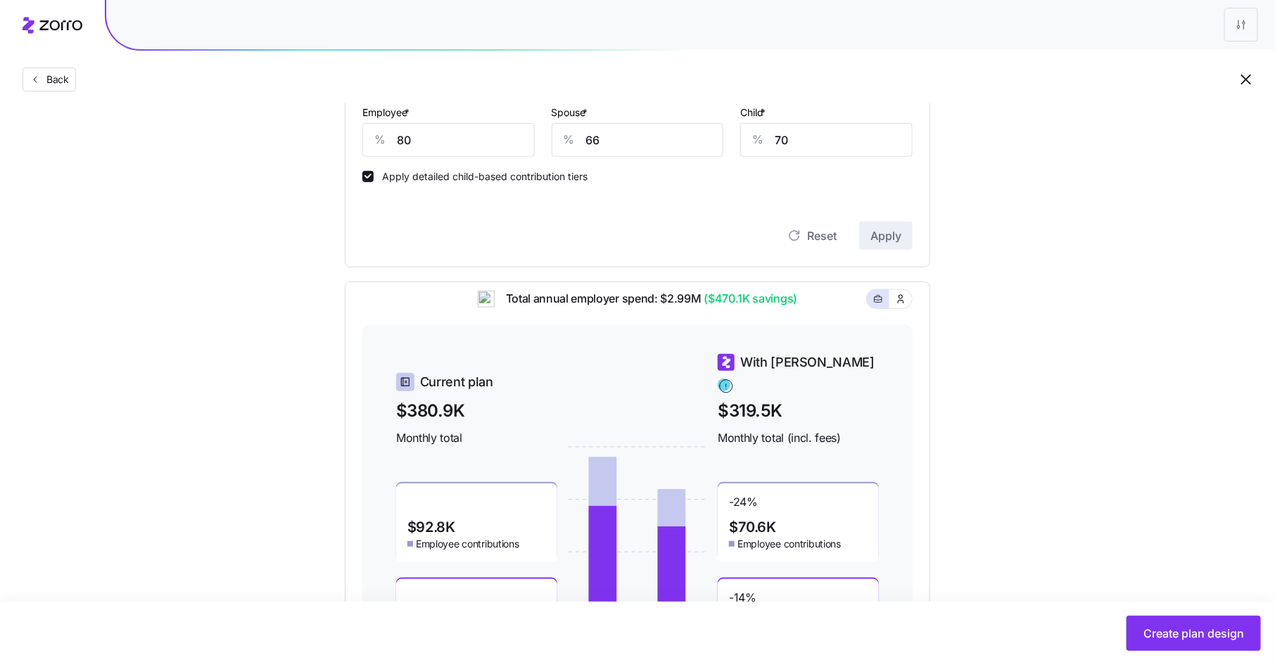
scroll to position [301, 0]
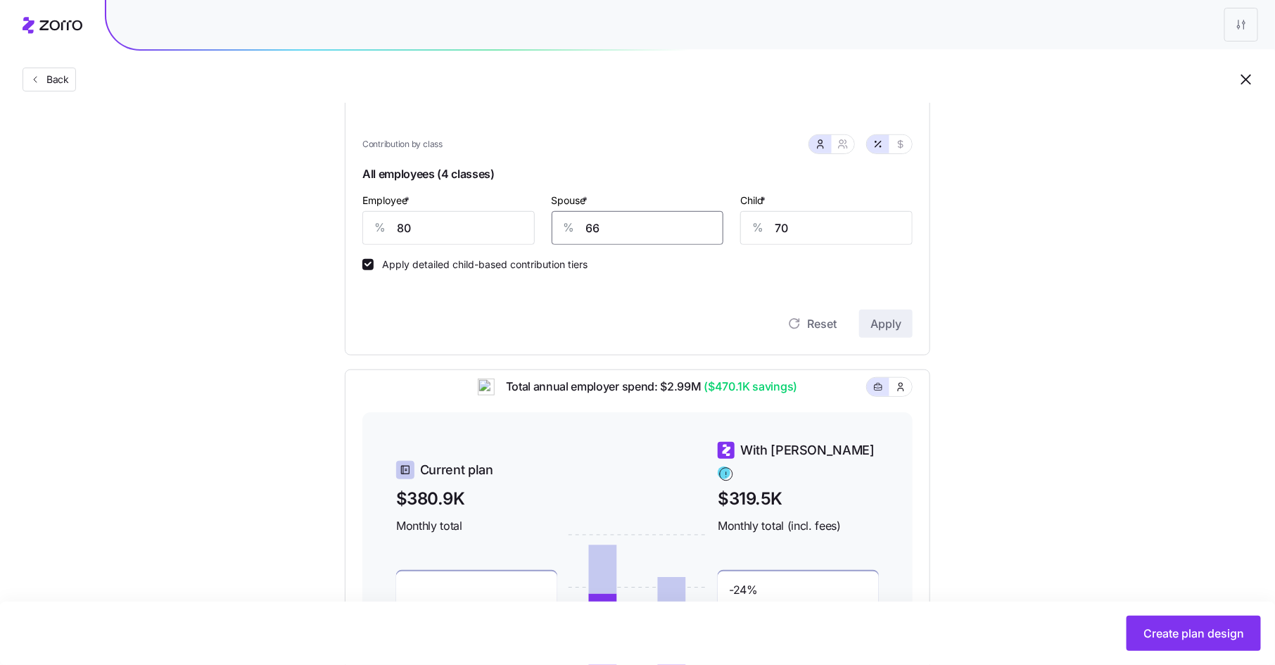
click at [602, 228] on input "66" at bounding box center [638, 228] width 172 height 34
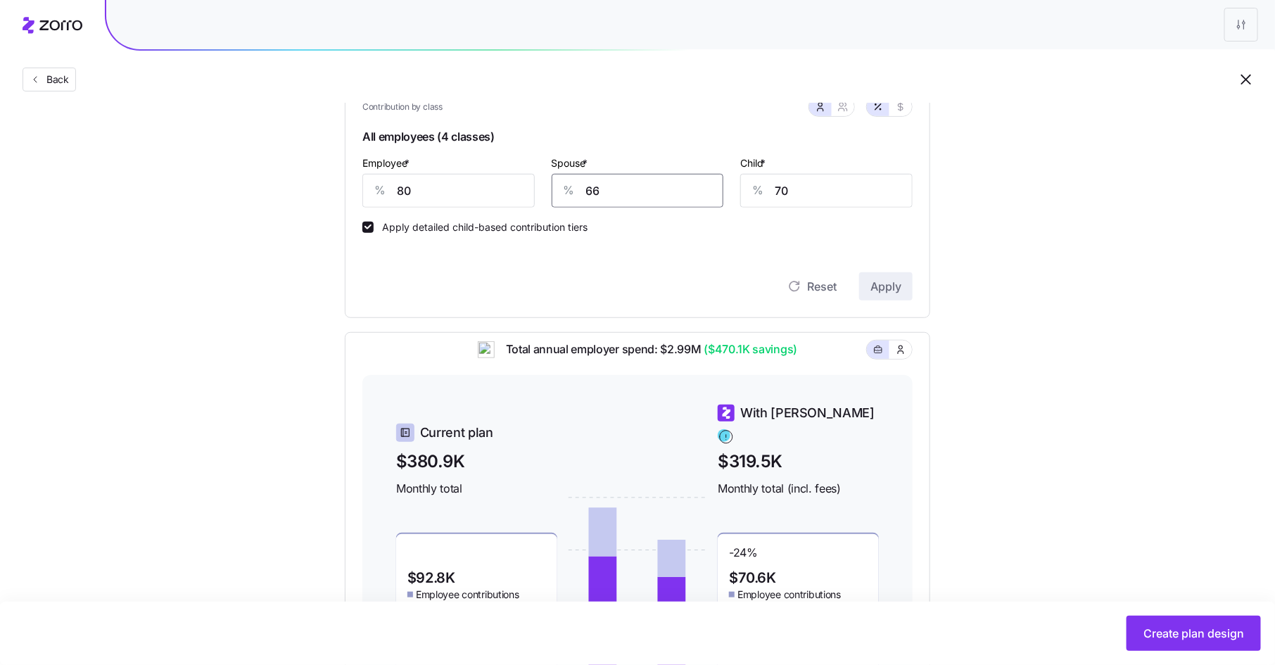
scroll to position [340, 0]
type input "65"
click at [880, 279] on span "Apply" at bounding box center [885, 285] width 31 height 17
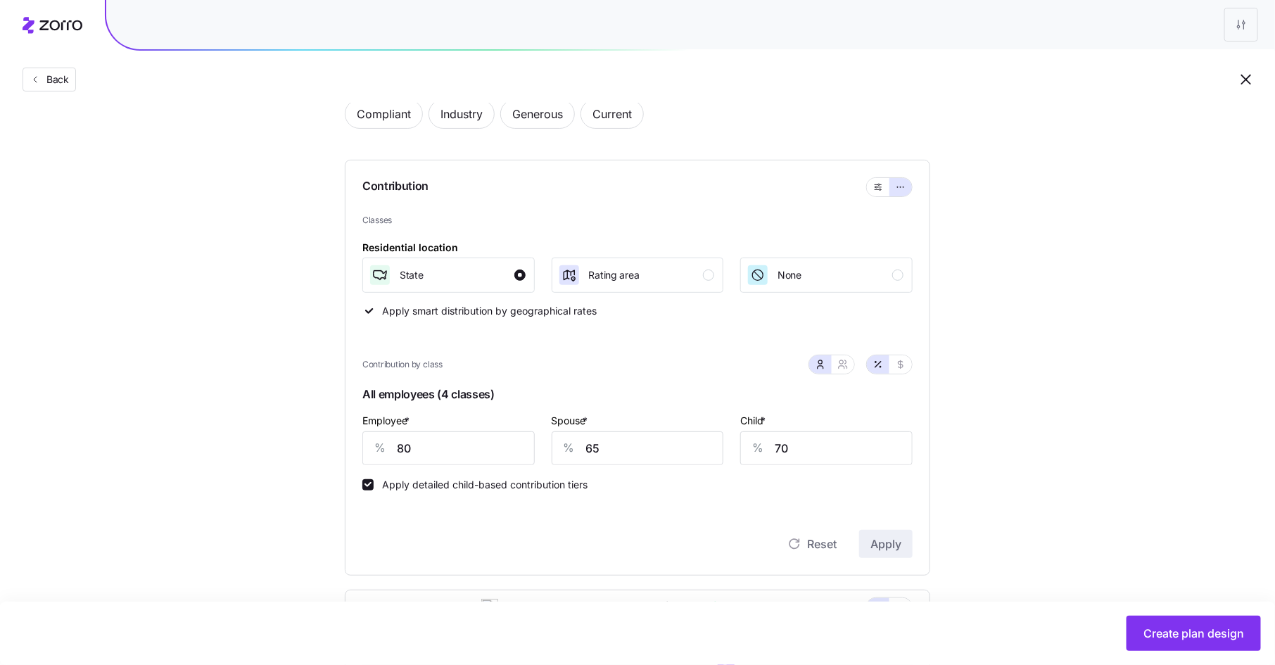
scroll to position [42, 0]
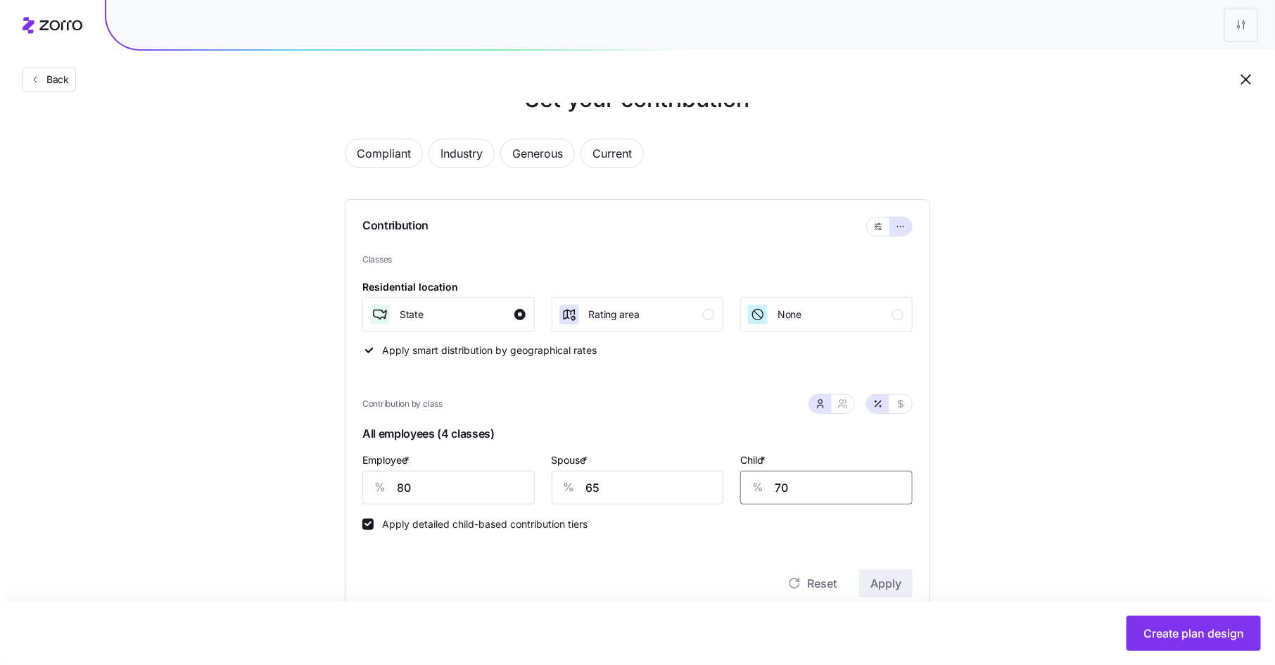
click at [817, 487] on input "70" at bounding box center [826, 488] width 172 height 34
type input "72"
click at [906, 586] on button "Apply" at bounding box center [885, 583] width 53 height 28
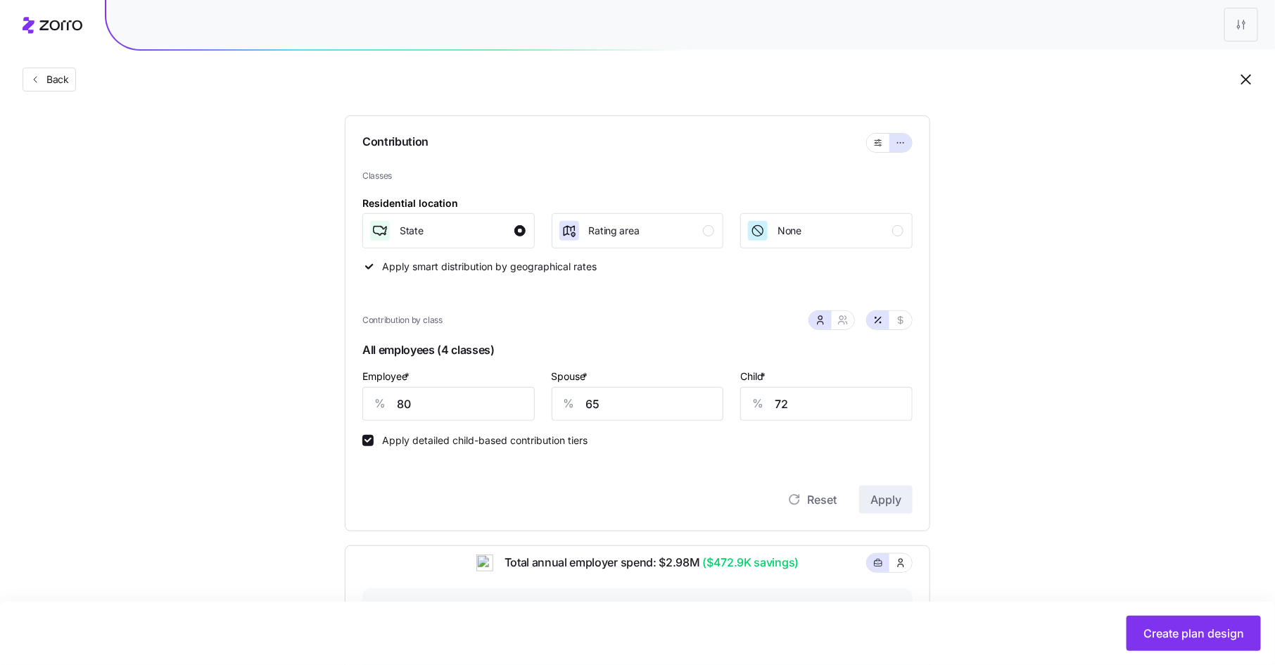
scroll to position [85, 0]
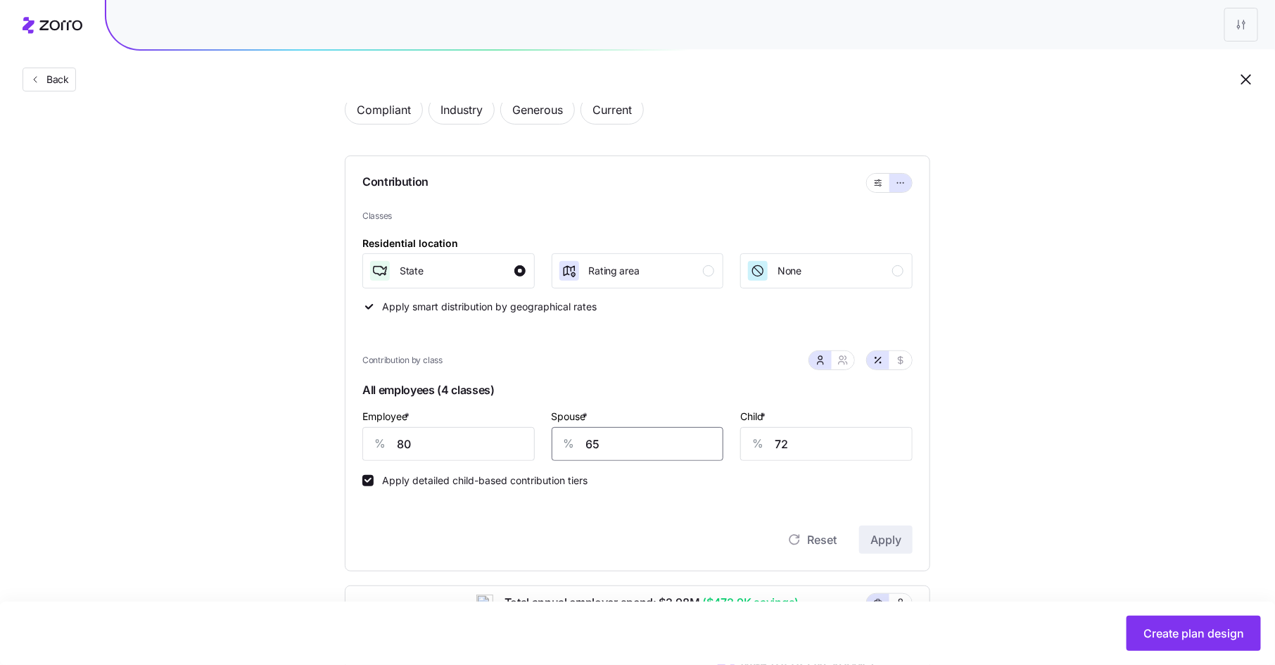
click at [610, 448] on input "65" at bounding box center [638, 444] width 172 height 34
click at [875, 539] on span "Apply" at bounding box center [885, 539] width 31 height 17
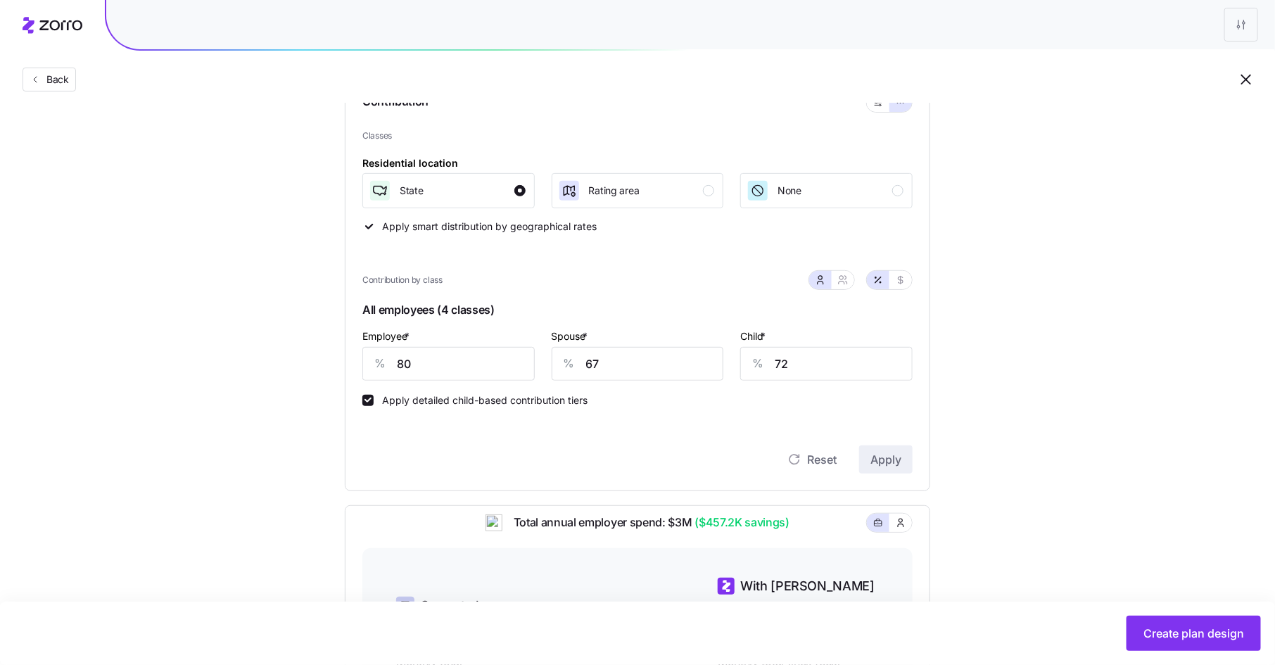
scroll to position [4, 0]
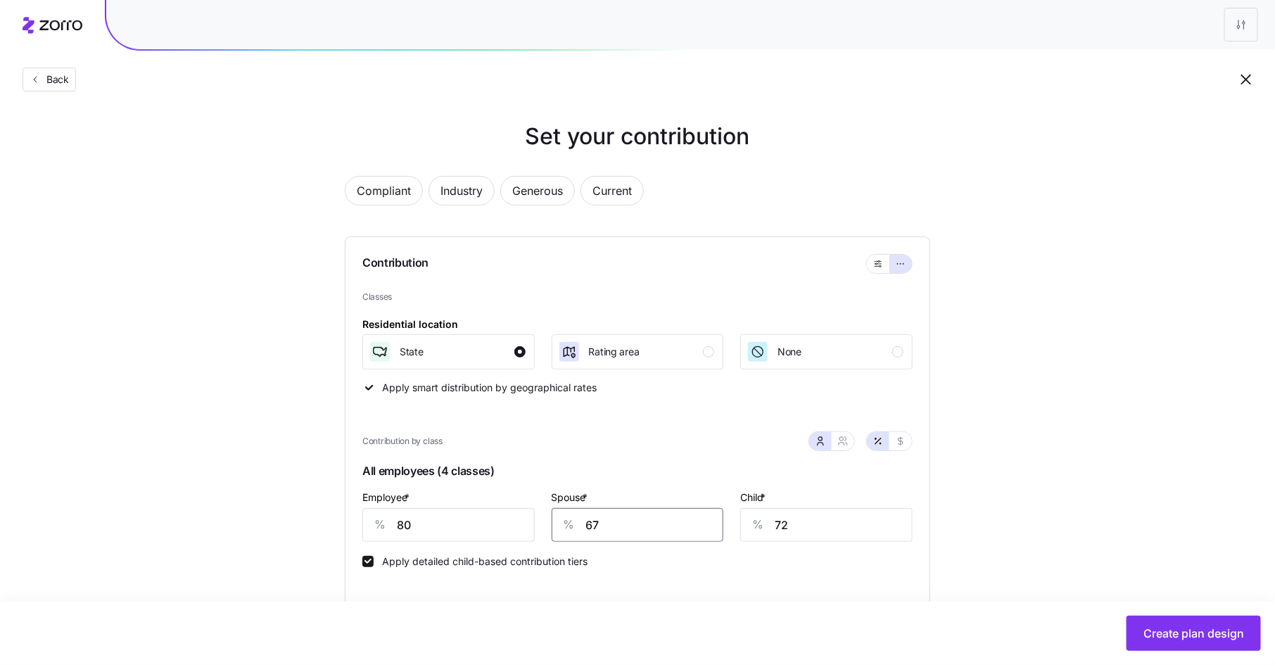
click at [619, 525] on input "67" at bounding box center [638, 525] width 172 height 34
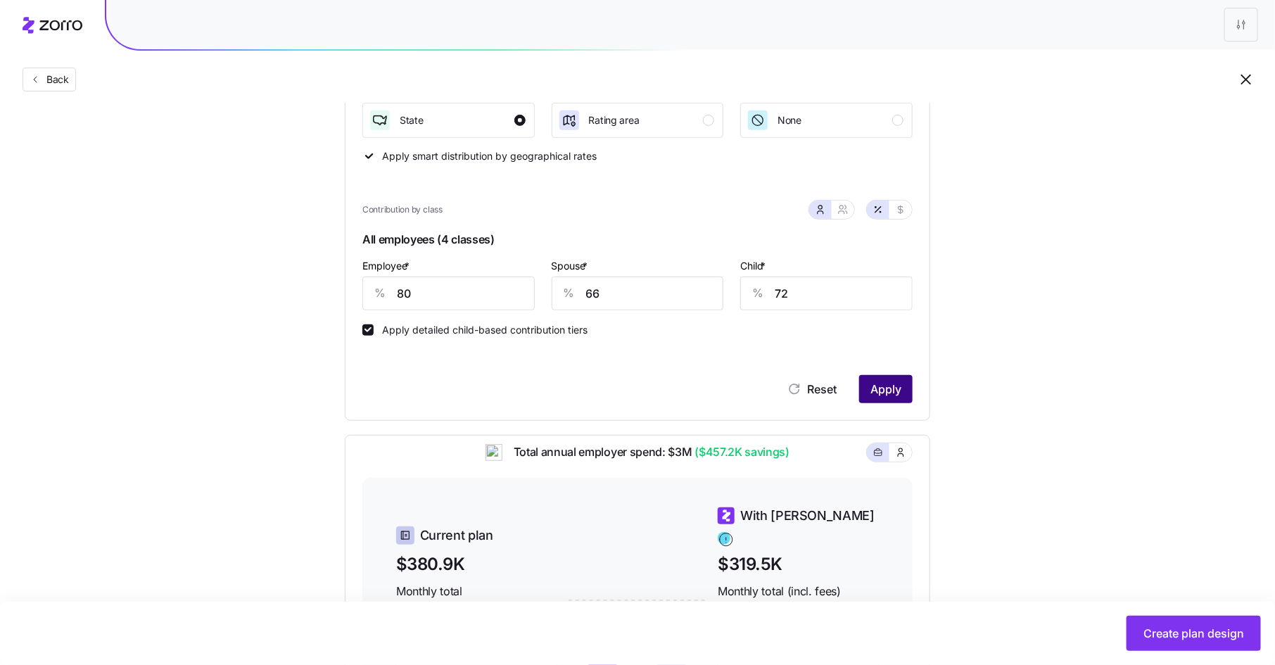
click at [887, 388] on span "Apply" at bounding box center [885, 389] width 31 height 17
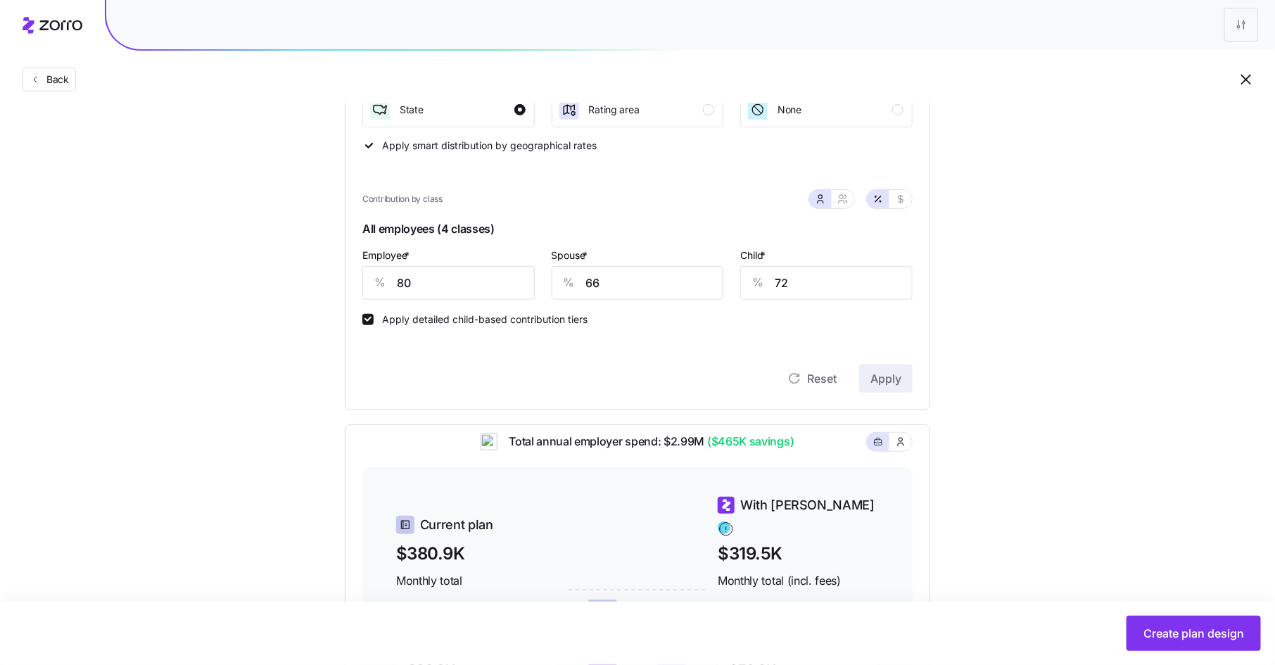
scroll to position [266, 0]
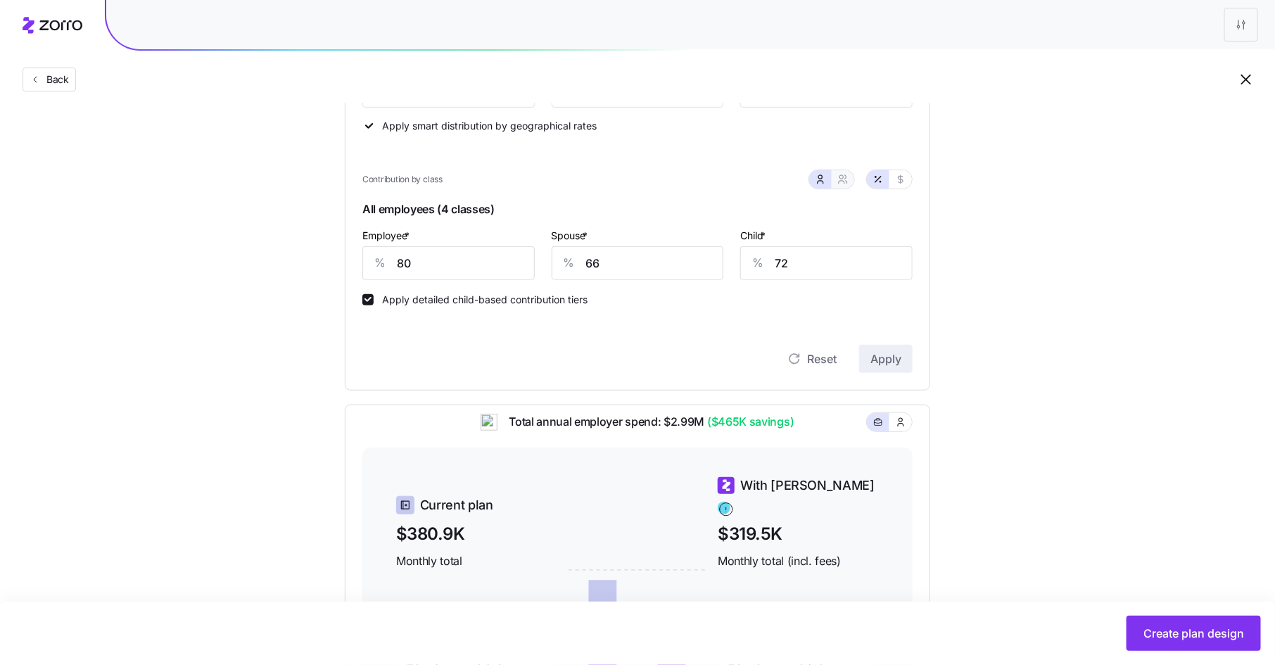
click at [846, 178] on icon "button" at bounding box center [845, 177] width 1 height 4
type input "73"
type input "77"
drag, startPoint x: 417, startPoint y: 265, endPoint x: 365, endPoint y: 265, distance: 51.4
click at [365, 265] on div "% 80" at bounding box center [424, 263] width 125 height 34
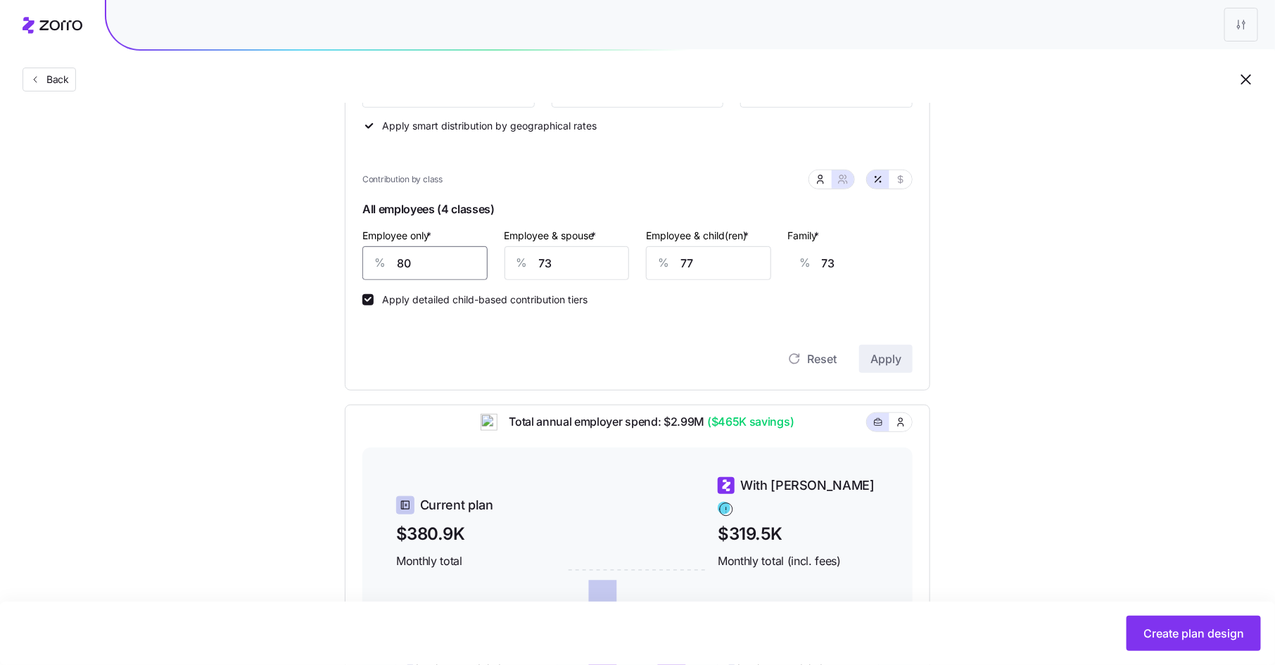
type input "7"
type input "100"
type input "76"
type input "74"
type input "76"
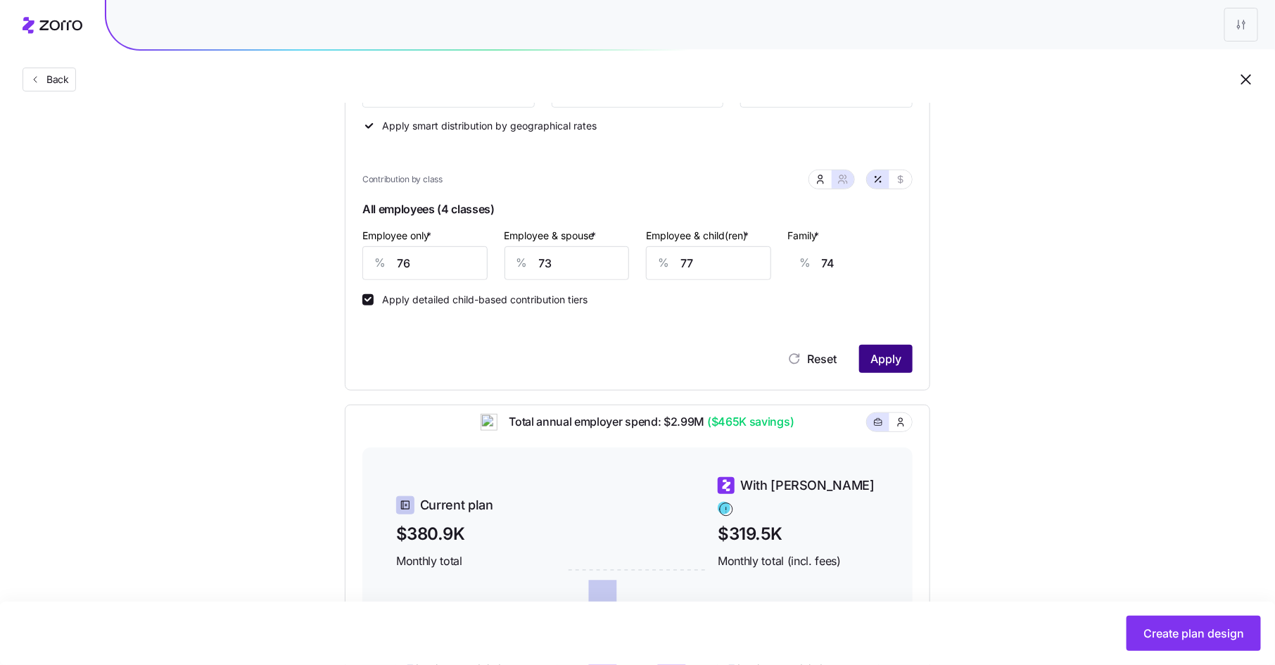
click at [878, 358] on span "Apply" at bounding box center [885, 358] width 31 height 17
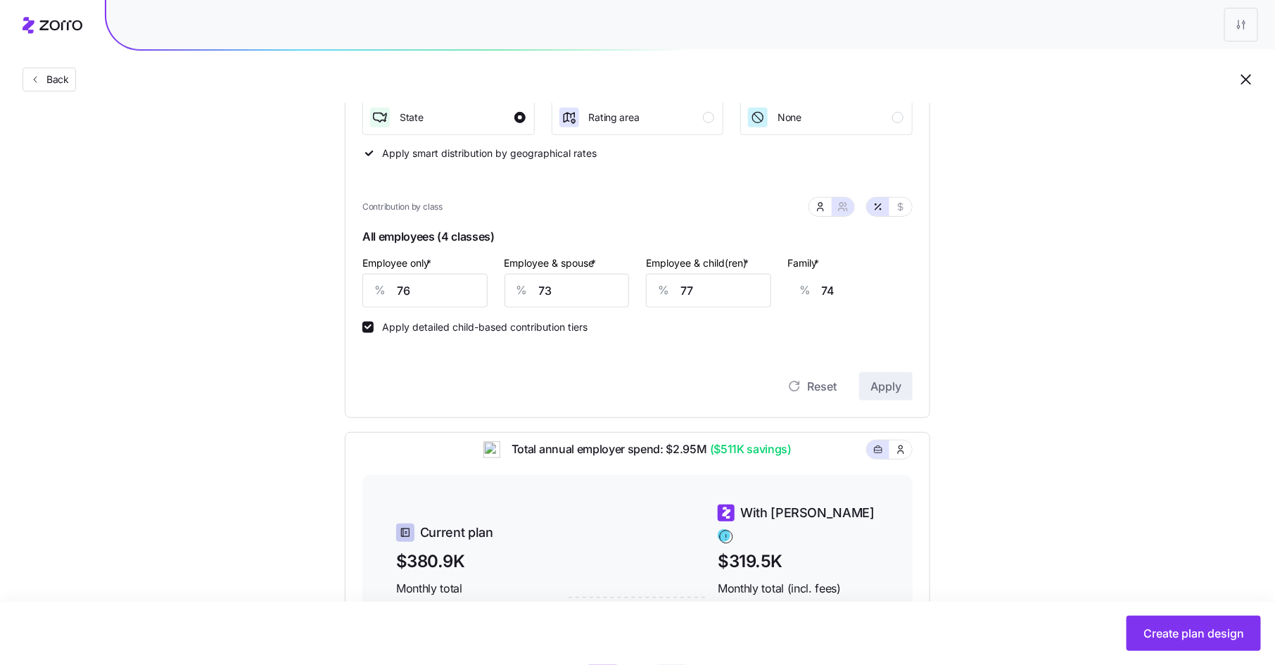
scroll to position [160, 0]
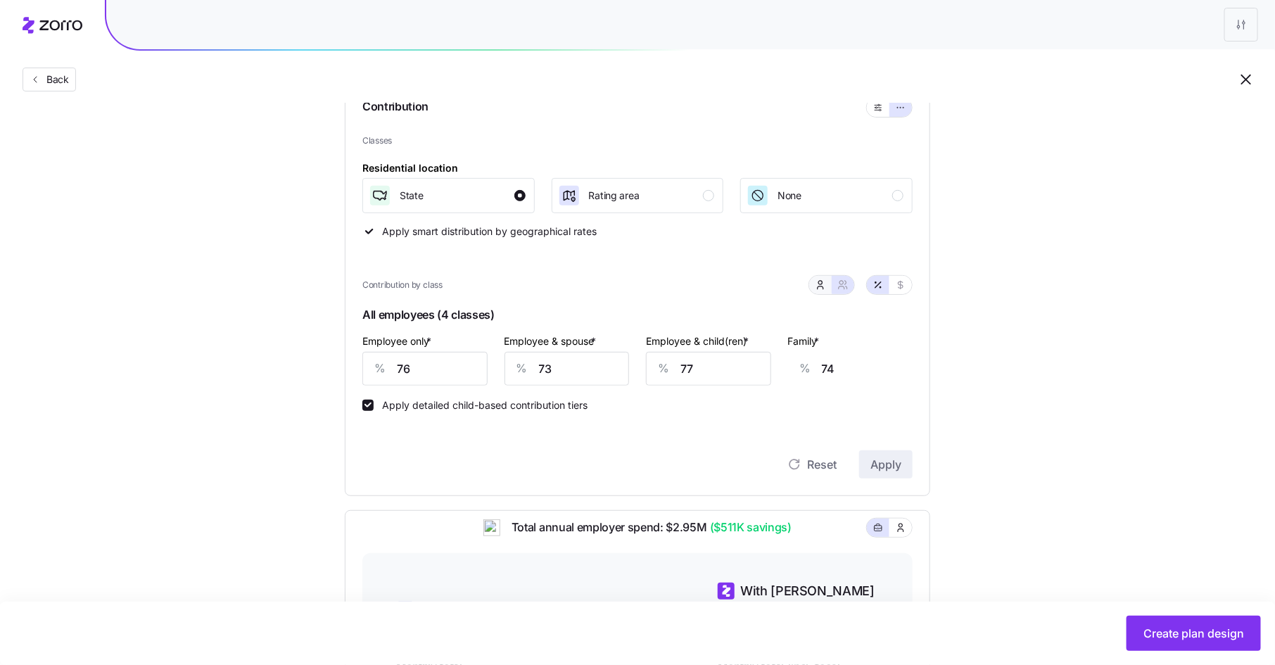
click at [818, 283] on icon "button" at bounding box center [820, 284] width 11 height 11
type input "70"
type input "78"
click at [847, 284] on icon "button" at bounding box center [842, 284] width 11 height 11
type input "73"
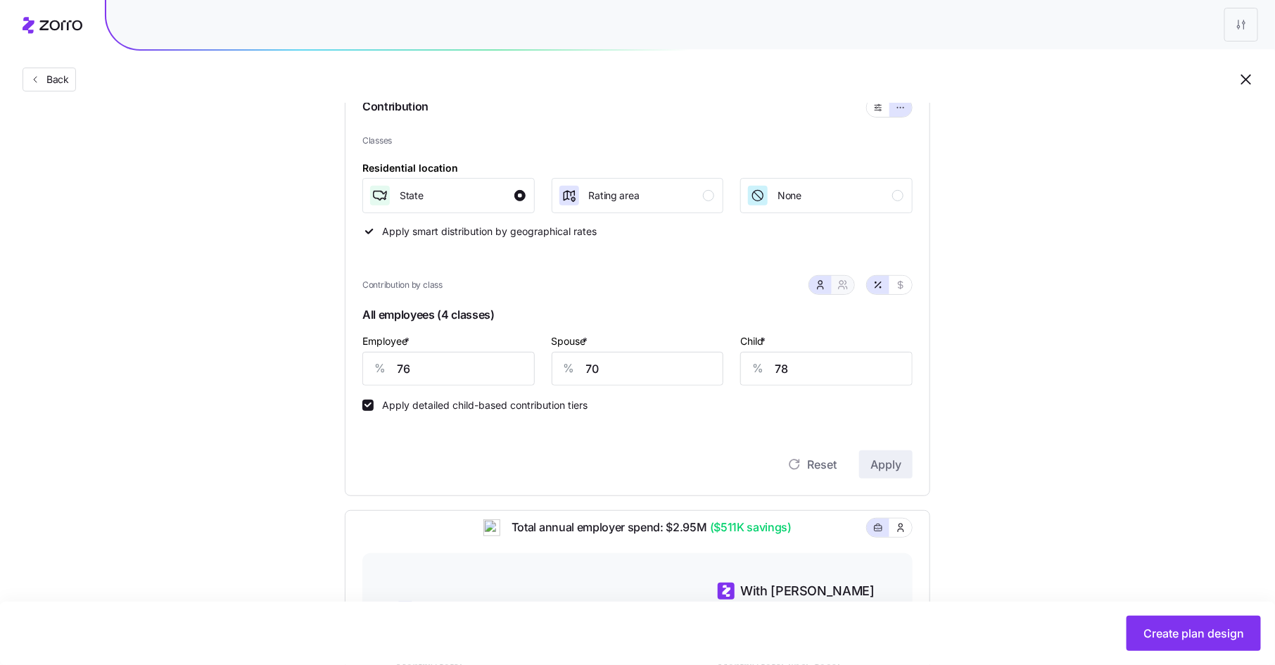
type input "77"
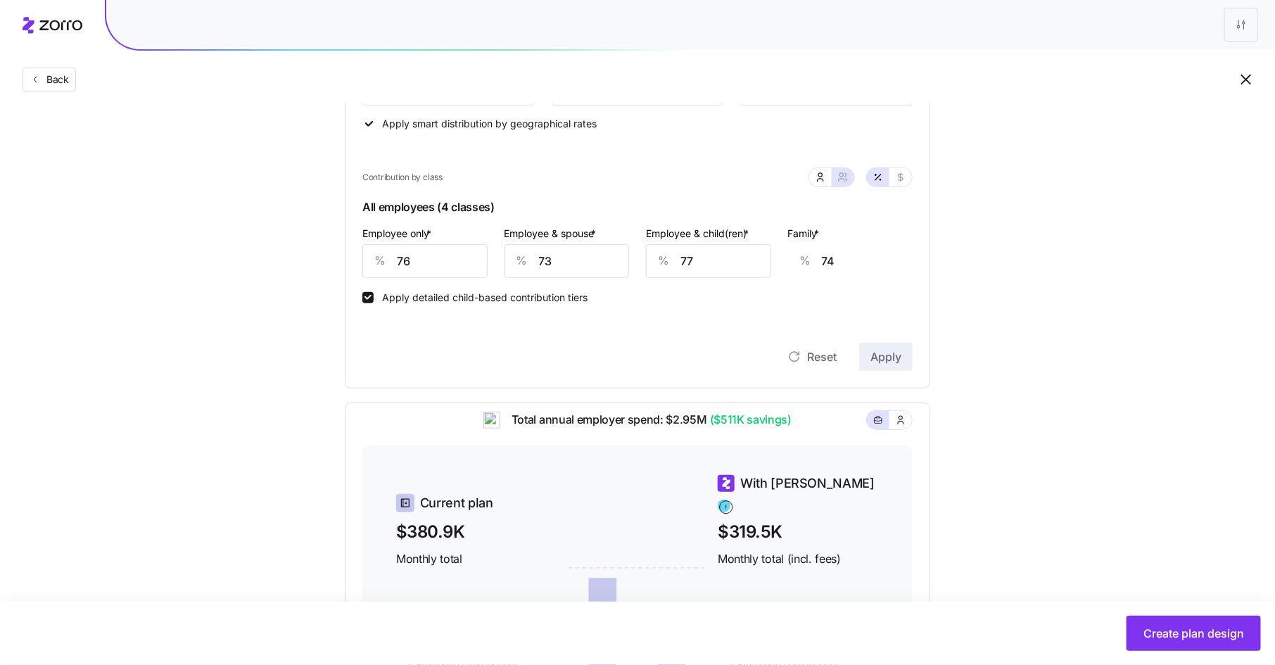
scroll to position [253, 0]
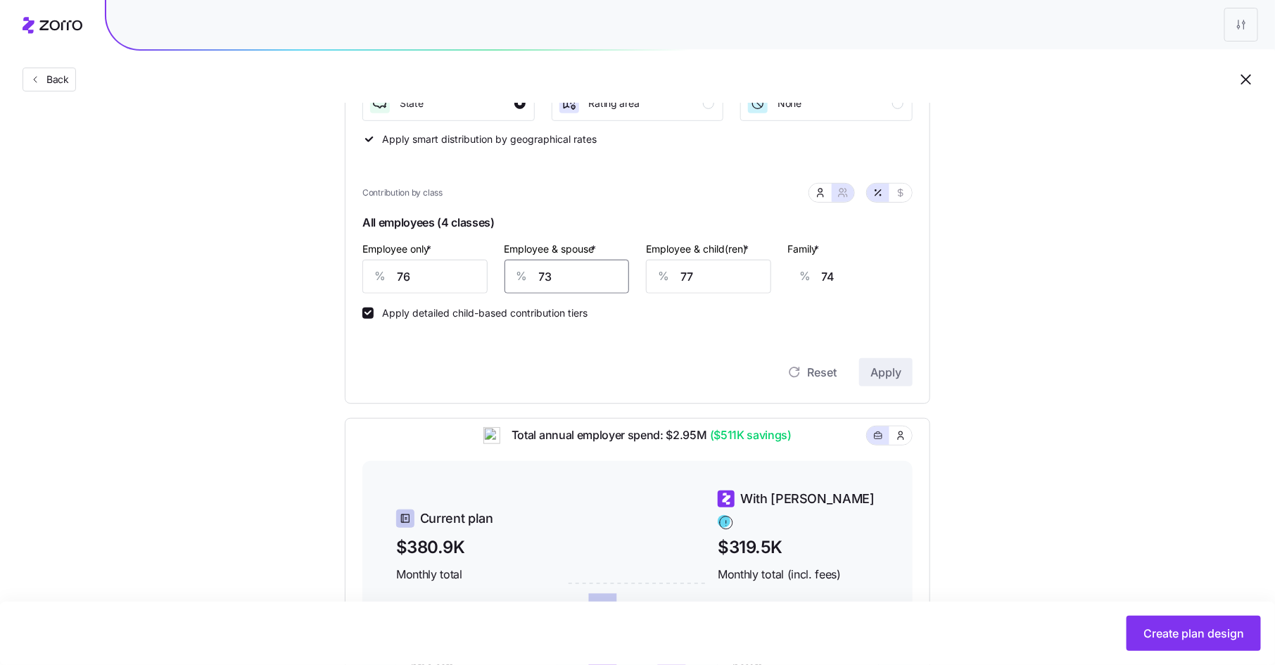
drag, startPoint x: 554, startPoint y: 276, endPoint x: 527, endPoint y: 276, distance: 26.7
click at [527, 276] on div "% 73" at bounding box center [567, 277] width 125 height 34
type input "7"
type input "26"
type input "76"
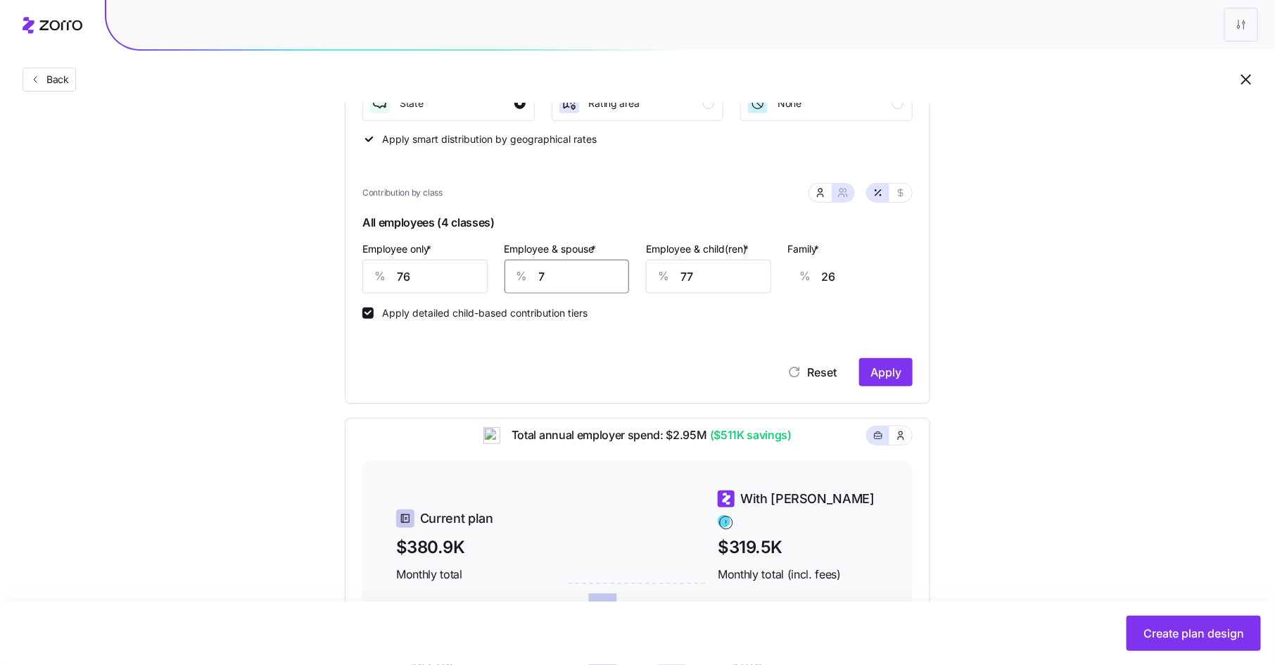
type input "76"
type input "7"
type input "32"
type input "76"
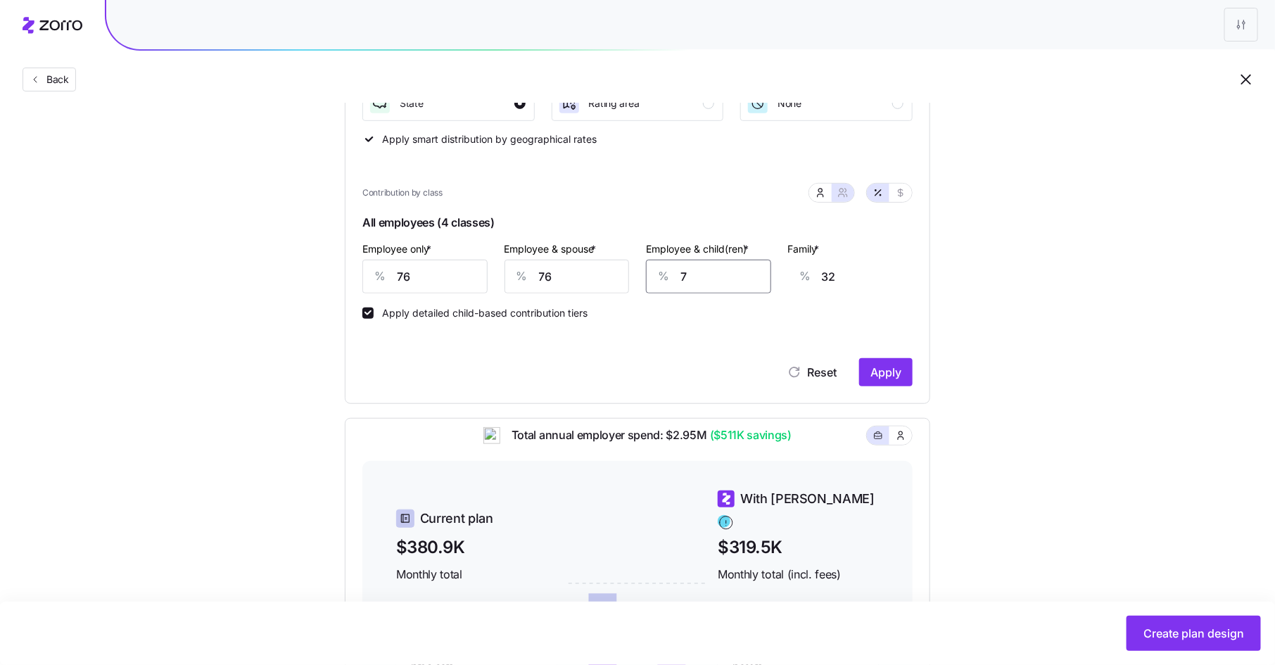
type input "76"
click at [892, 366] on span "Apply" at bounding box center [885, 372] width 31 height 17
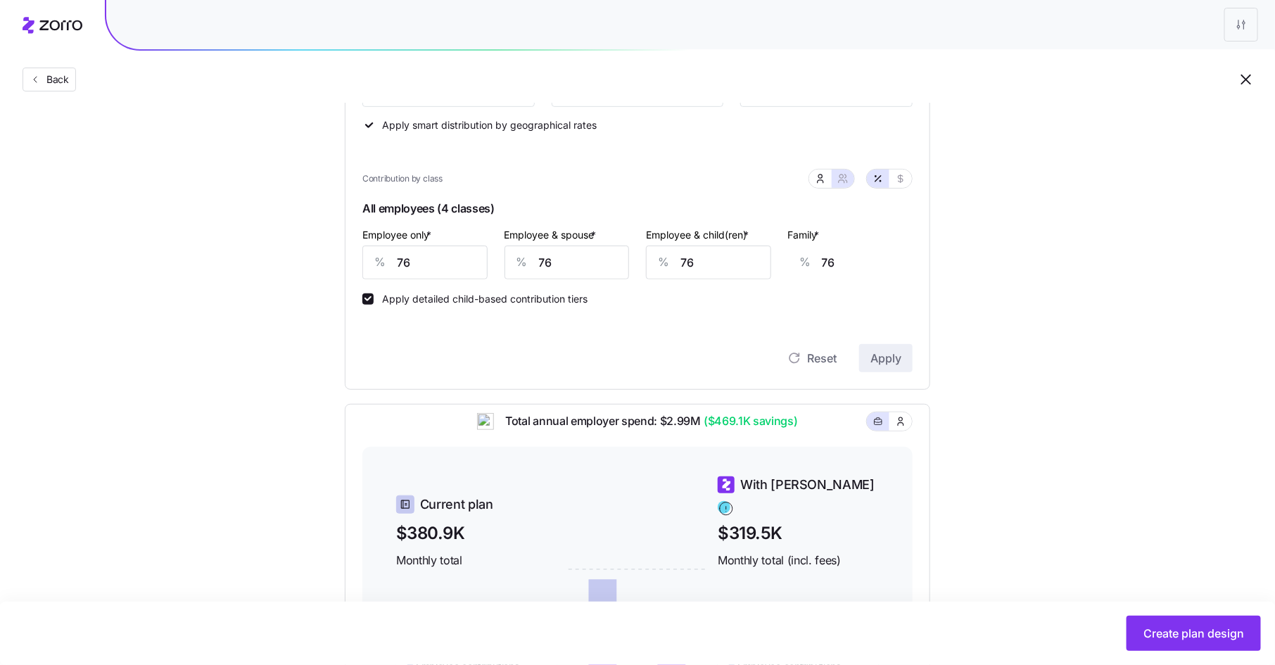
scroll to position [163, 0]
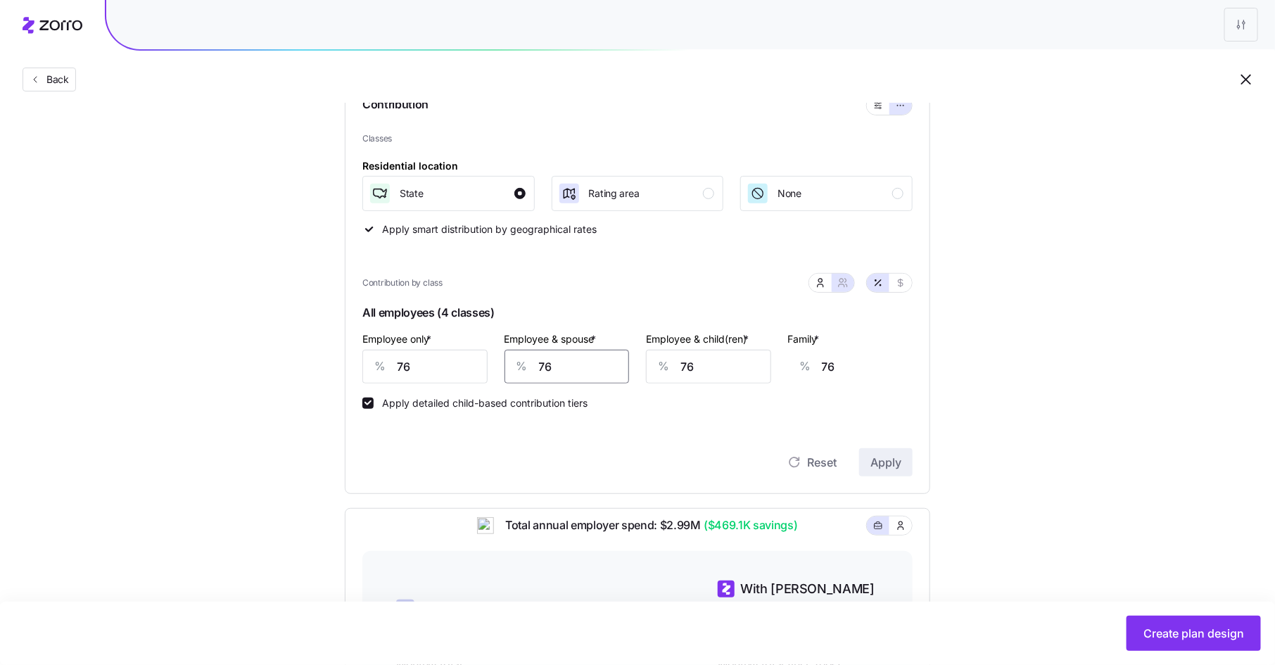
click at [587, 363] on input "76" at bounding box center [567, 367] width 125 height 34
type input "7"
type input "25"
type input "70"
type input "72"
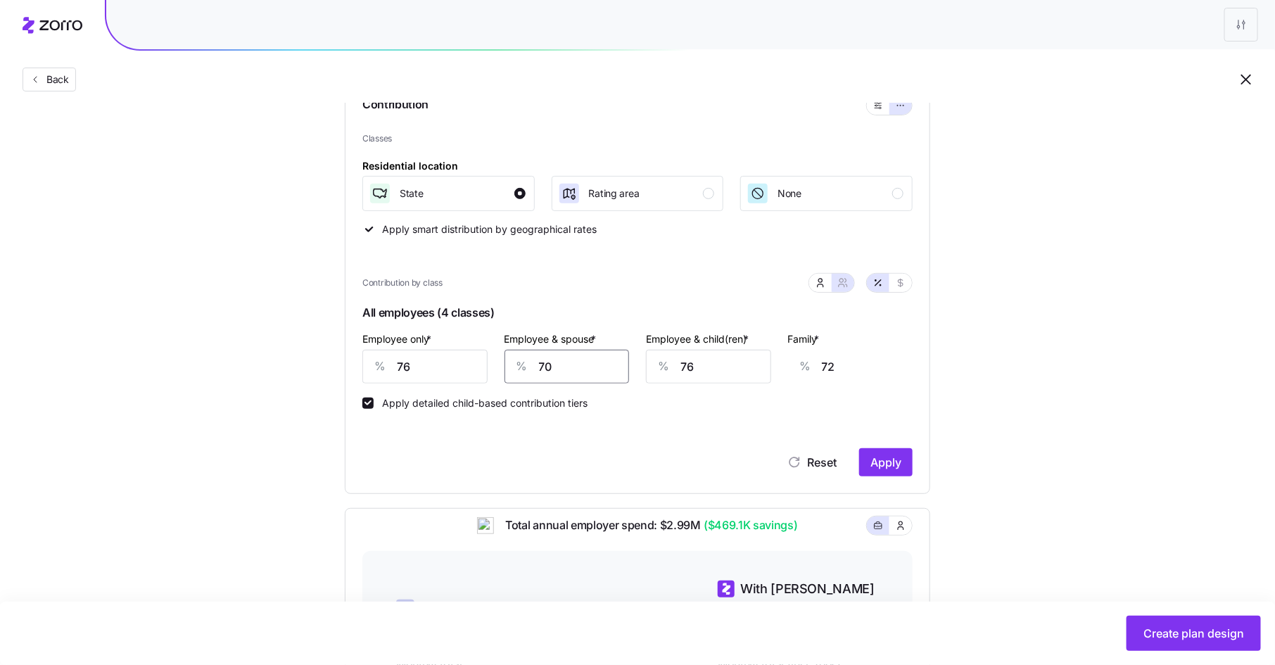
type input "70"
type input "7"
type input "28"
type input "70"
type input "68"
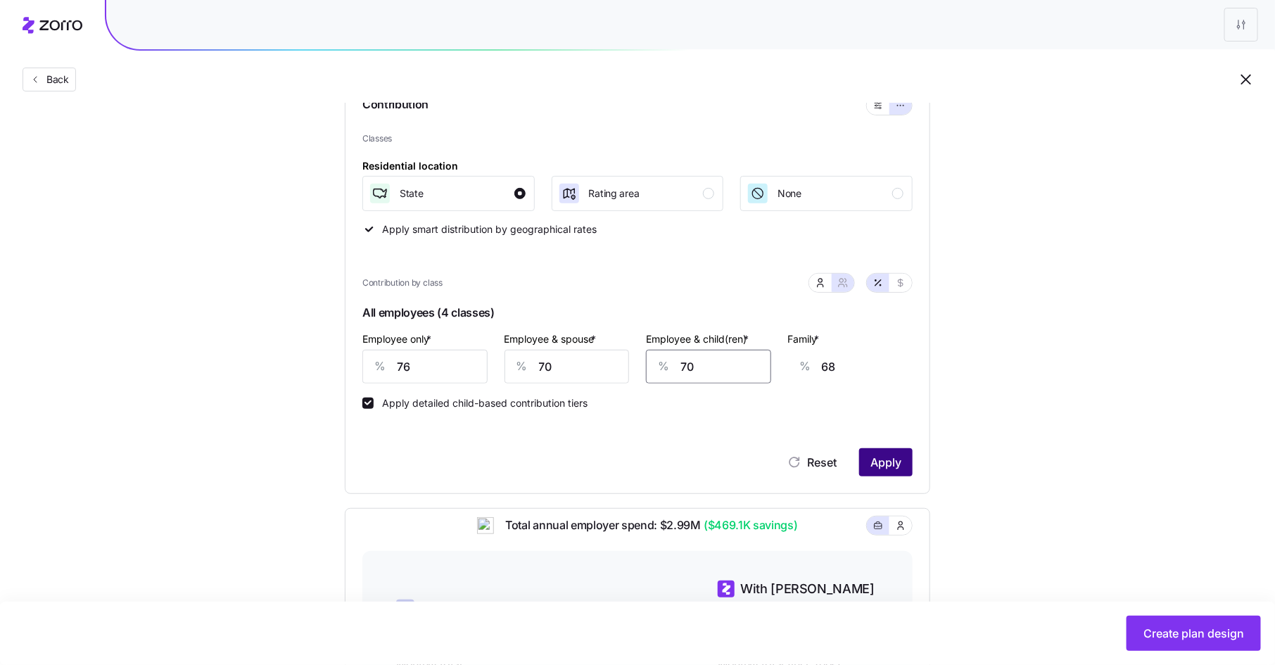
type input "70"
click at [899, 467] on span "Apply" at bounding box center [885, 462] width 31 height 17
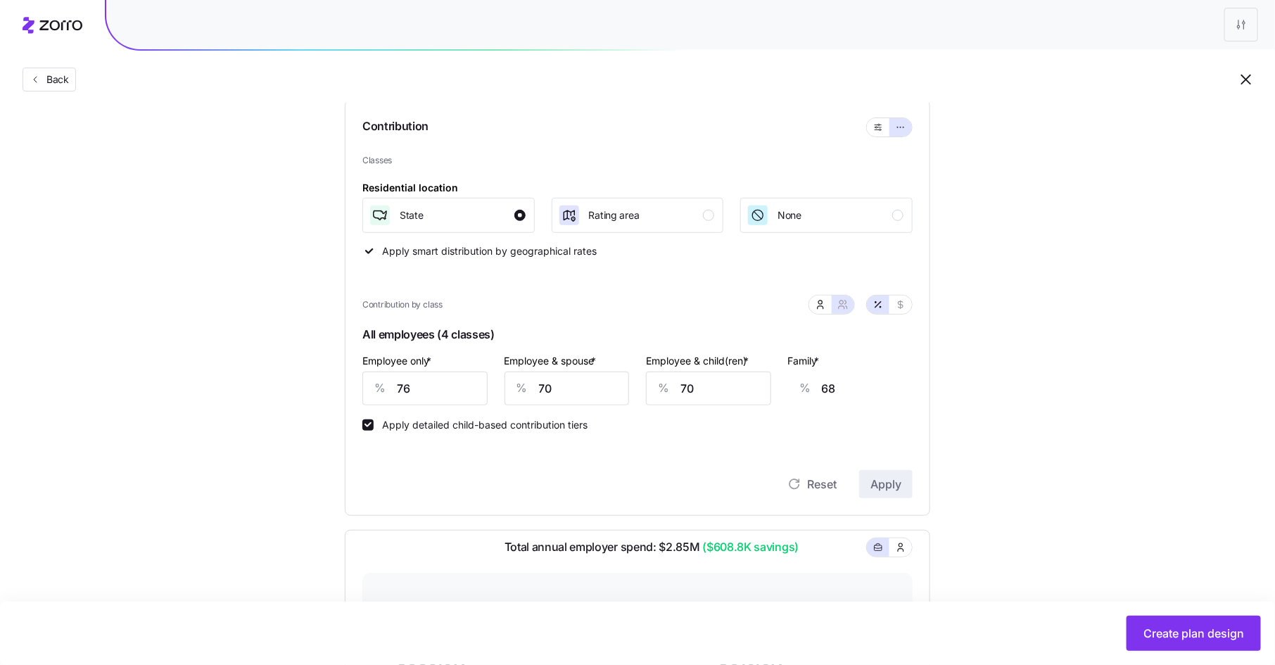
scroll to position [101, 0]
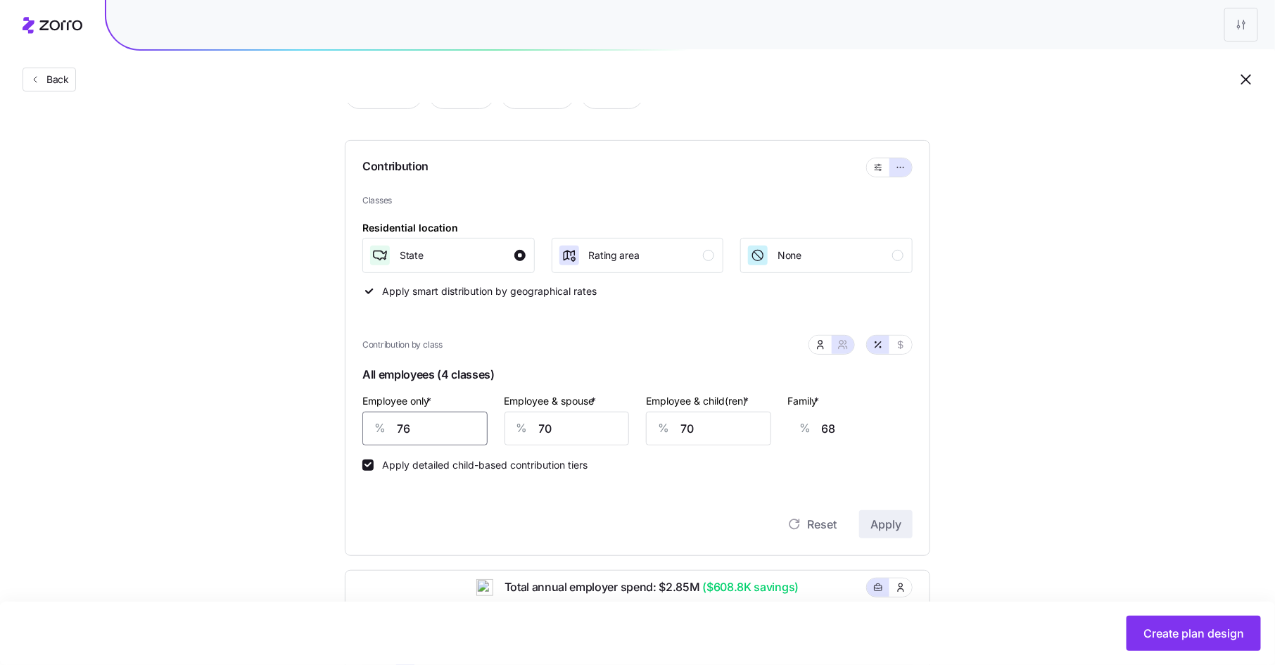
click at [422, 434] on input "76" at bounding box center [424, 429] width 125 height 34
type input "7"
type input "93"
type input "78"
type input "67"
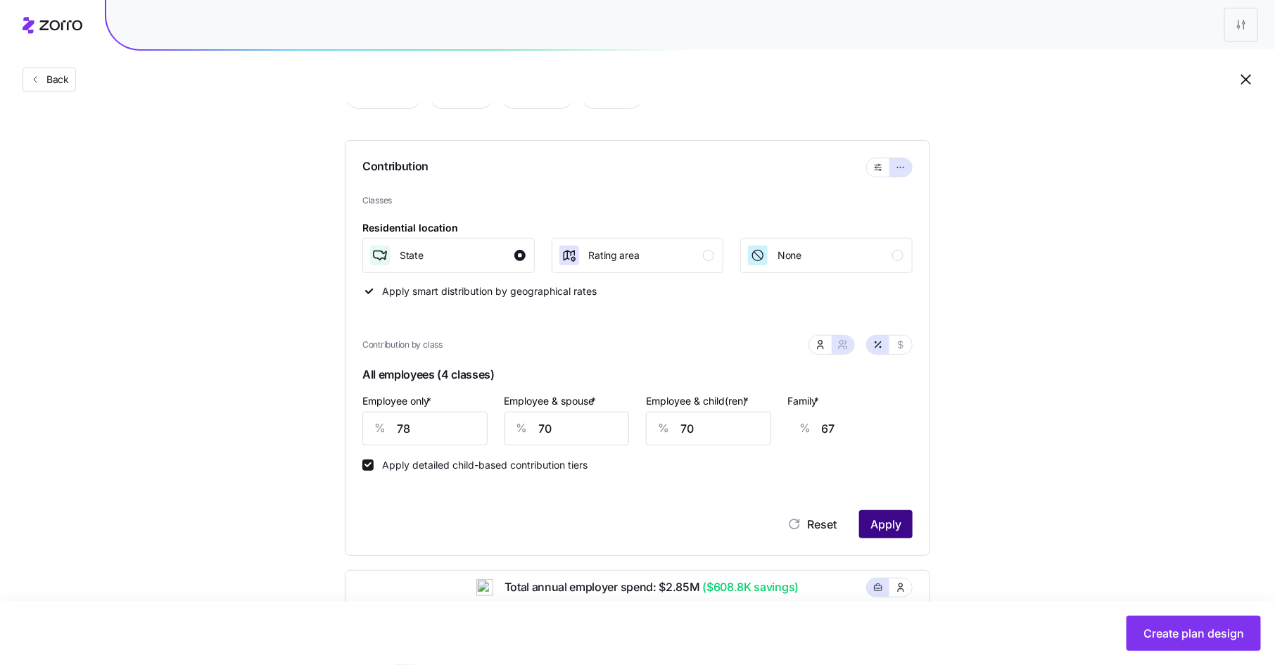
click at [878, 512] on button "Apply" at bounding box center [885, 524] width 53 height 28
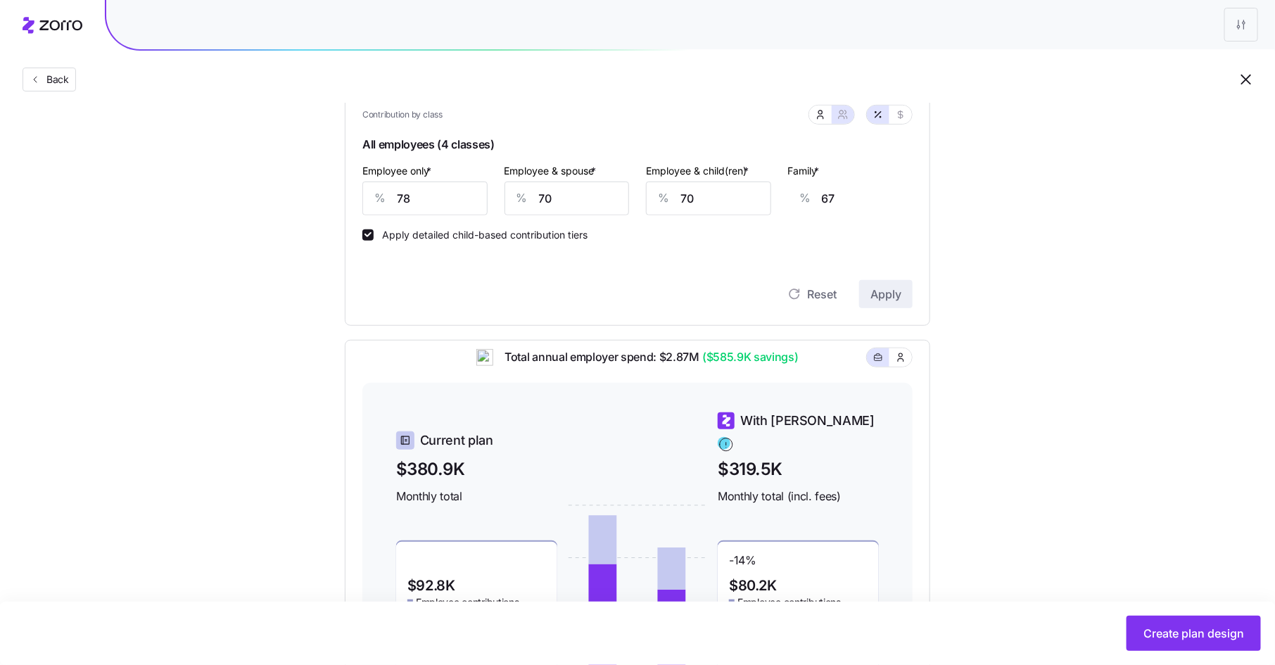
scroll to position [143, 0]
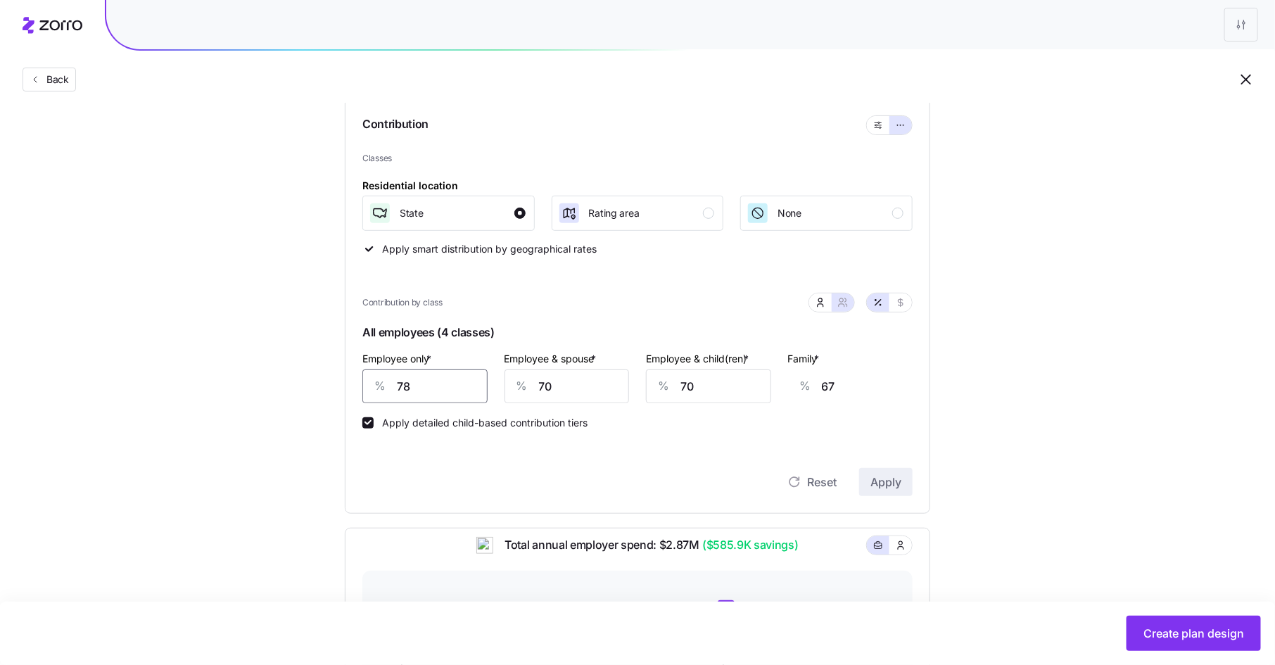
drag, startPoint x: 402, startPoint y: 386, endPoint x: 365, endPoint y: 384, distance: 37.4
click at [365, 384] on div "% 78" at bounding box center [424, 386] width 125 height 34
type input "8"
type input "93"
type input "80"
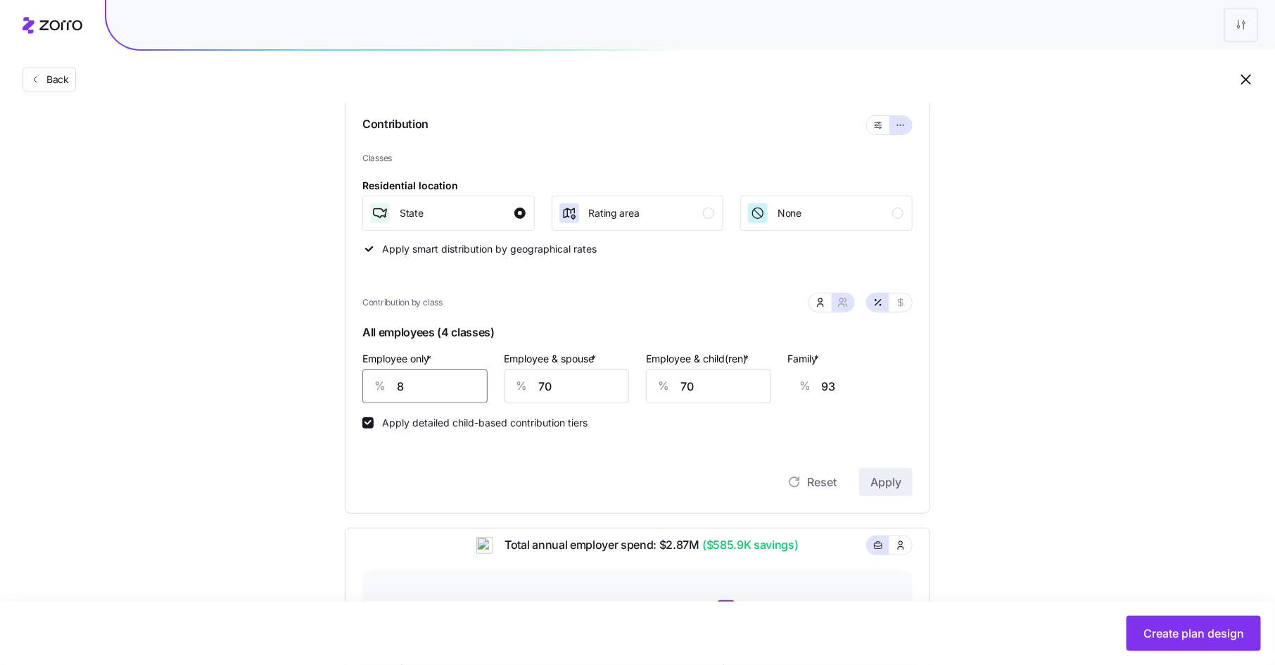
type input "66"
type input "80"
drag, startPoint x: 553, startPoint y: 388, endPoint x: 528, endPoint y: 388, distance: 25.3
click at [528, 388] on div "% 70" at bounding box center [567, 386] width 125 height 34
type input "7"
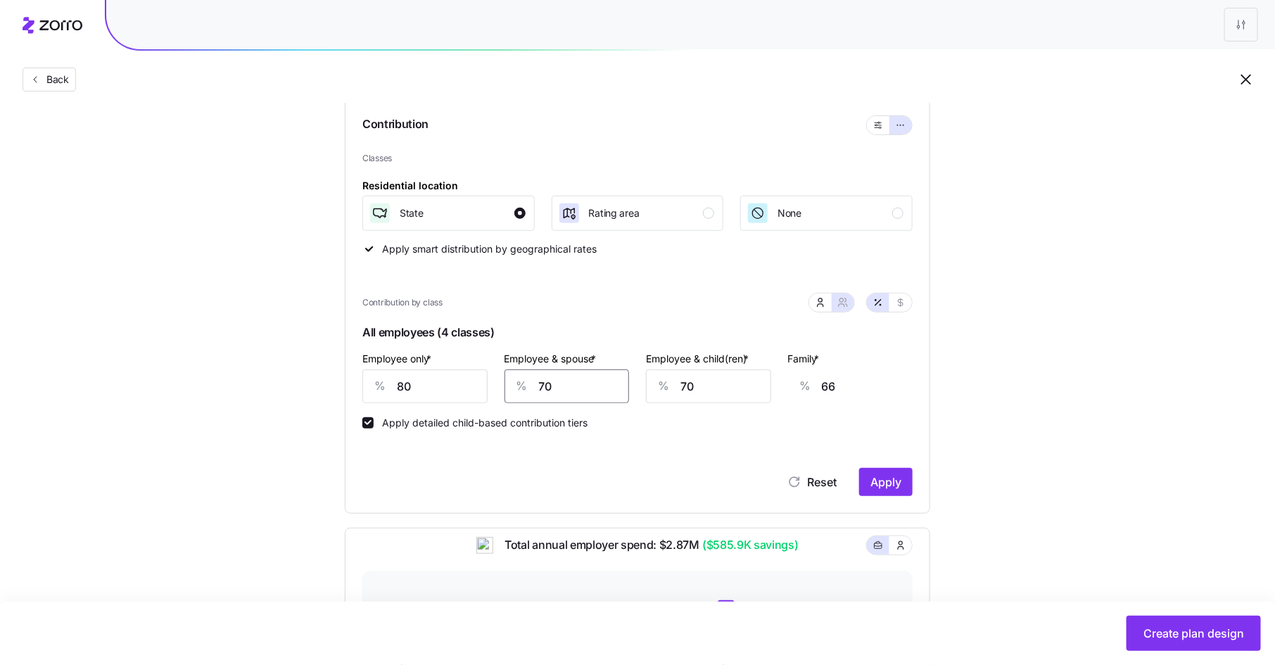
type input "20"
type input "75"
type input "70"
type input "75"
type input "7"
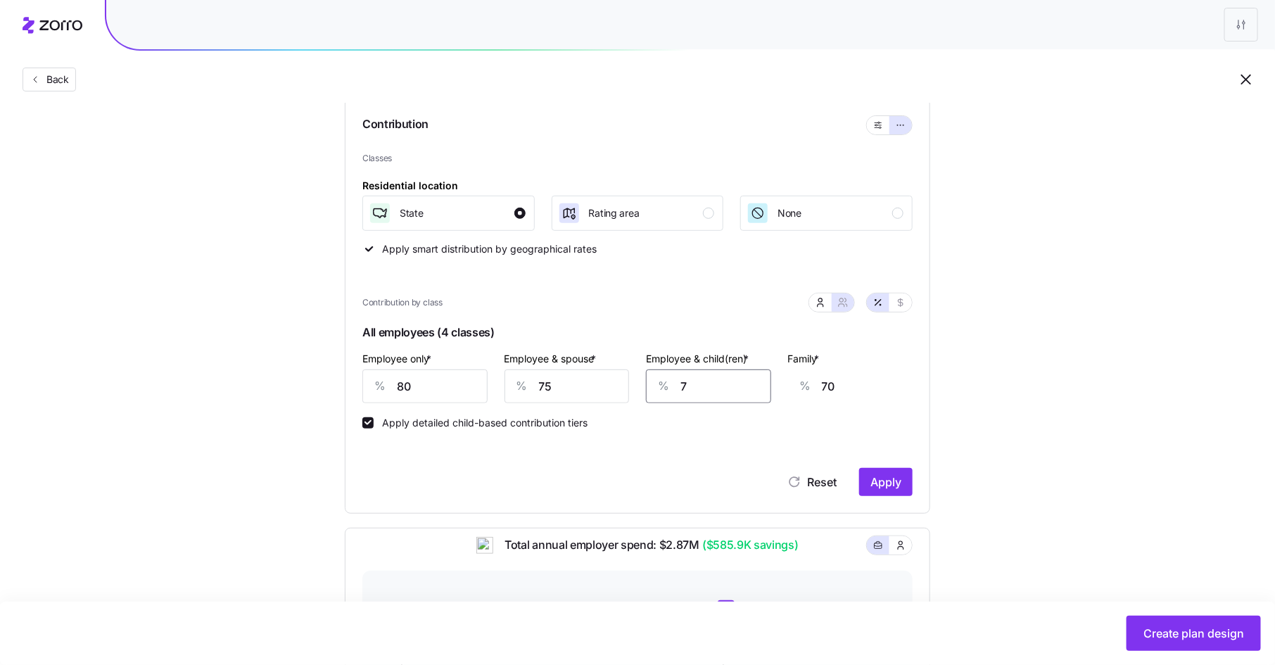
type input "30"
type input "75"
type input "73"
type input "75"
click at [883, 474] on button "Apply" at bounding box center [885, 483] width 53 height 28
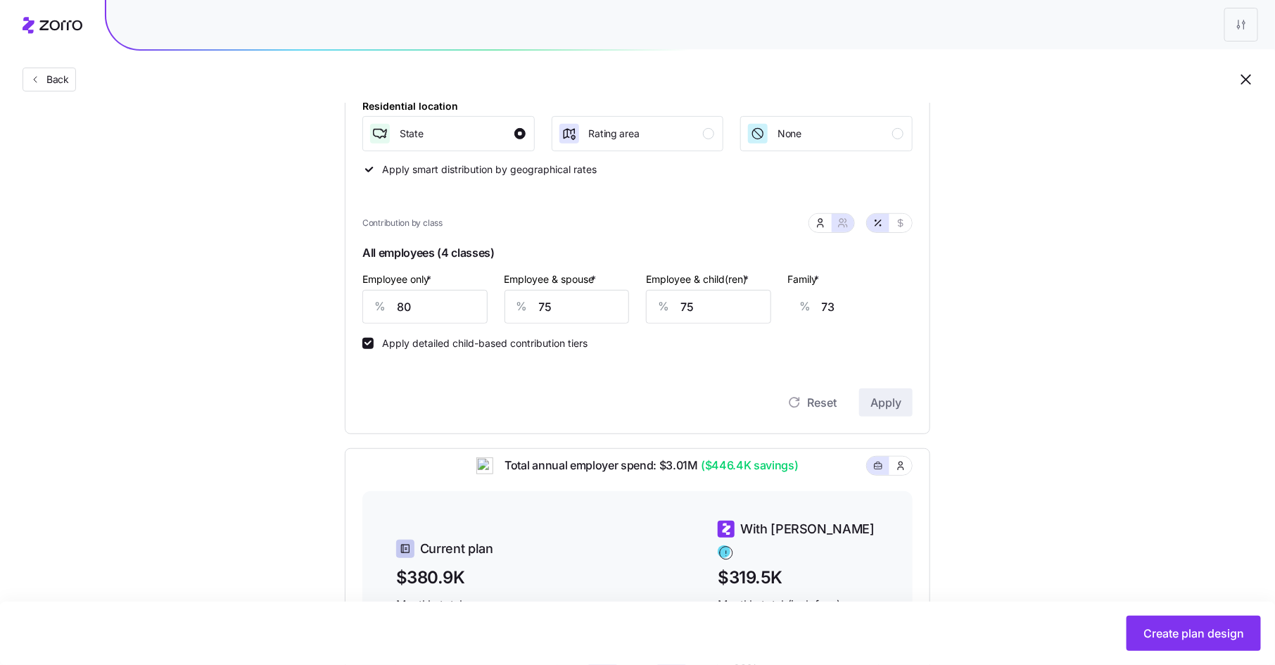
scroll to position [179, 0]
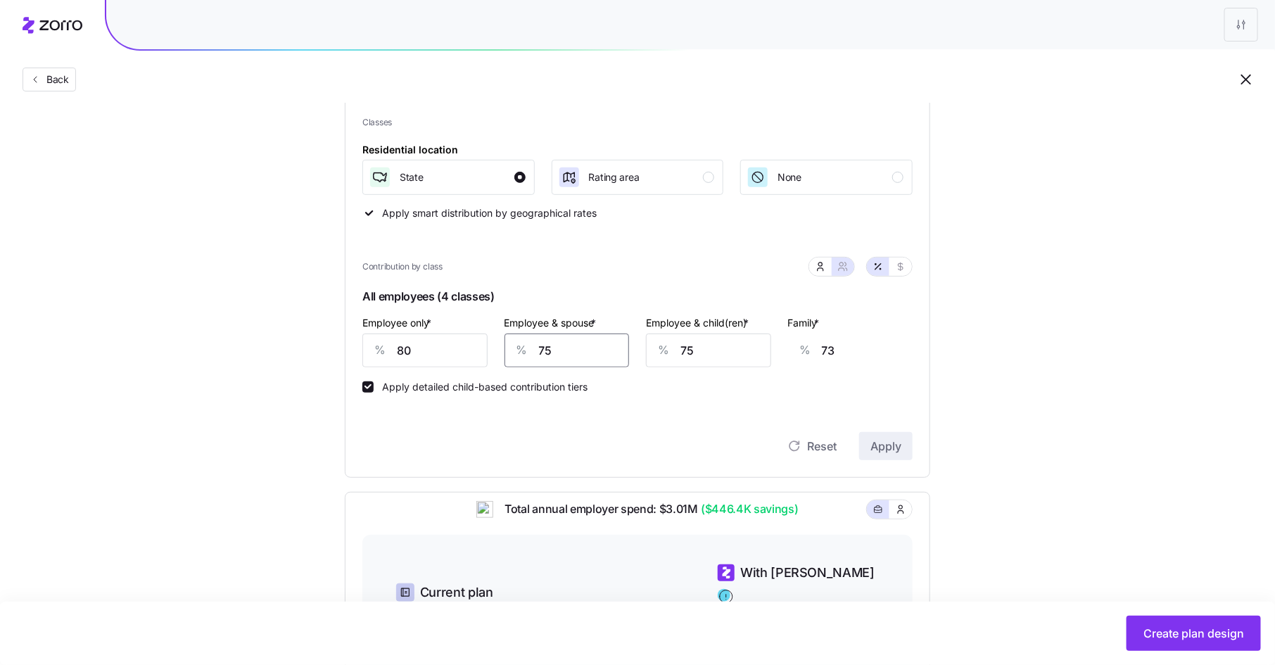
click at [553, 352] on input "75" at bounding box center [567, 351] width 125 height 34
type input "7"
type input "23"
type input "72"
type input "71"
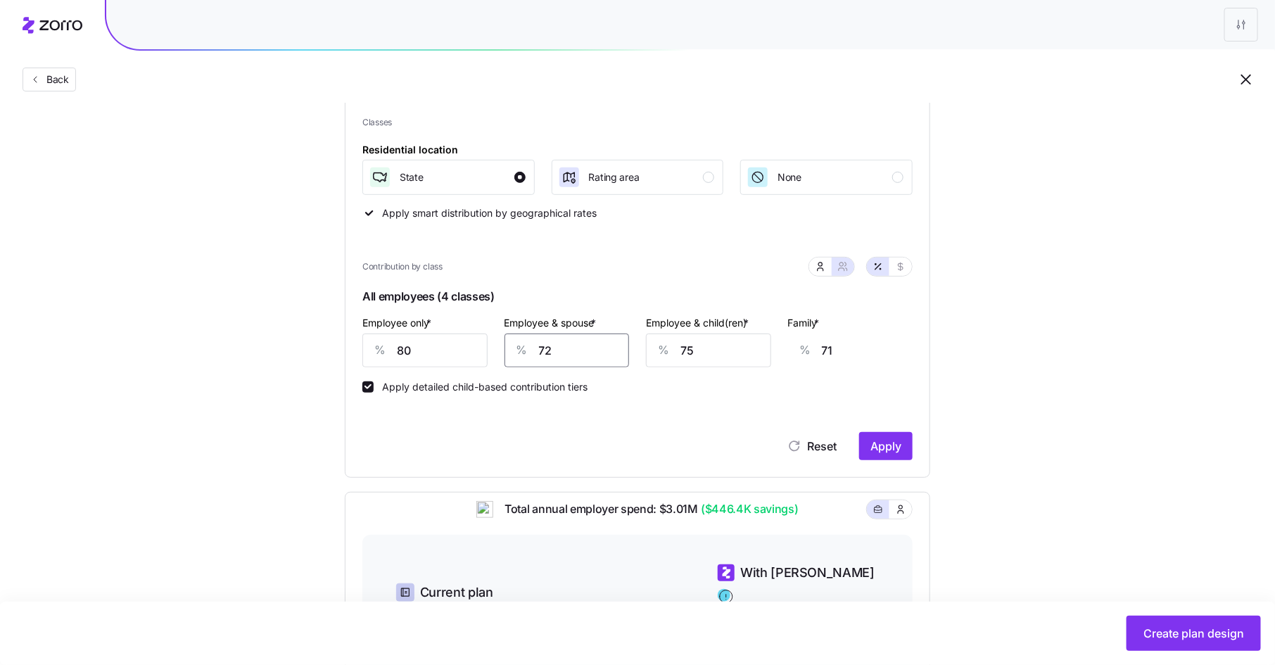
type input "72"
type input "7"
type input "28"
type input "72"
type input "69"
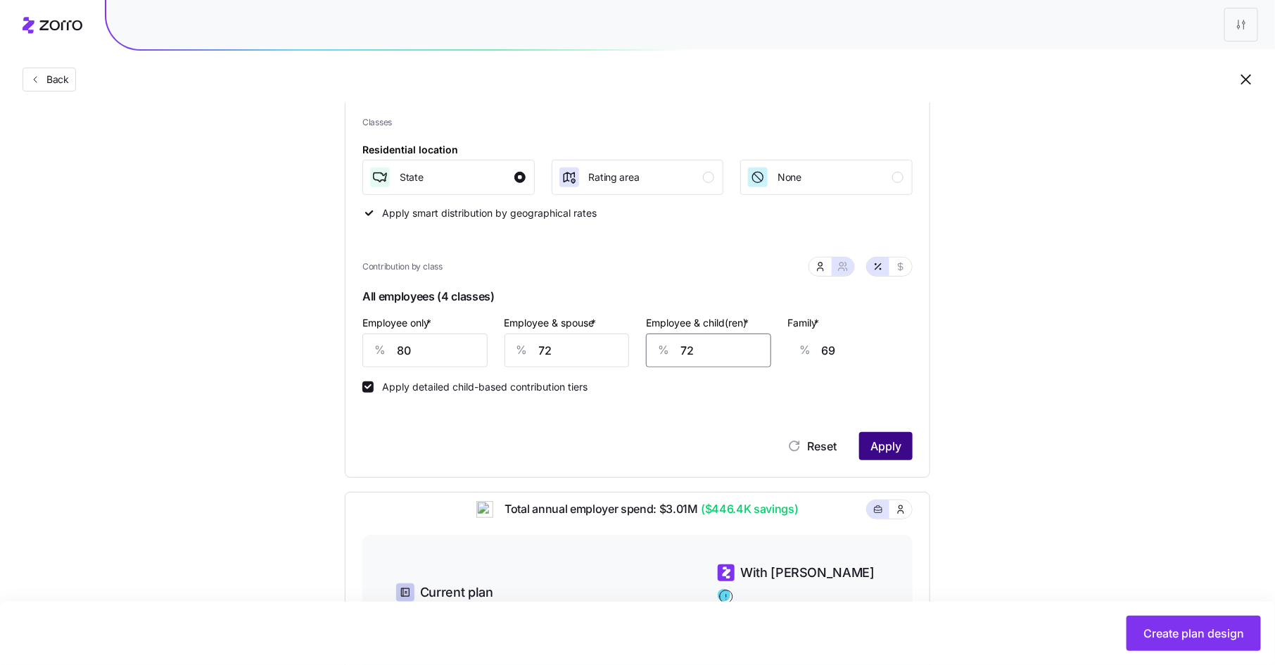
type input "72"
click at [894, 443] on span "Apply" at bounding box center [885, 446] width 31 height 17
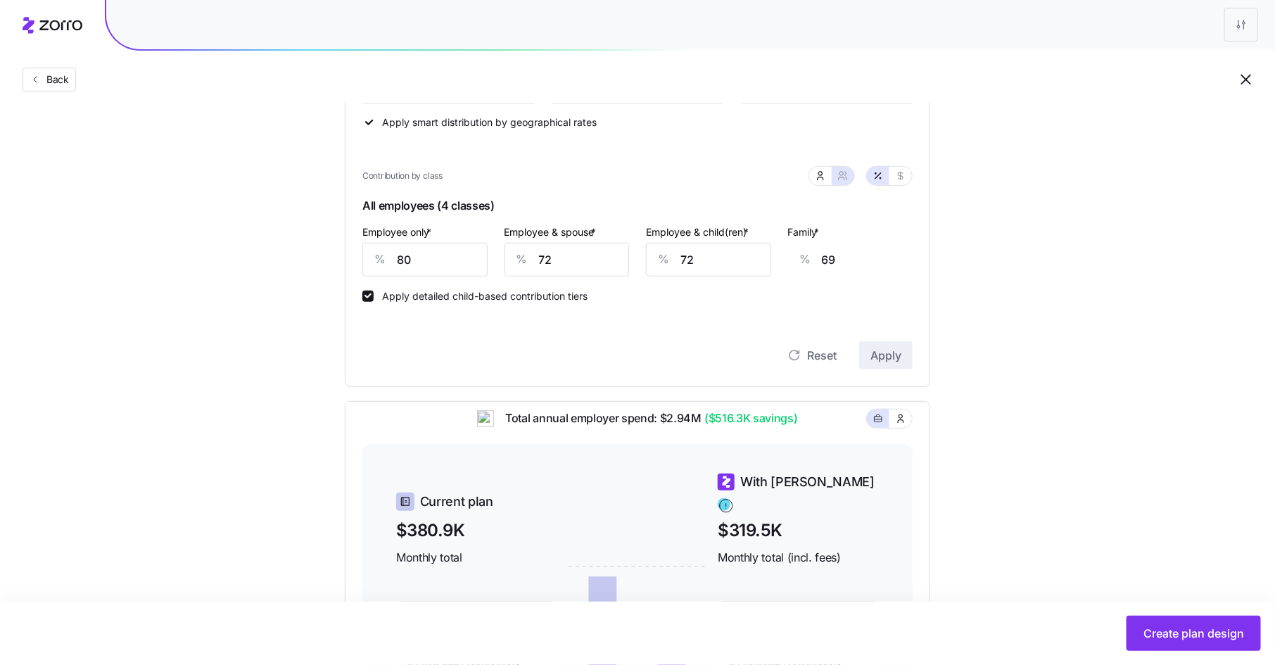
scroll to position [254, 0]
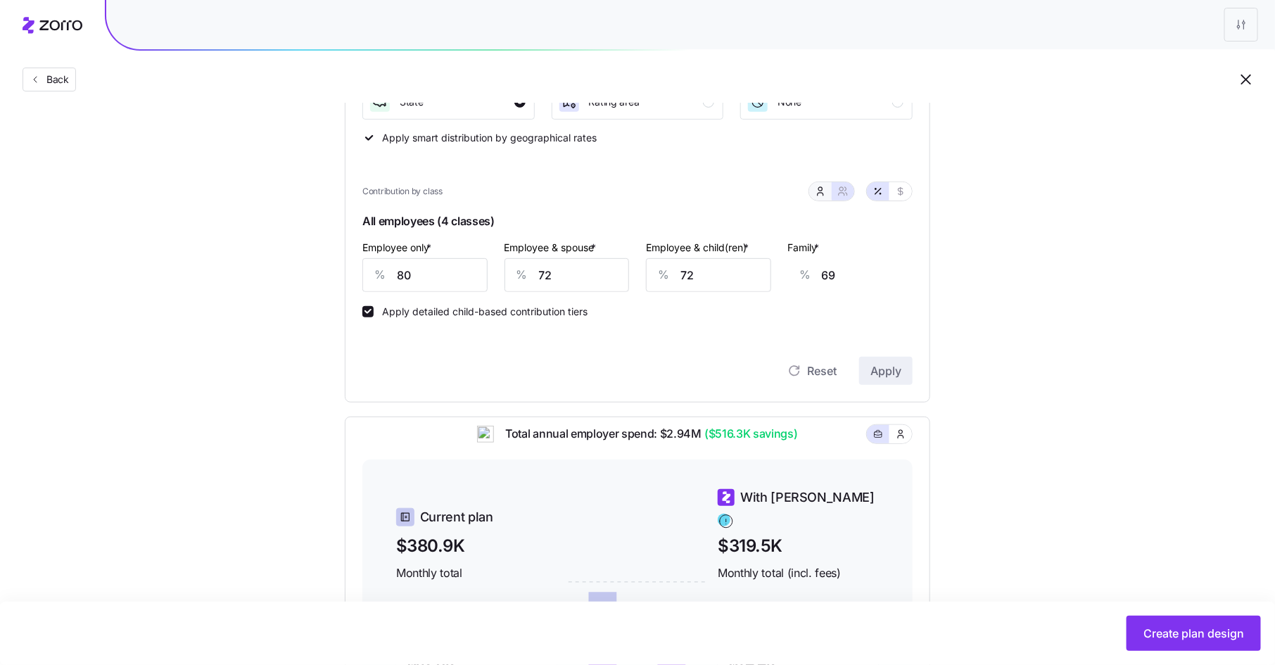
click at [825, 191] on icon "button" at bounding box center [820, 191] width 11 height 11
type input "64"
type input "61"
drag, startPoint x: 602, startPoint y: 276, endPoint x: 576, endPoint y: 276, distance: 25.3
click at [576, 276] on div "% 64" at bounding box center [638, 275] width 172 height 34
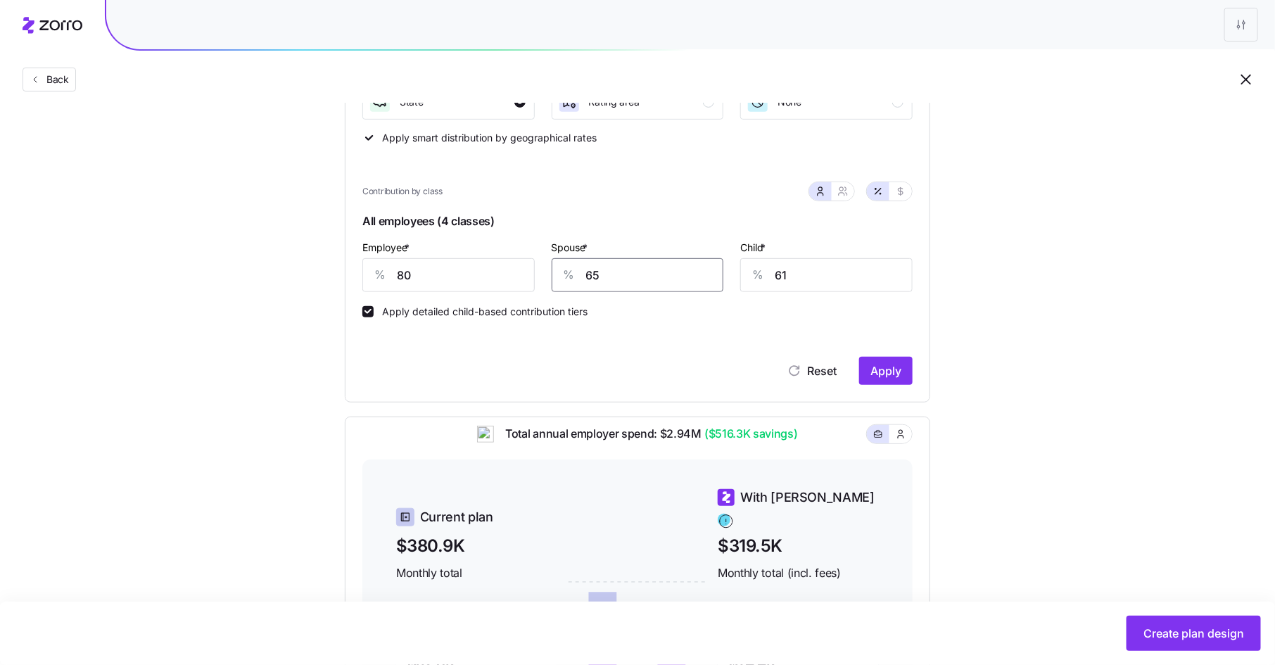
type input "65"
click at [891, 364] on span "Apply" at bounding box center [885, 371] width 31 height 17
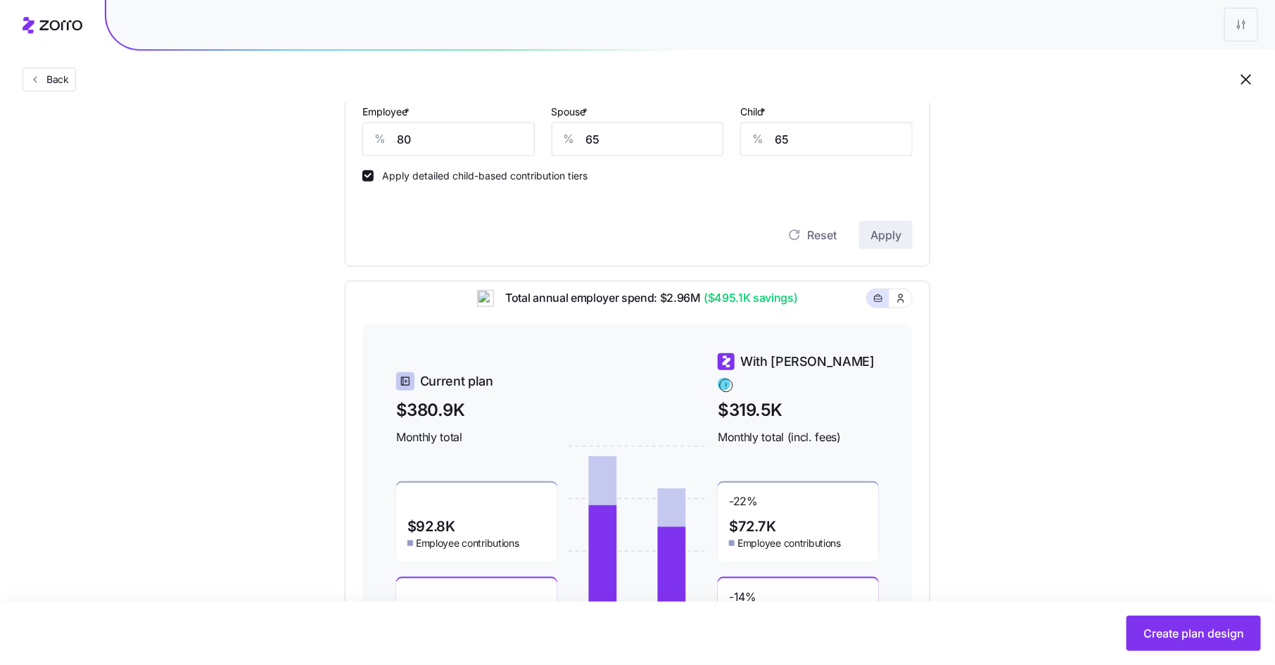
scroll to position [299, 0]
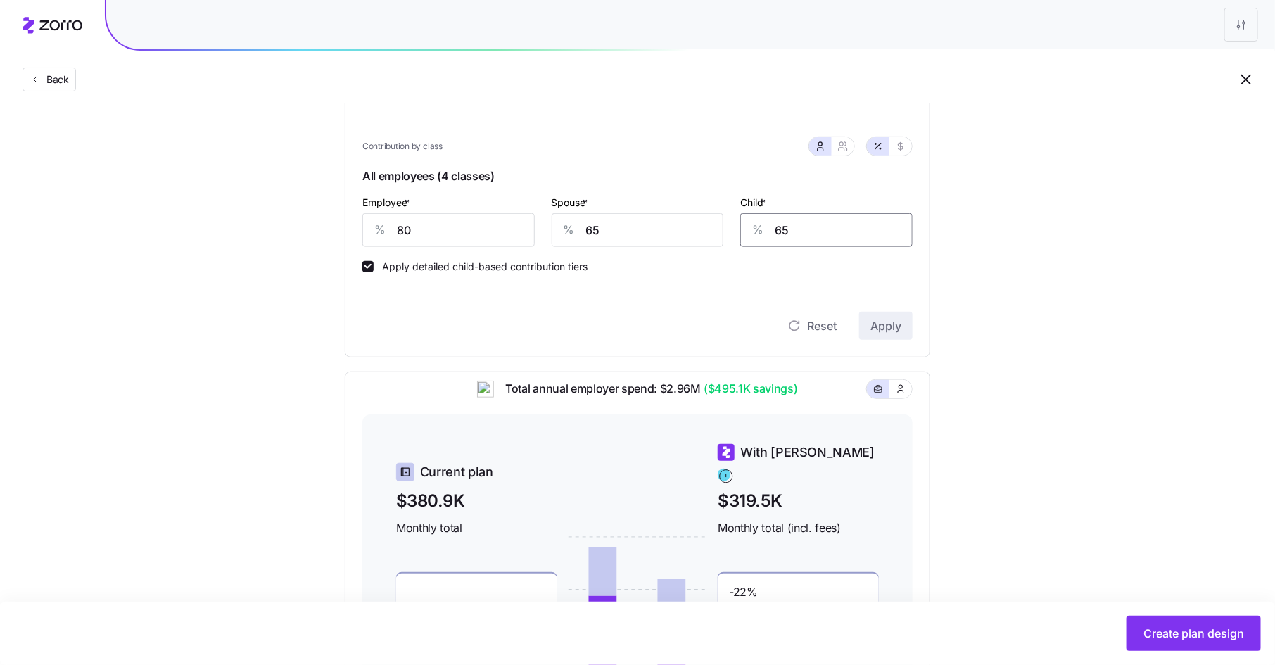
click at [798, 234] on input "65" at bounding box center [826, 230] width 172 height 34
click at [876, 329] on span "Apply" at bounding box center [885, 325] width 31 height 17
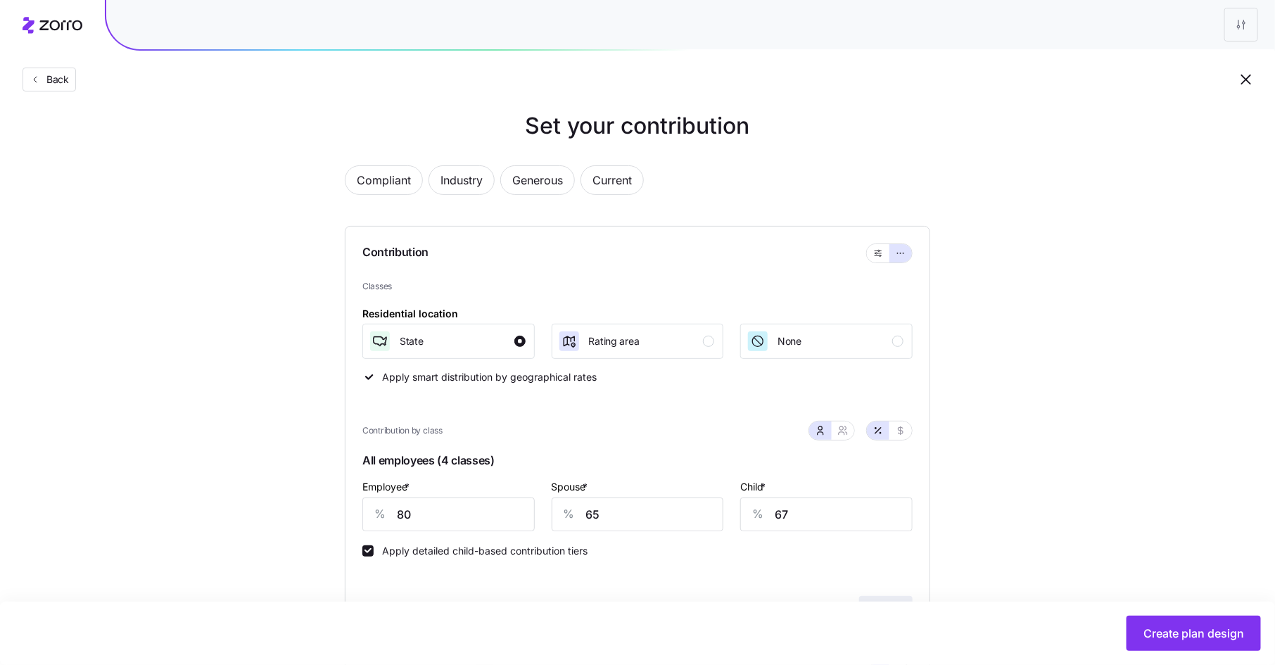
scroll to position [0, 0]
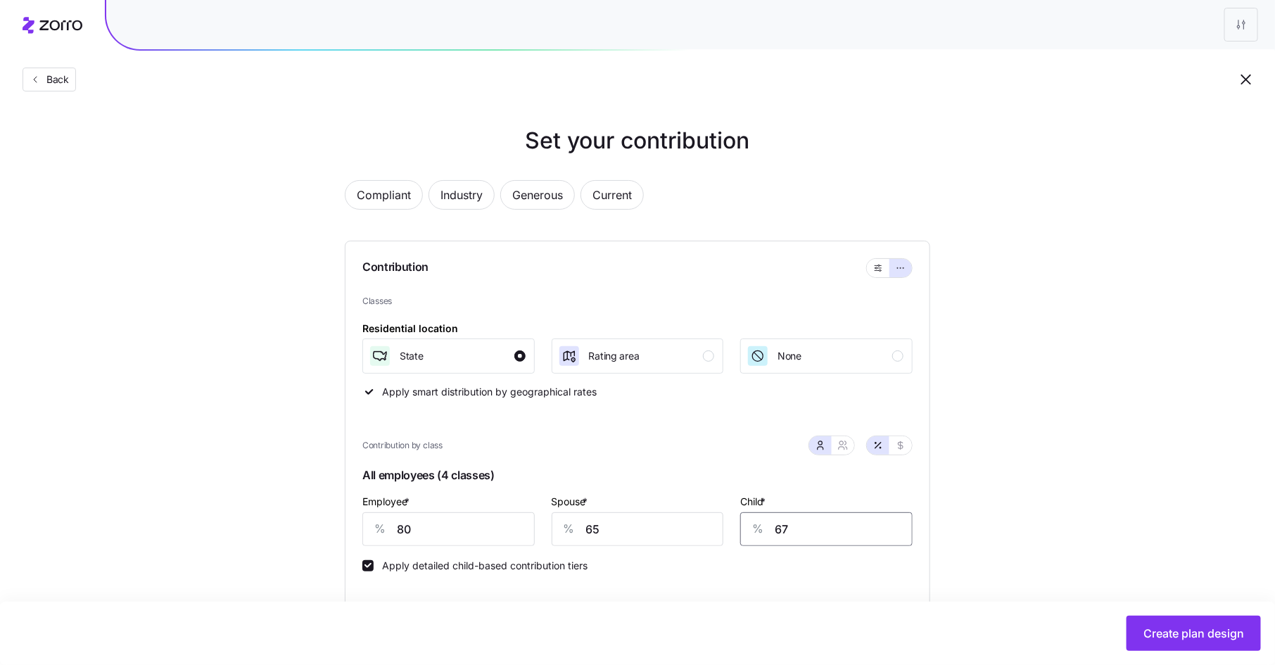
click at [800, 528] on input "67" at bounding box center [826, 529] width 172 height 34
type input "66"
drag, startPoint x: 609, startPoint y: 533, endPoint x: 562, endPoint y: 533, distance: 47.9
click at [562, 533] on div "% 65" at bounding box center [638, 529] width 172 height 34
type input "60"
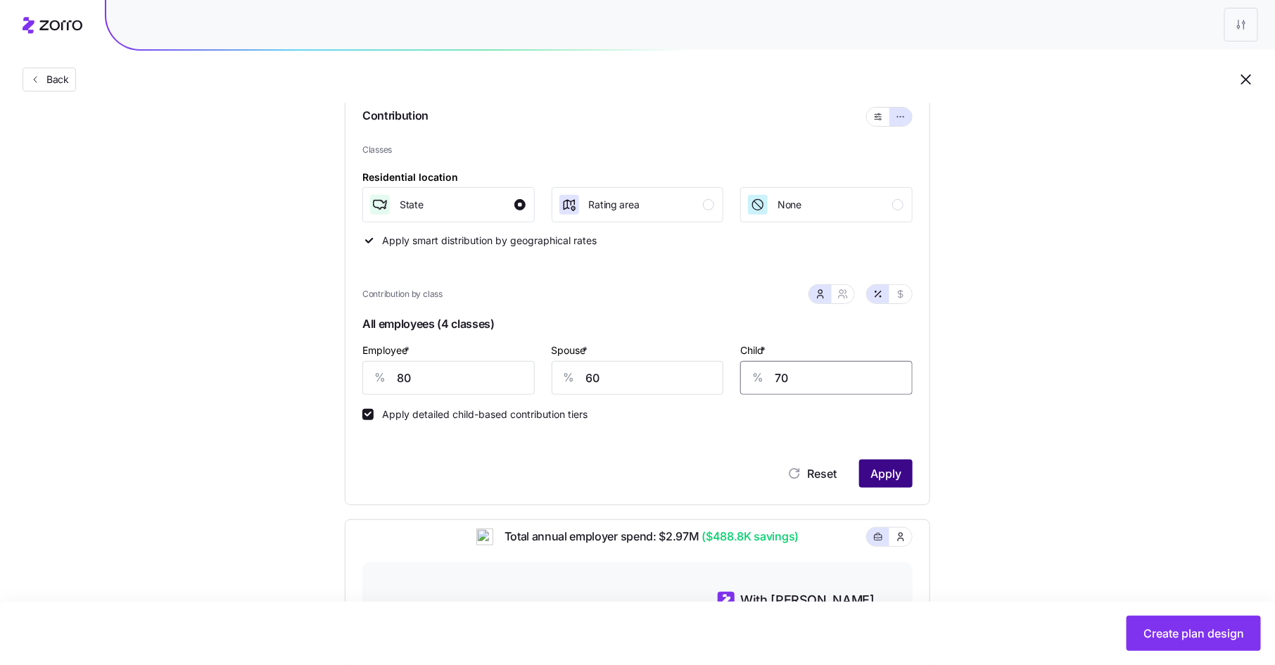
type input "70"
click at [882, 477] on span "Apply" at bounding box center [885, 473] width 31 height 17
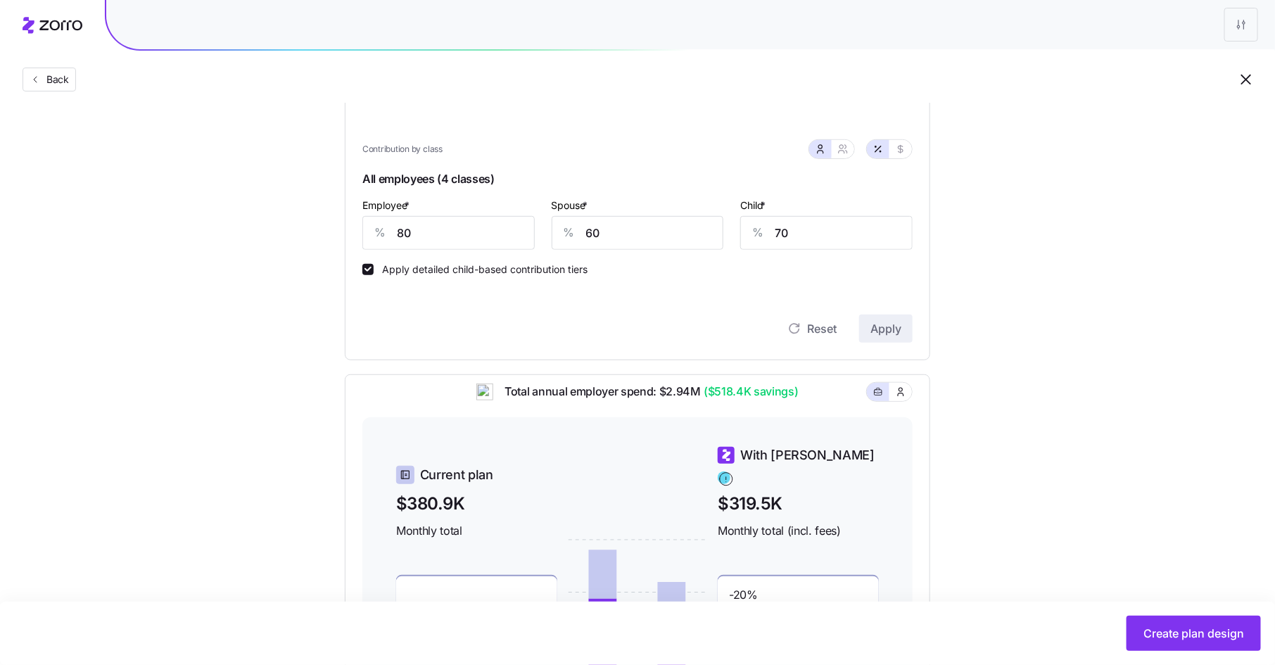
scroll to position [104, 0]
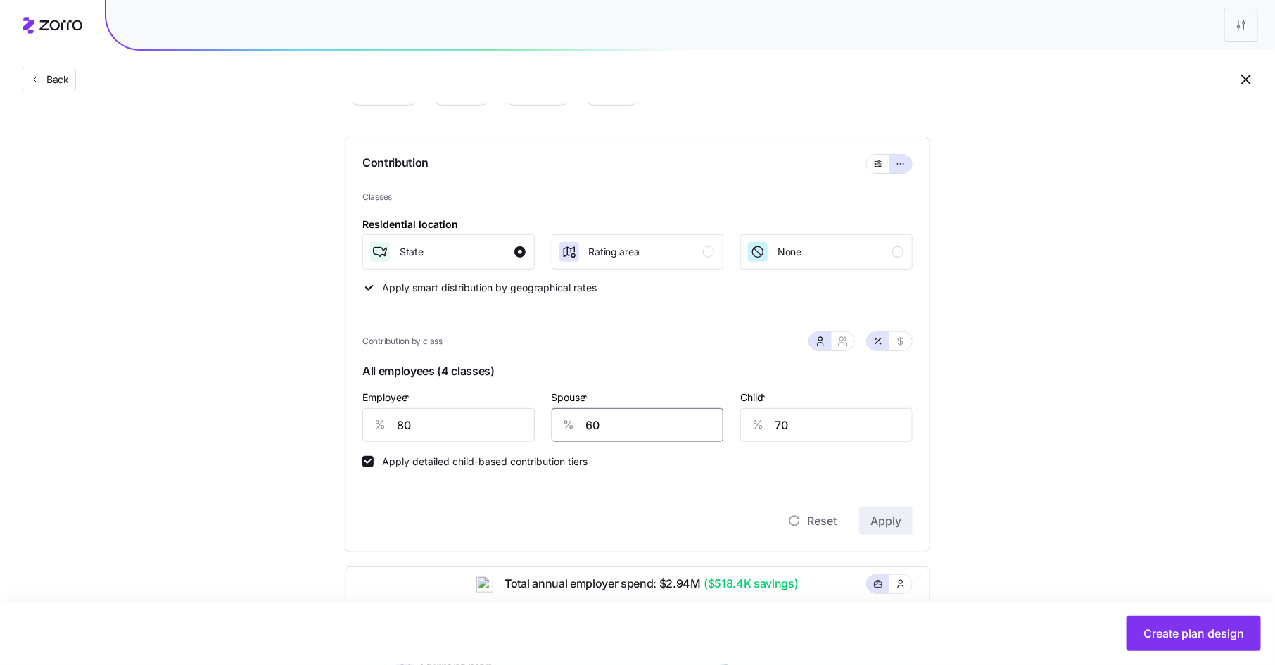
click at [603, 426] on input "60" at bounding box center [638, 425] width 172 height 34
type input "65"
click at [871, 513] on span "Apply" at bounding box center [885, 520] width 31 height 17
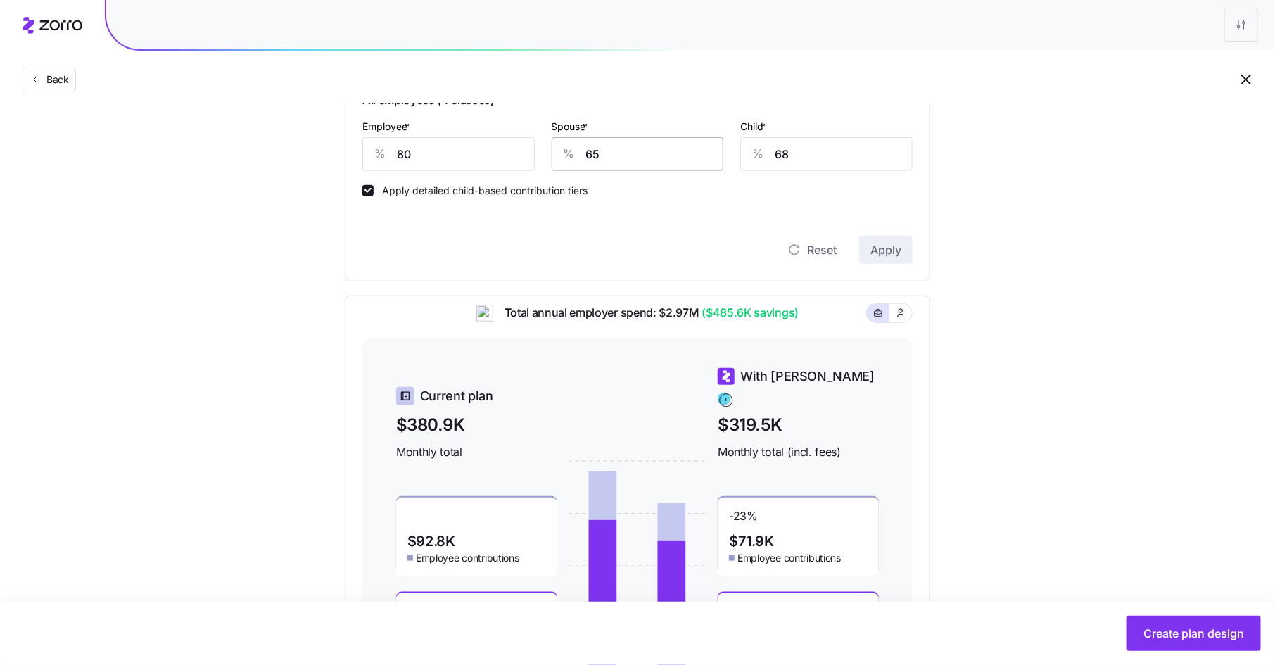
scroll to position [373, 0]
click at [808, 161] on input "68" at bounding box center [826, 156] width 172 height 34
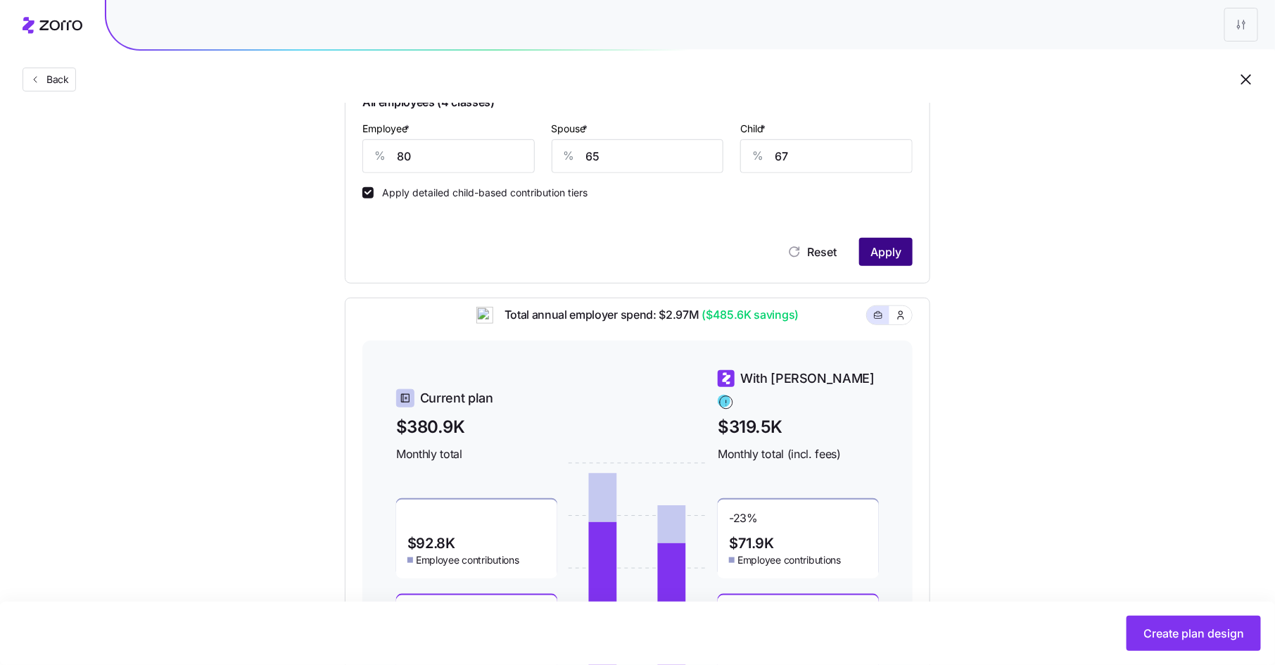
click at [882, 243] on span "Apply" at bounding box center [885, 251] width 31 height 17
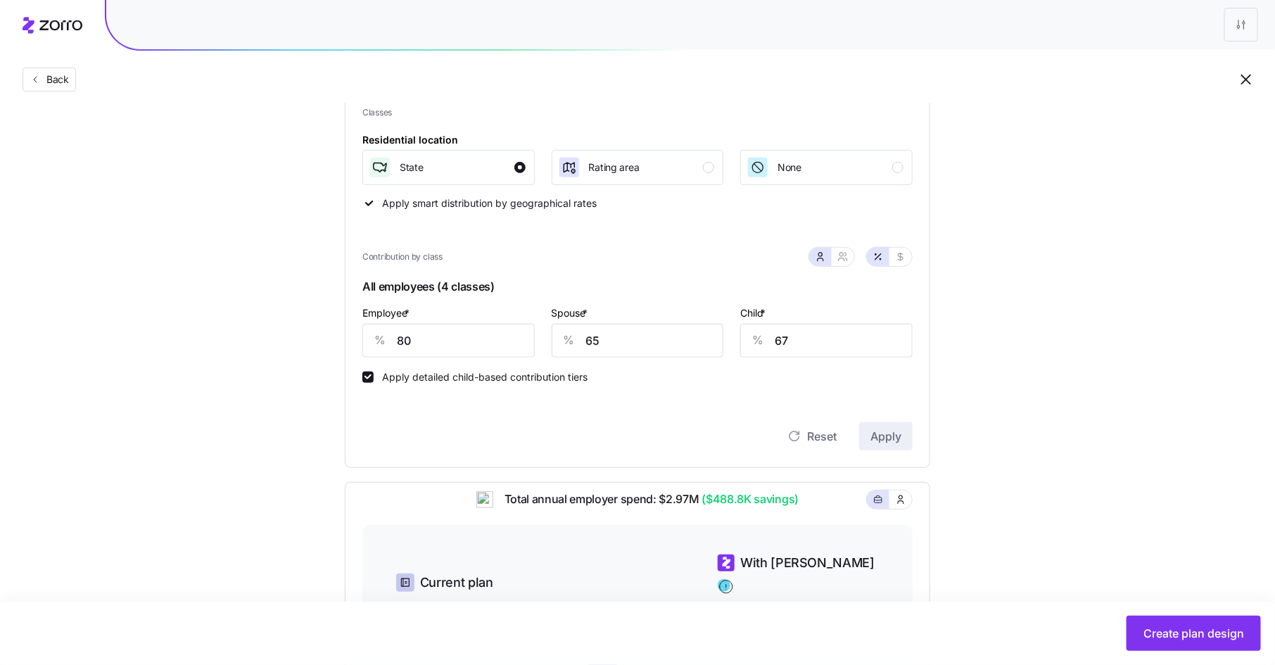
scroll to position [124, 0]
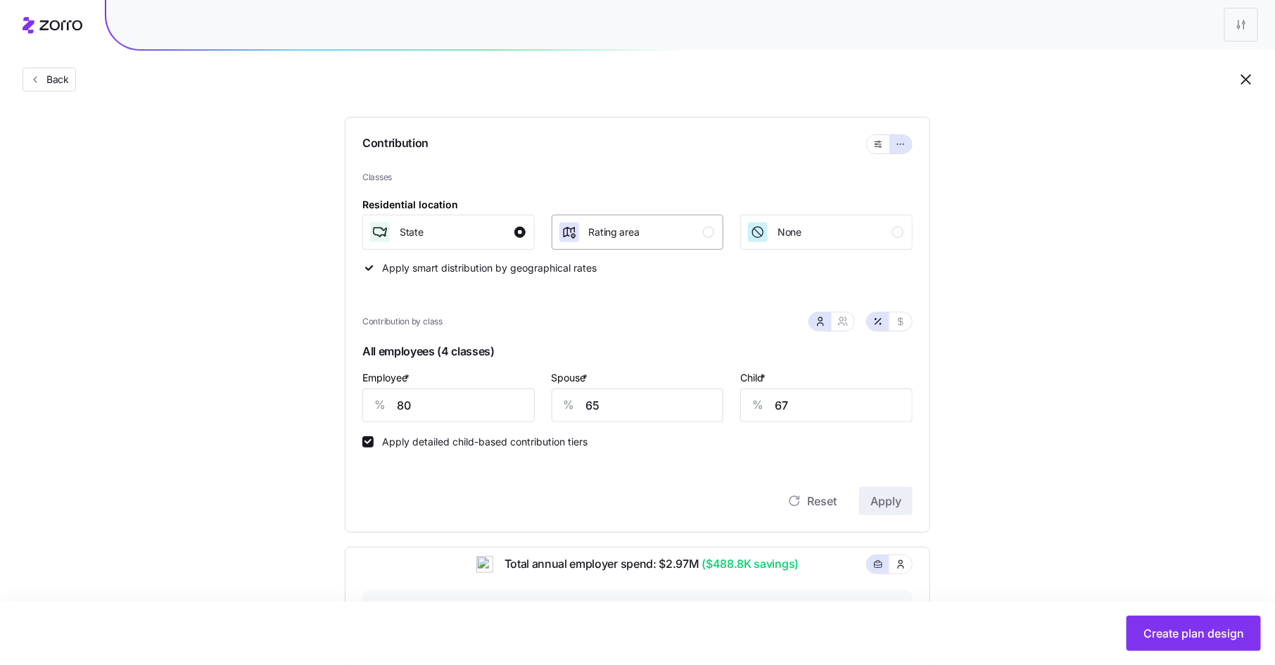
click at [709, 236] on div "button" at bounding box center [708, 232] width 11 height 11
click at [894, 494] on span "Apply" at bounding box center [885, 501] width 31 height 17
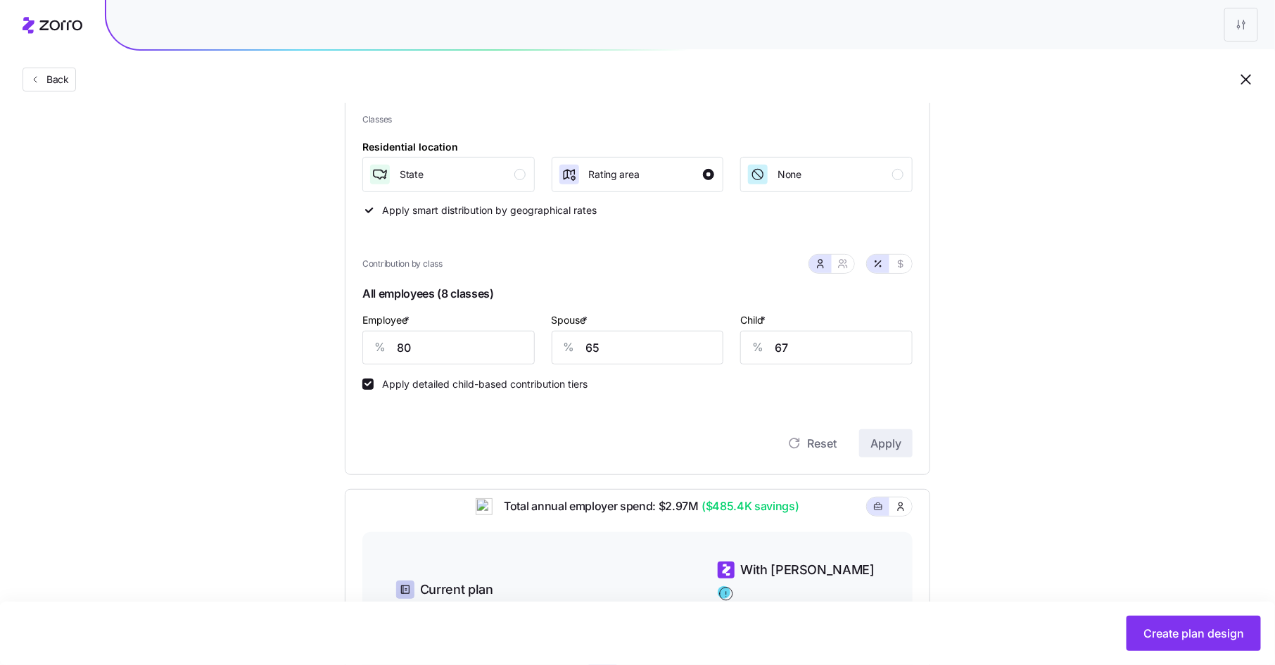
scroll to position [171, 0]
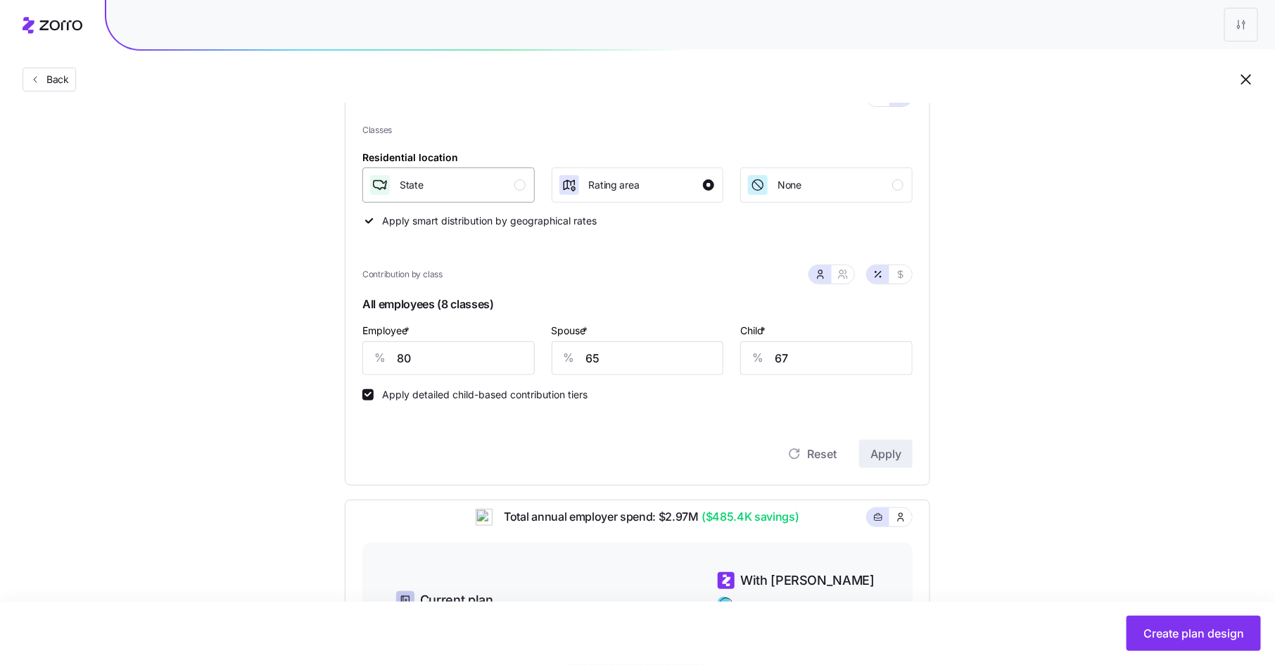
click at [483, 184] on div "State" at bounding box center [447, 185] width 157 height 23
click at [902, 461] on button "Apply" at bounding box center [885, 454] width 53 height 28
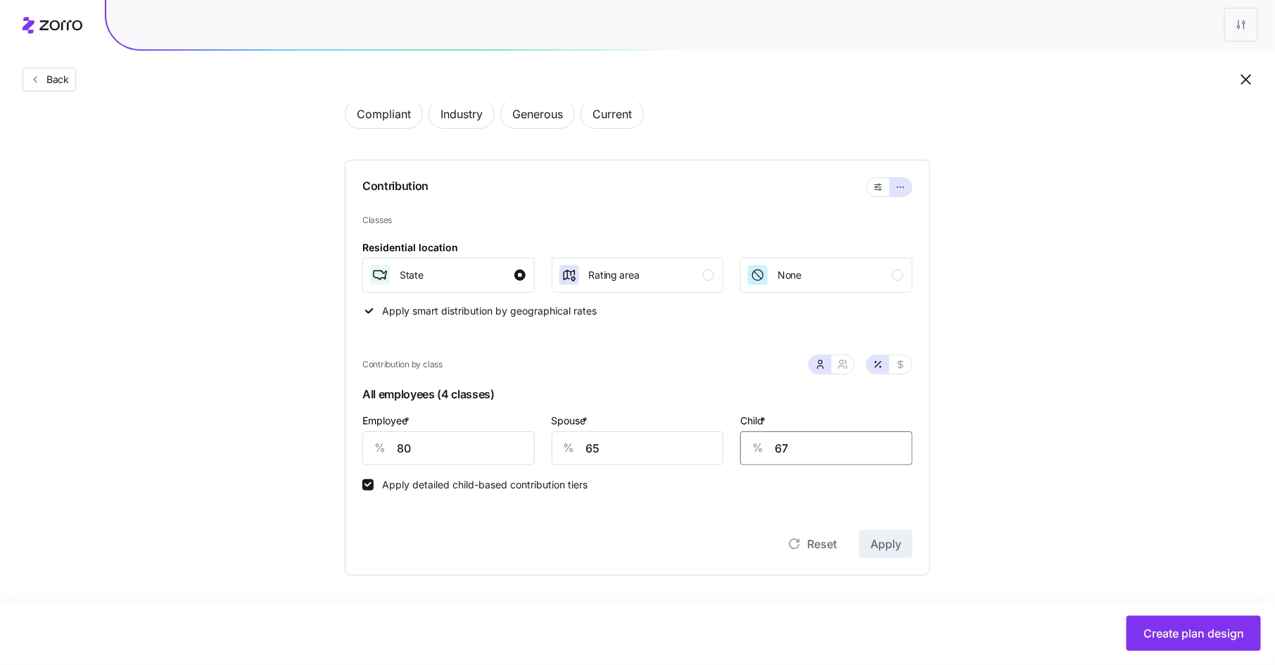
drag, startPoint x: 791, startPoint y: 452, endPoint x: 766, endPoint y: 452, distance: 25.3
click at [766, 452] on div "% 67" at bounding box center [826, 448] width 172 height 34
type input "65"
click at [883, 546] on span "Apply" at bounding box center [885, 543] width 31 height 17
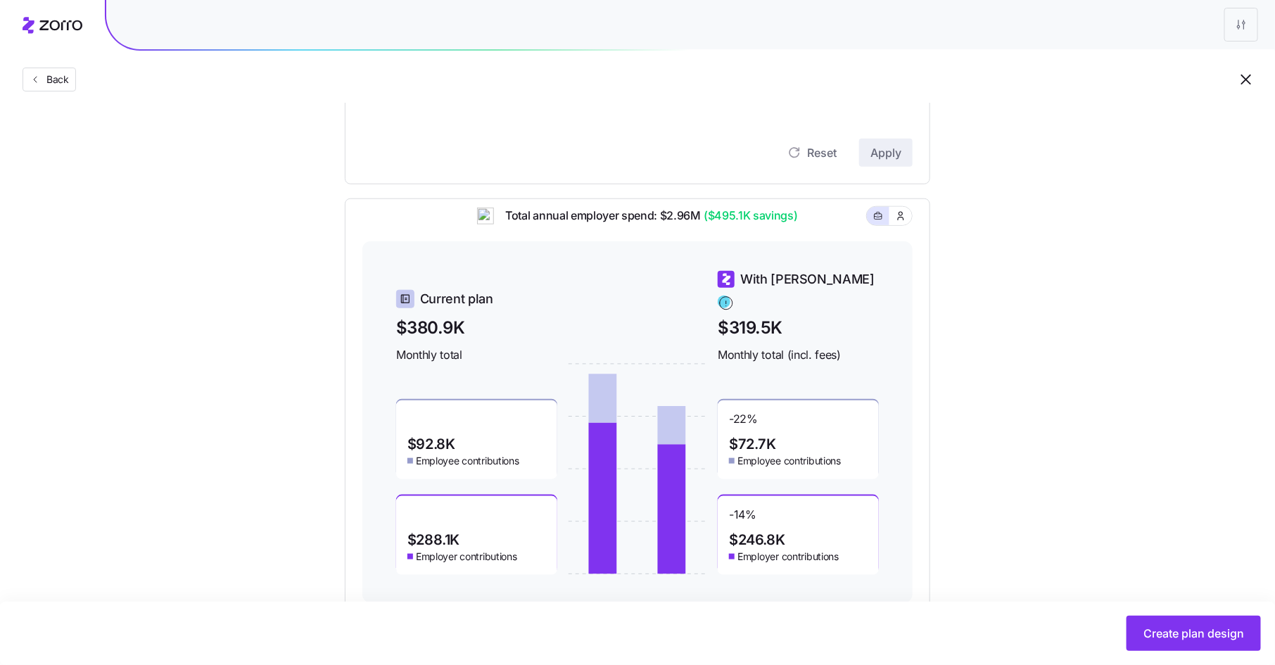
scroll to position [509, 0]
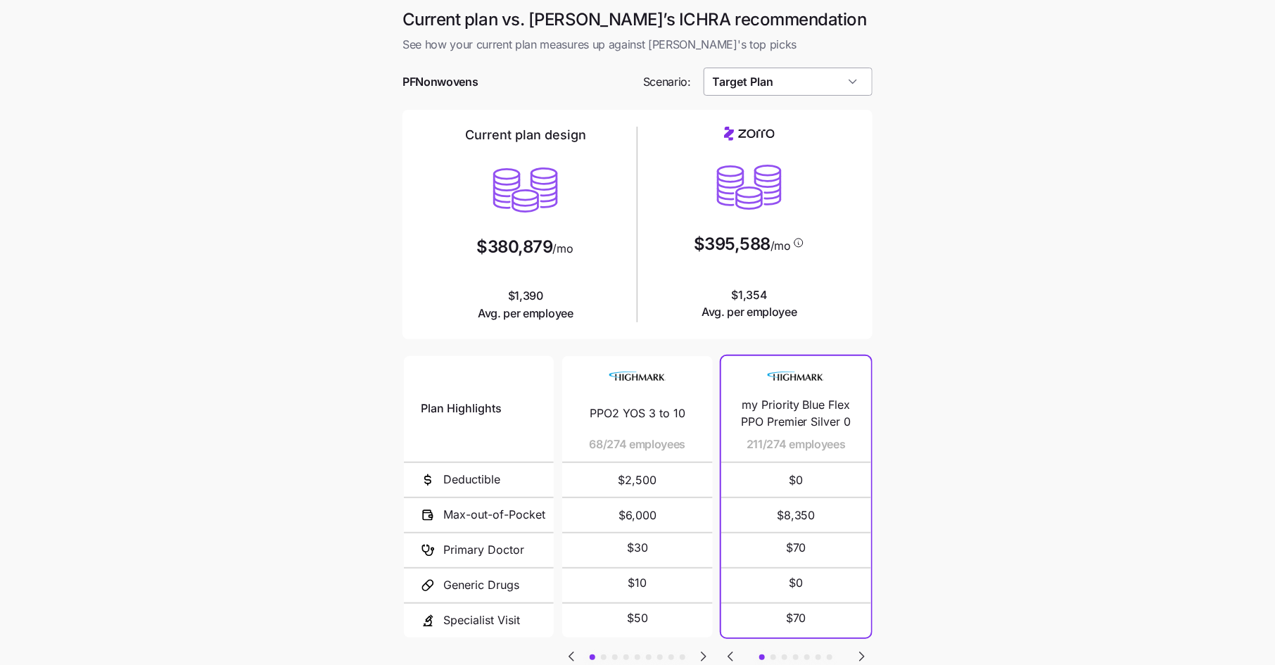
click at [804, 75] on input "Target Plan" at bounding box center [789, 82] width 170 height 28
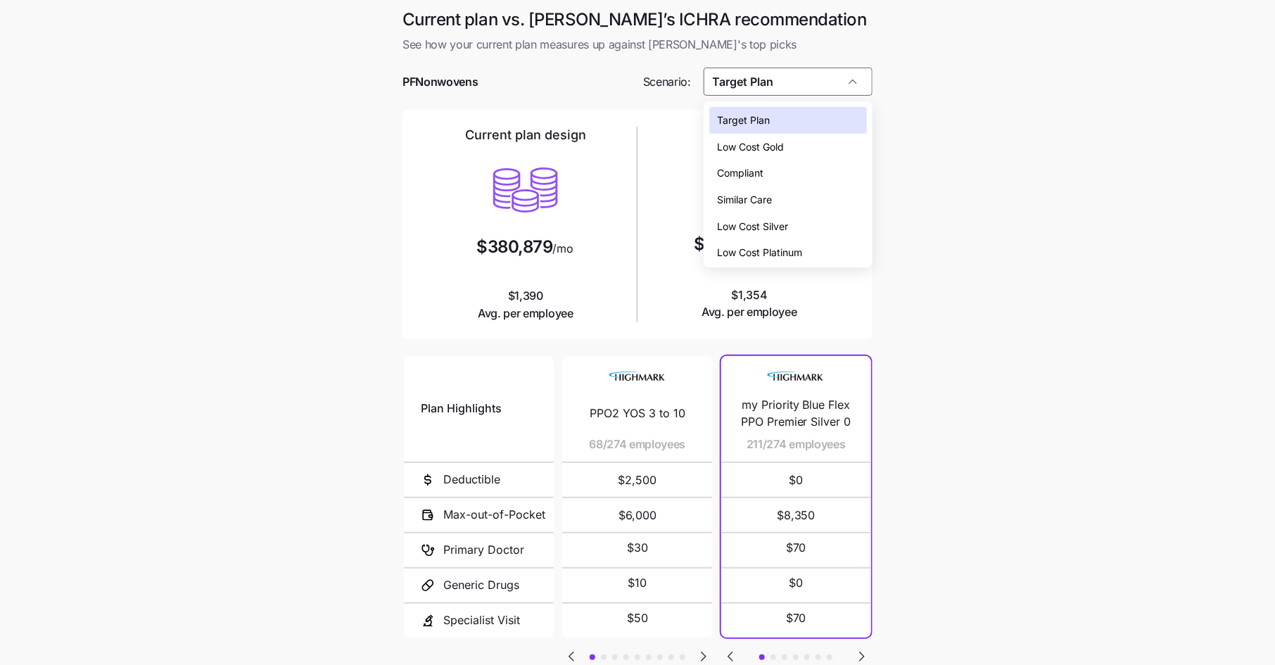
click at [785, 219] on span "Low Cost Silver" at bounding box center [753, 226] width 71 height 15
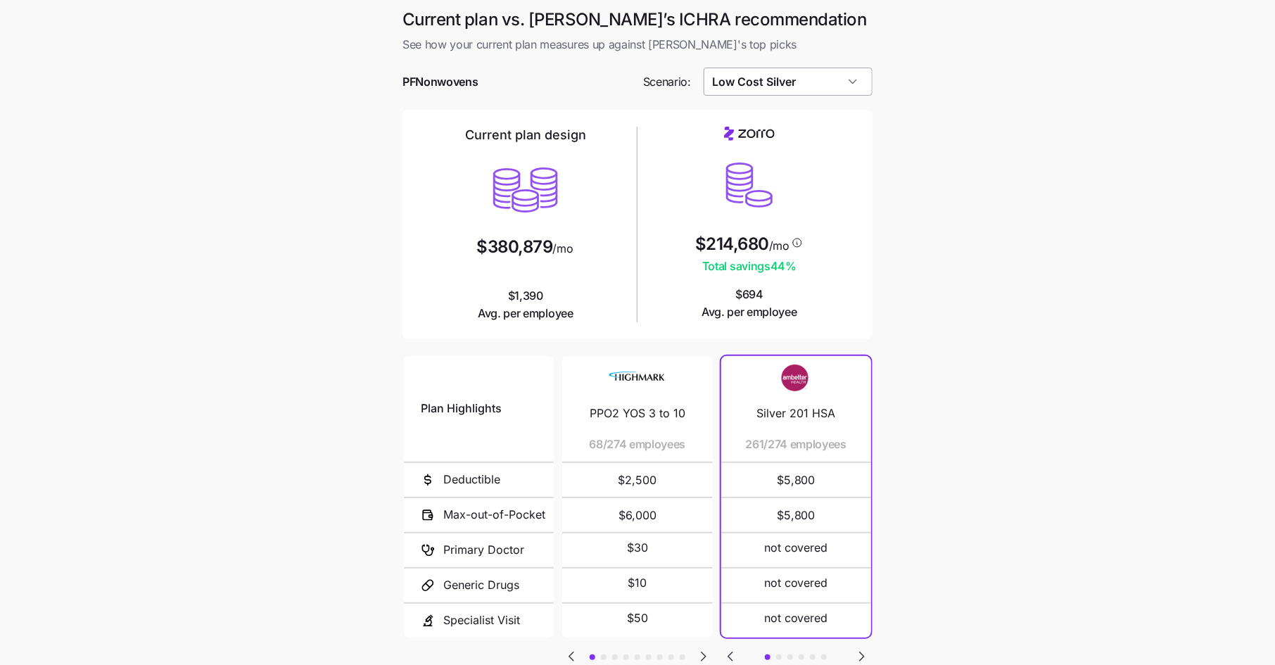
click at [811, 87] on input "Low Cost Silver" at bounding box center [789, 82] width 170 height 28
click at [806, 148] on div "Low Cost Gold" at bounding box center [788, 147] width 158 height 27
click at [799, 72] on input "Low Cost Gold" at bounding box center [789, 82] width 170 height 28
click at [788, 119] on div "Target Plan" at bounding box center [788, 120] width 158 height 27
type input "Target Plan"
